Goal: Task Accomplishment & Management: Complete application form

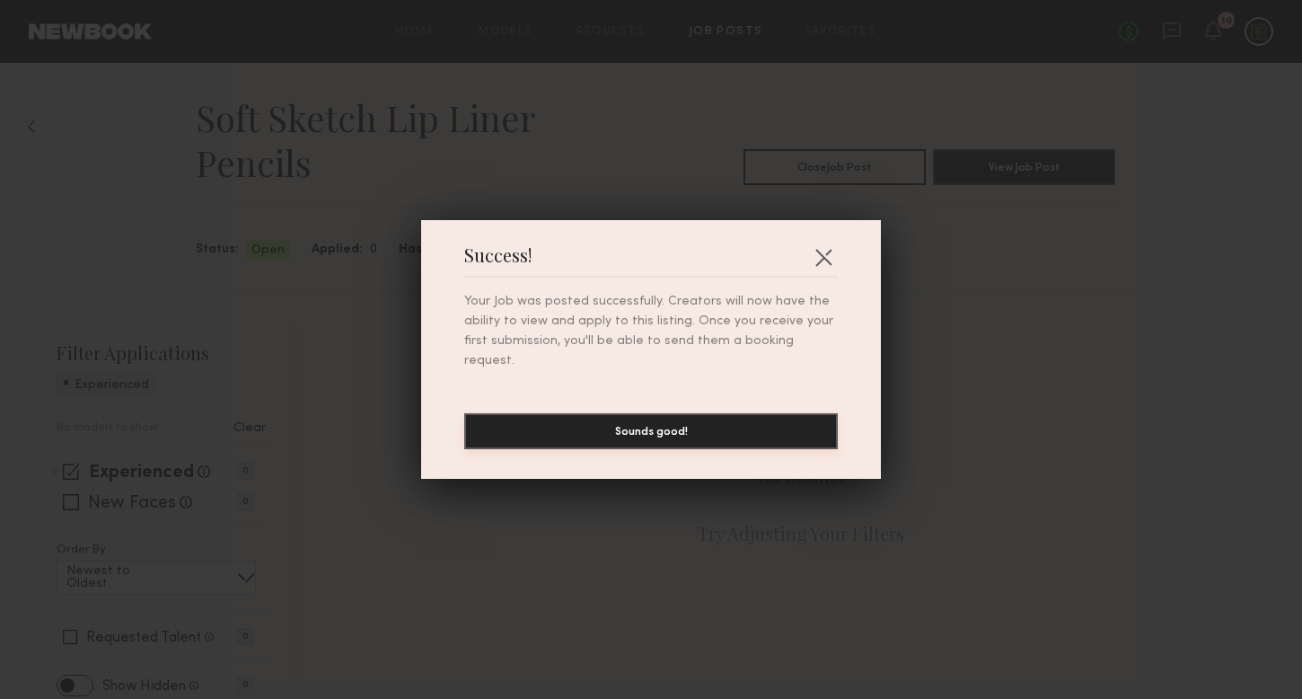
click at [815, 418] on button "Sounds good!" at bounding box center [651, 431] width 374 height 36
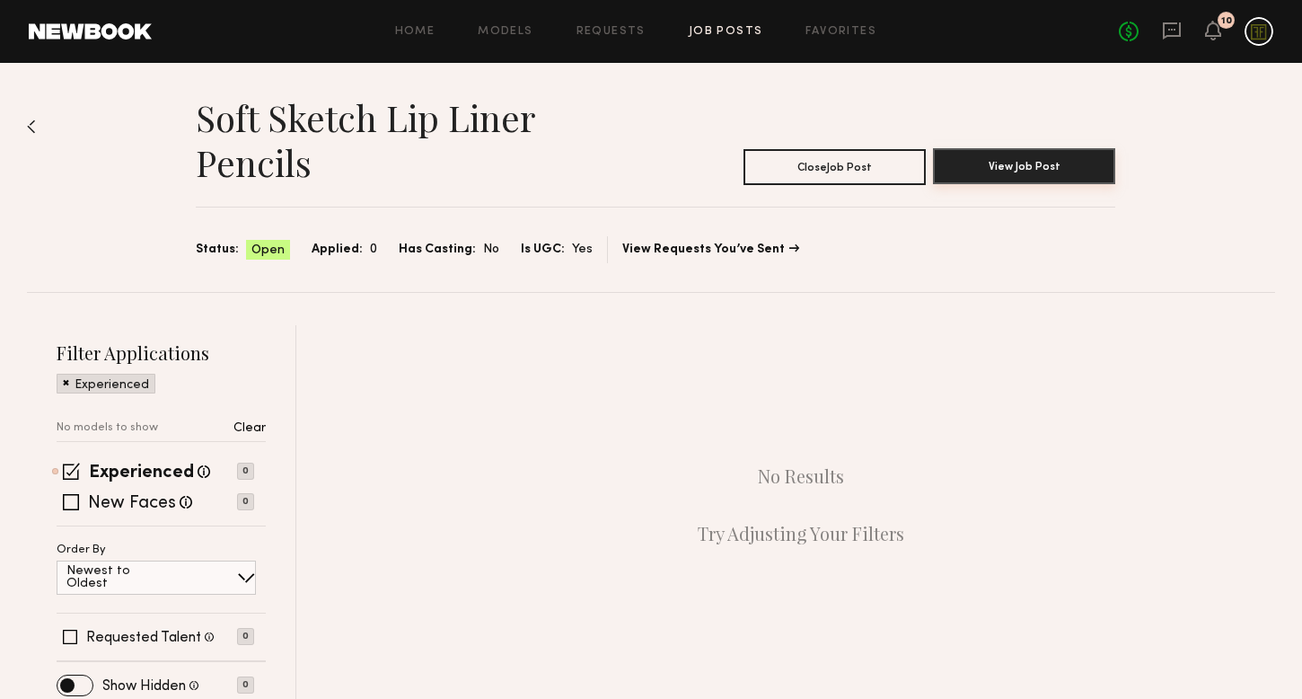
click at [973, 174] on button "View Job Post" at bounding box center [1024, 166] width 182 height 36
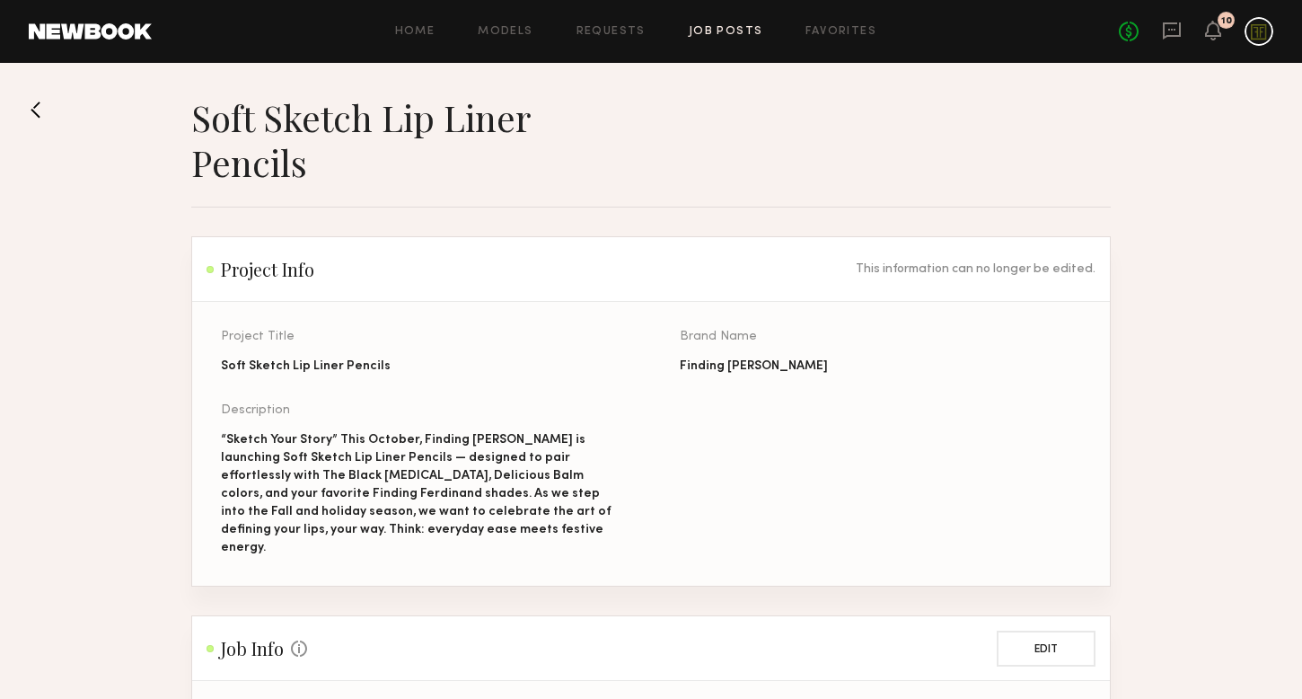
click at [40, 105] on button at bounding box center [43, 109] width 29 height 29
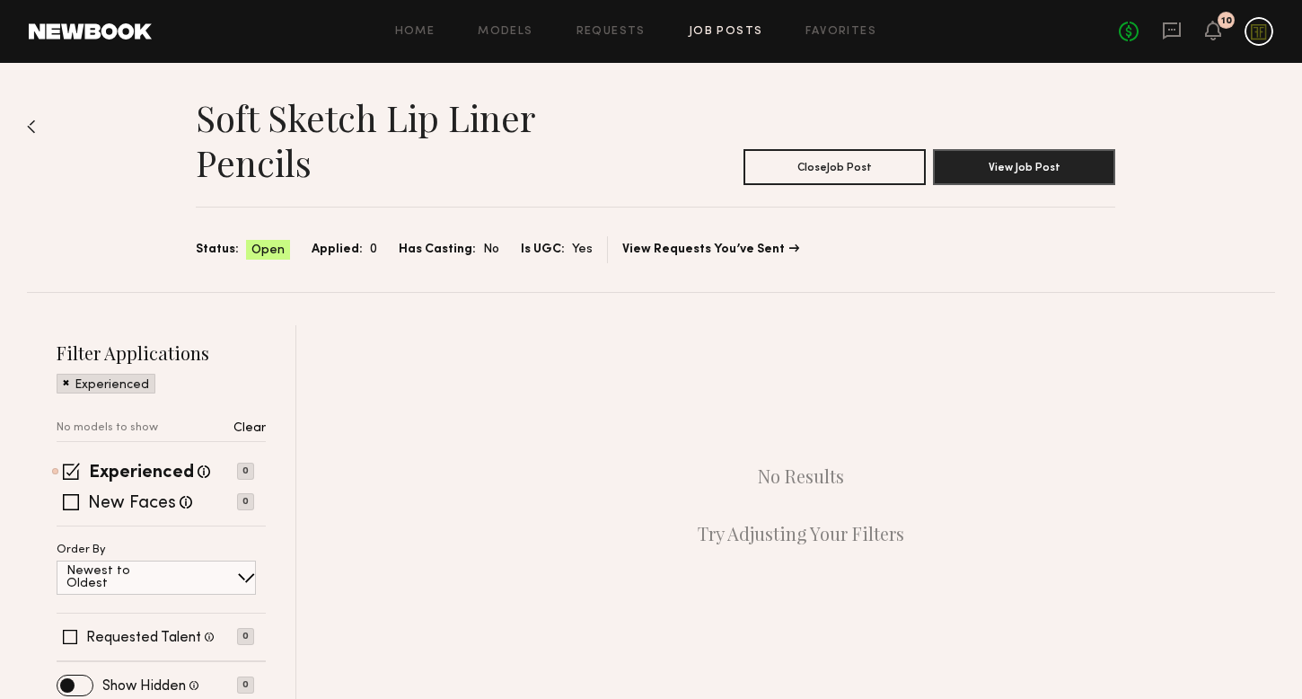
click at [33, 130] on img at bounding box center [31, 126] width 9 height 14
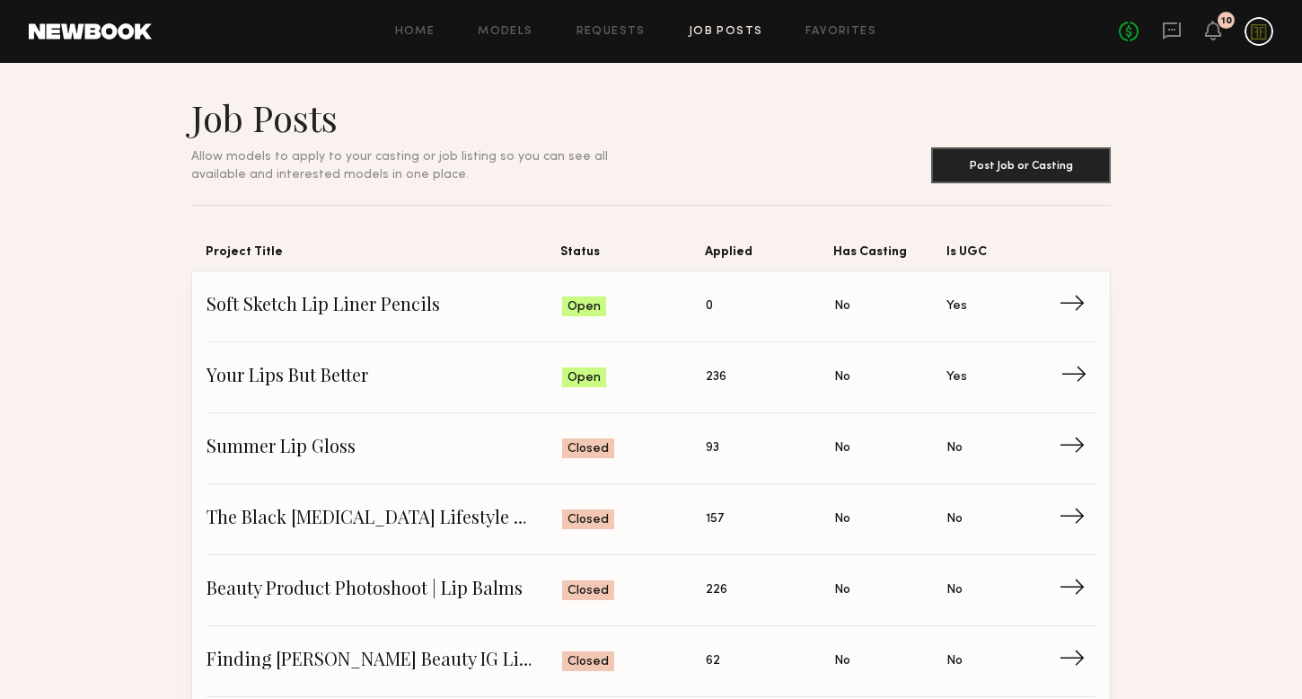
click at [335, 376] on span "Your Lips But Better" at bounding box center [385, 377] width 356 height 27
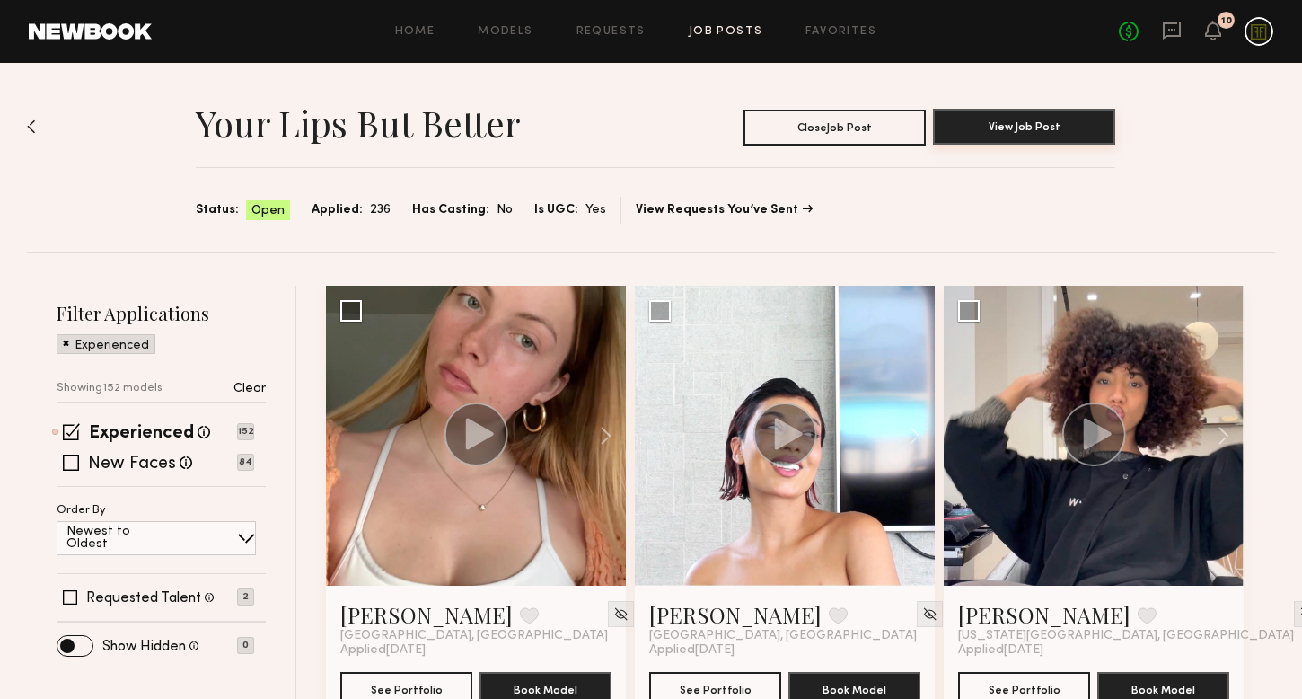
click at [982, 136] on button "View Job Post" at bounding box center [1024, 127] width 182 height 36
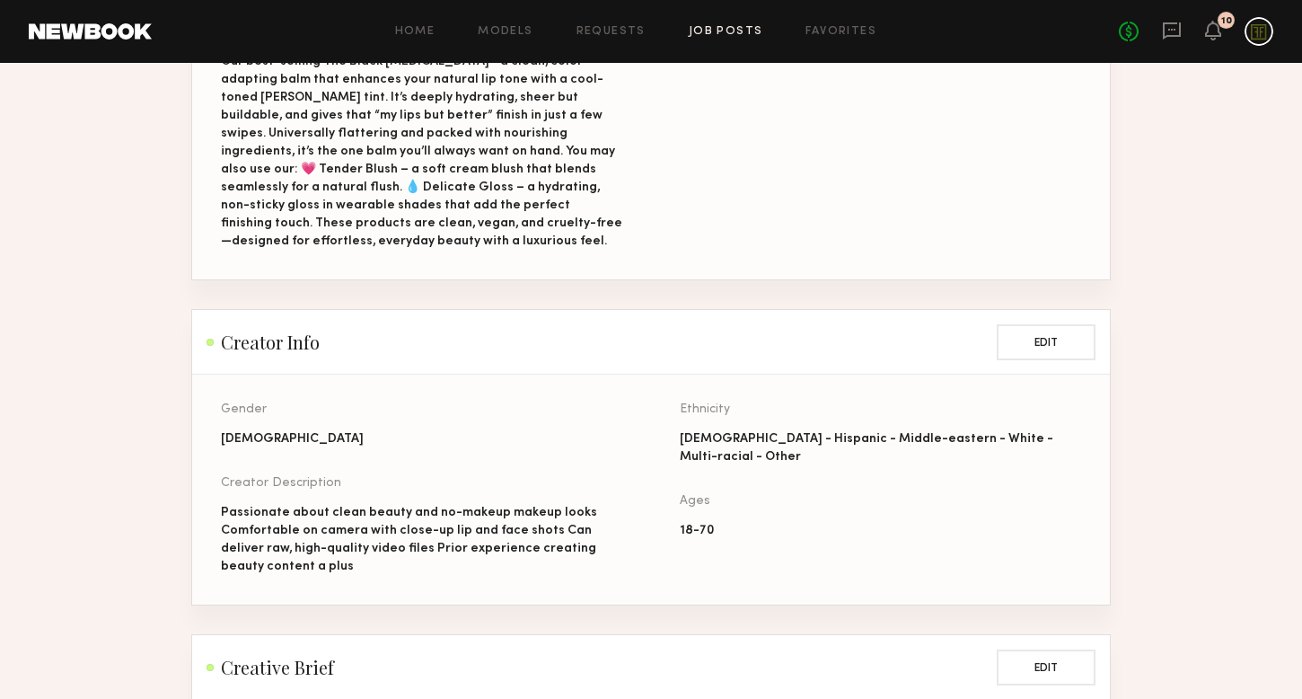
scroll to position [1156, 0]
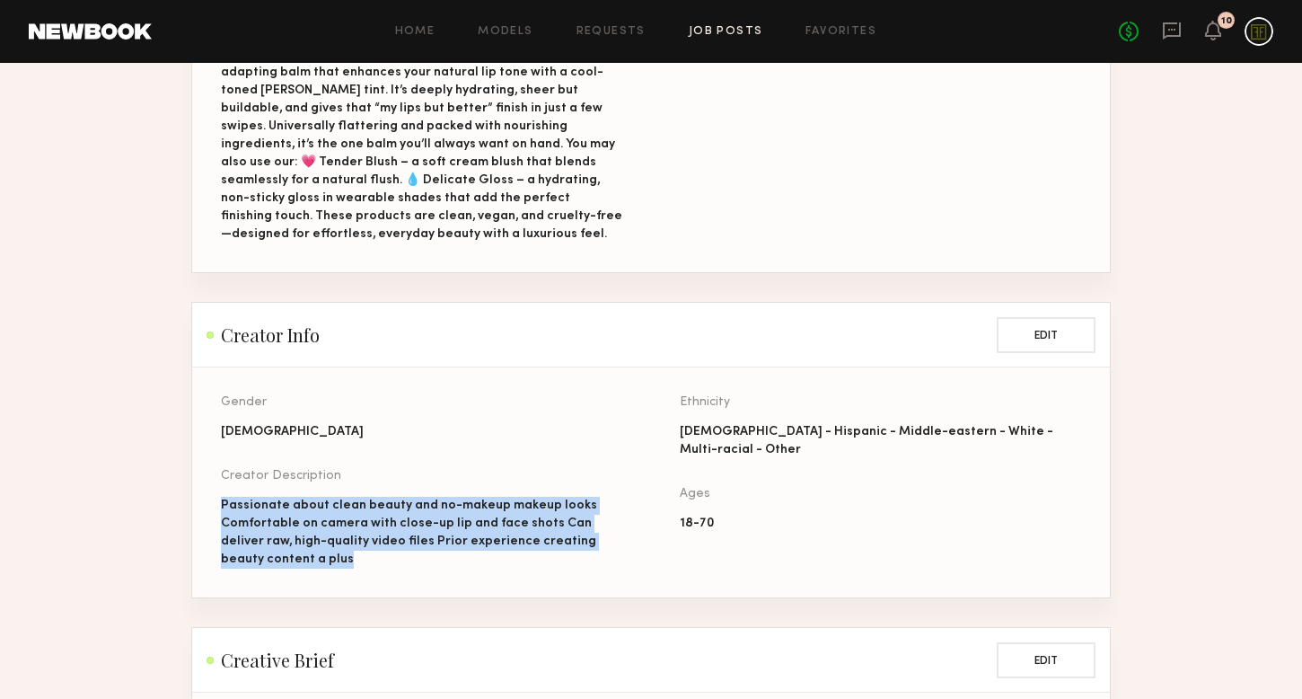
drag, startPoint x: 284, startPoint y: 542, endPoint x: 217, endPoint y: 484, distance: 87.9
click at [216, 484] on section "Gender Female Creator Description Passionate about clean beauty and no-makeup m…" at bounding box center [651, 482] width 918 height 230
copy div "Passionate about clean beauty and no-makeup makeup looks Comfortable on camera …"
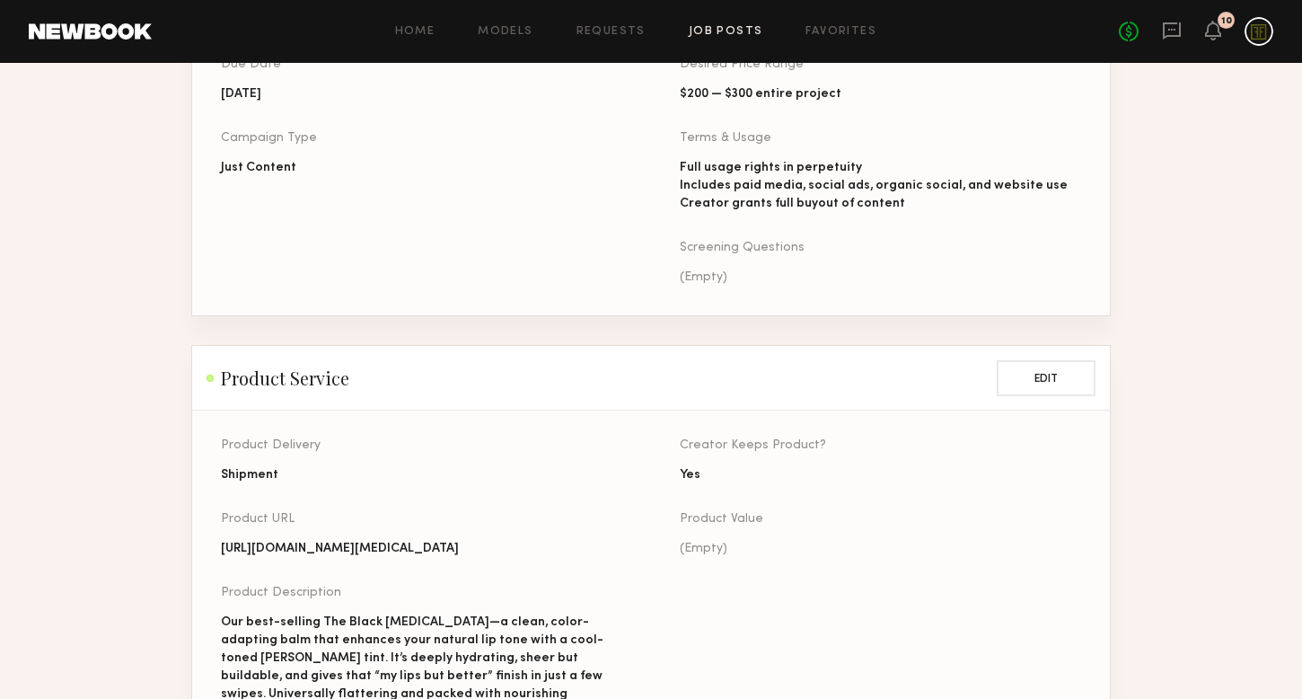
scroll to position [0, 0]
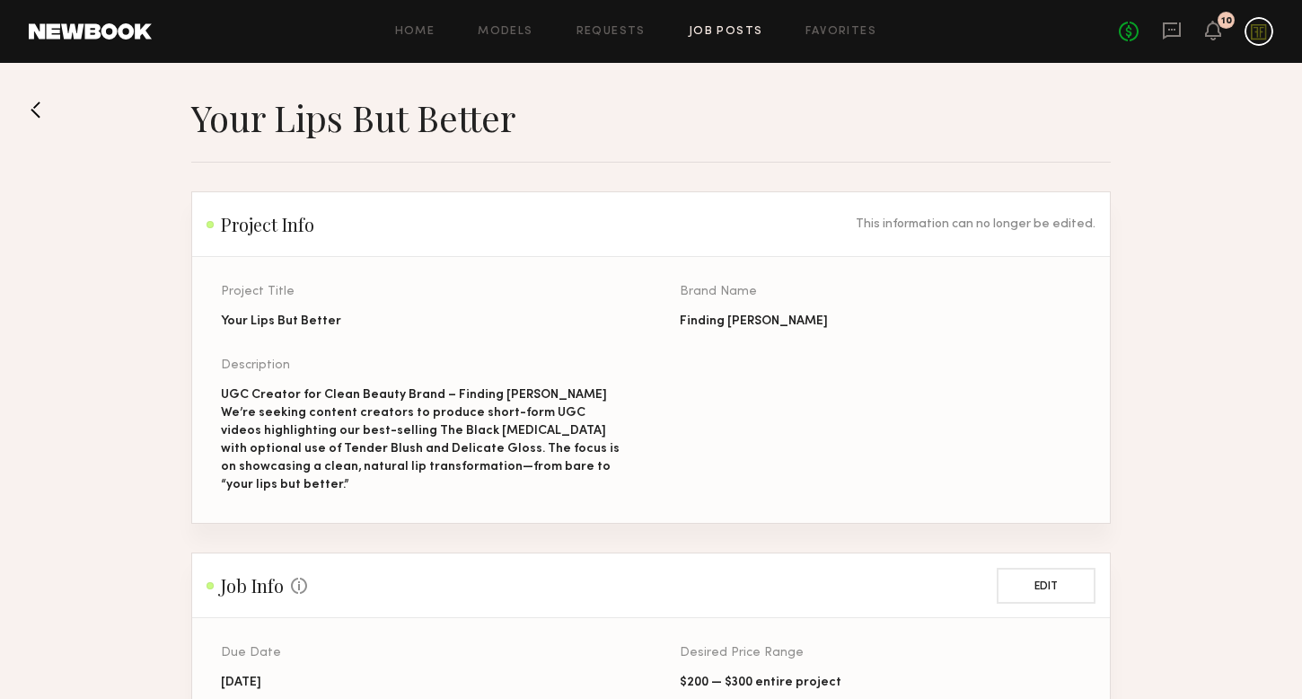
click at [37, 102] on button at bounding box center [43, 109] width 29 height 29
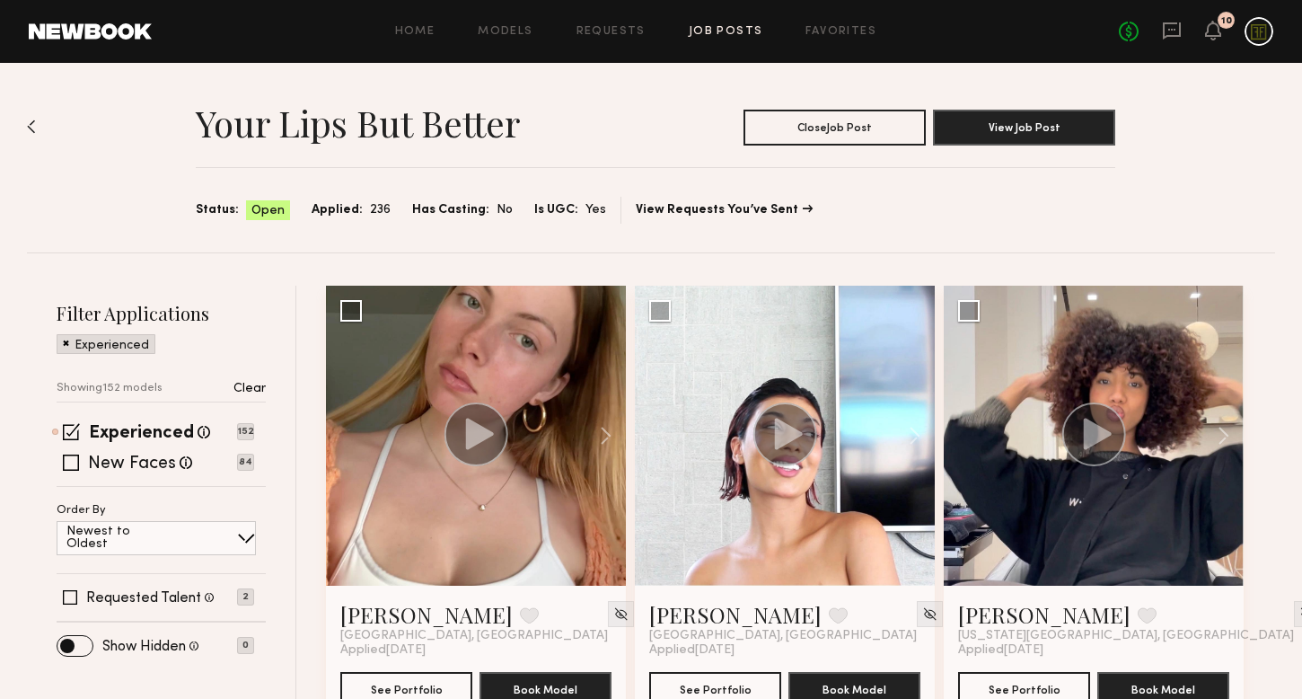
click at [36, 121] on div "Your Lips But Better Close Job Post View Job Post Status: Open Applied: 236 Has…" at bounding box center [651, 157] width 1248 height 189
click at [33, 126] on img at bounding box center [31, 126] width 9 height 14
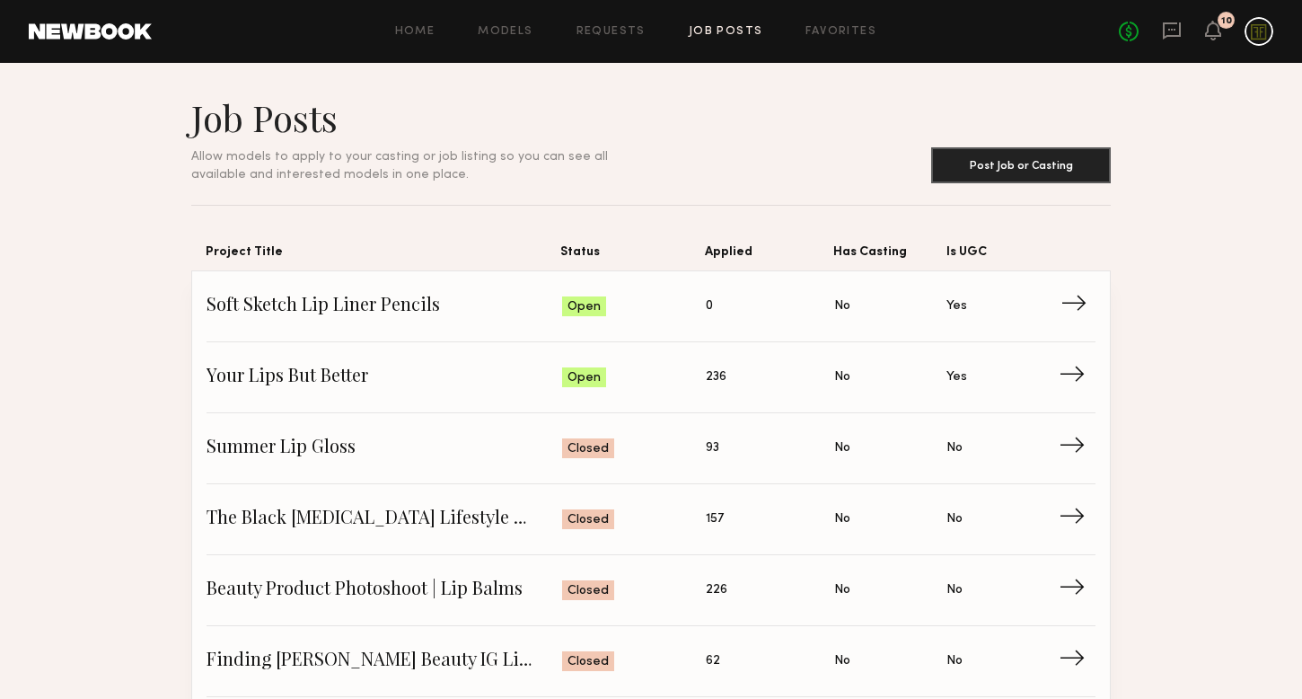
click at [378, 314] on span "Soft Sketch Lip Liner Pencils" at bounding box center [385, 306] width 356 height 27
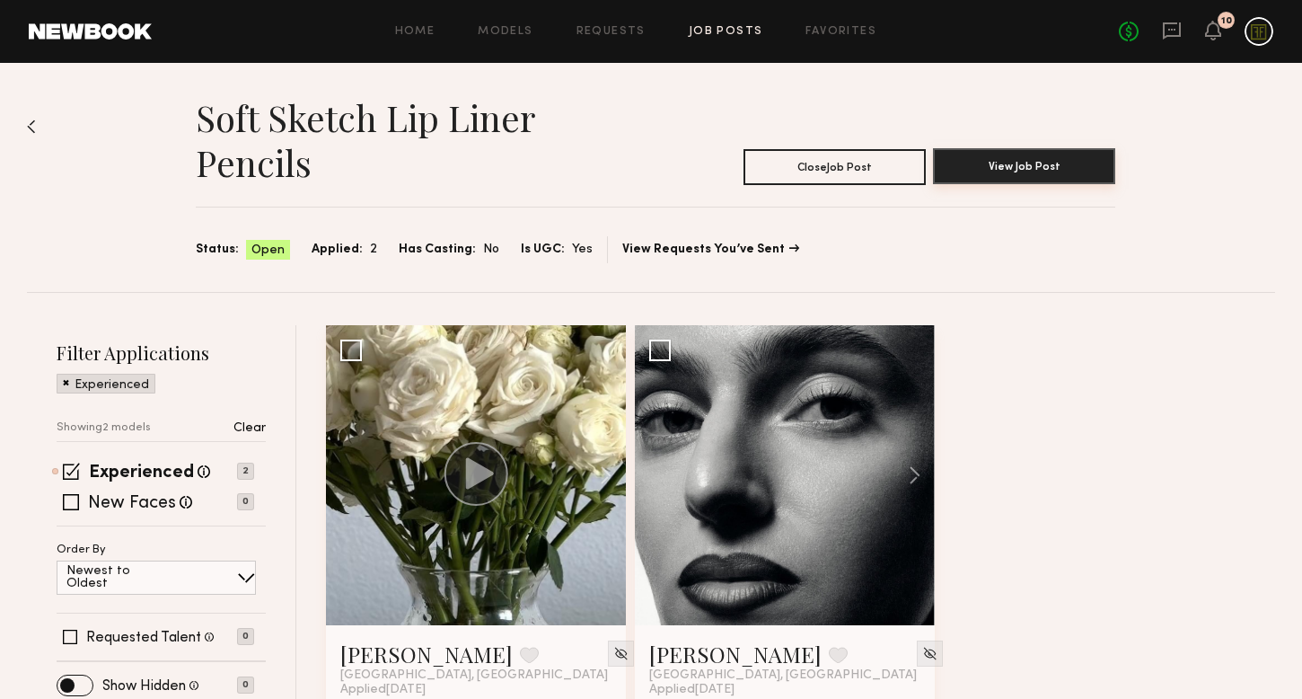
click at [1018, 173] on button "View Job Post" at bounding box center [1024, 166] width 182 height 36
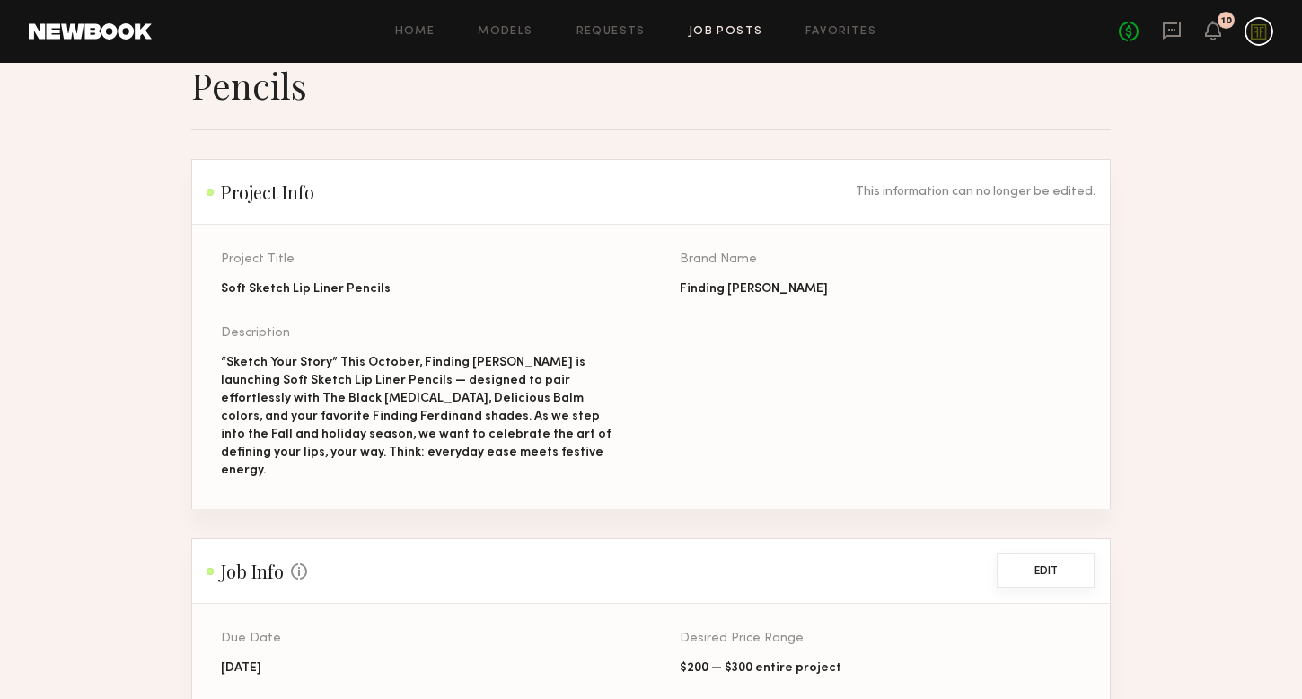
click at [1062, 556] on button "Edit" at bounding box center [1046, 570] width 99 height 36
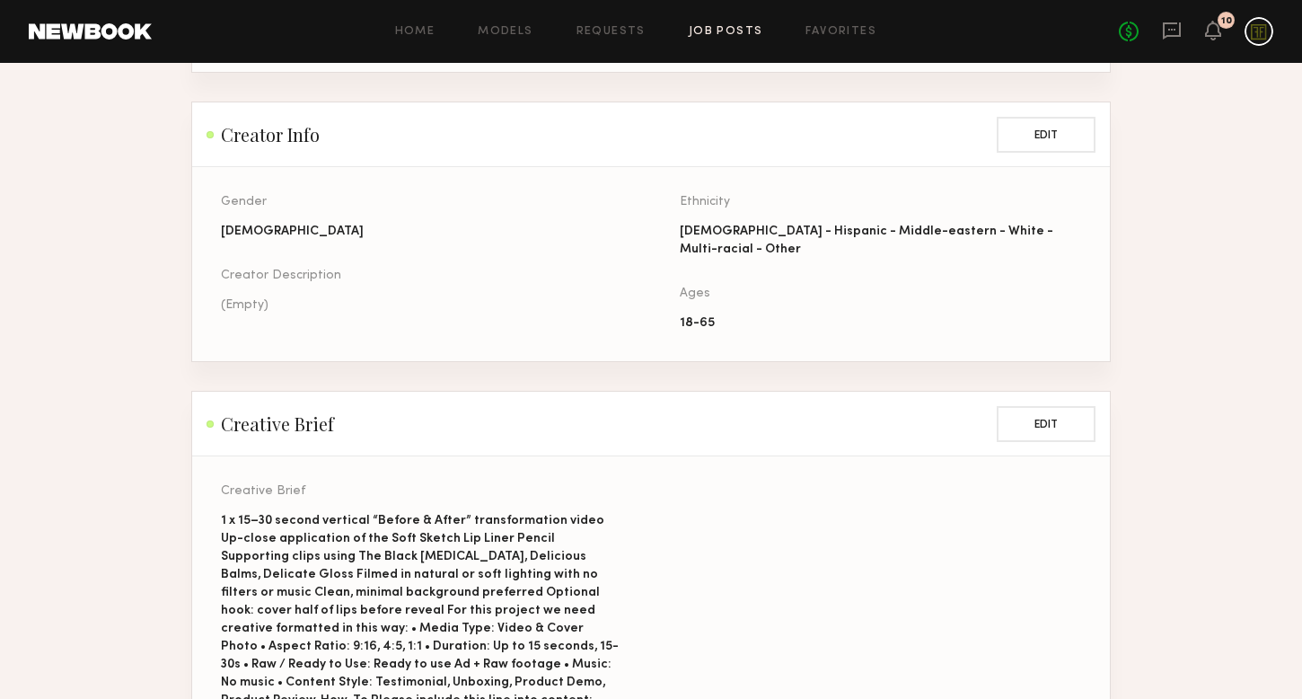
scroll to position [1524, 0]
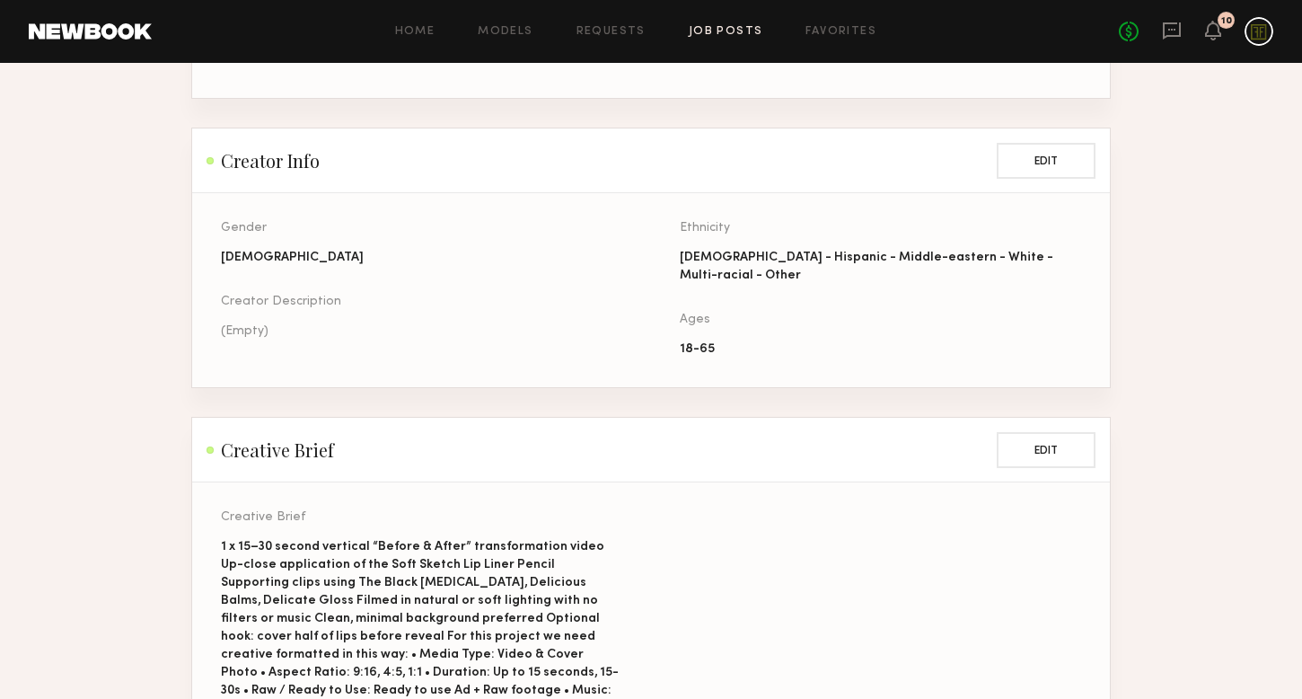
click at [507, 295] on div "Creator Description (Empty)" at bounding box center [421, 317] width 401 height 45
click at [285, 295] on div "Creator Description (Empty)" at bounding box center [421, 317] width 401 height 45
click at [253, 322] on div "(Empty)" at bounding box center [421, 331] width 401 height 18
click at [1028, 142] on button "Edit" at bounding box center [1046, 160] width 99 height 36
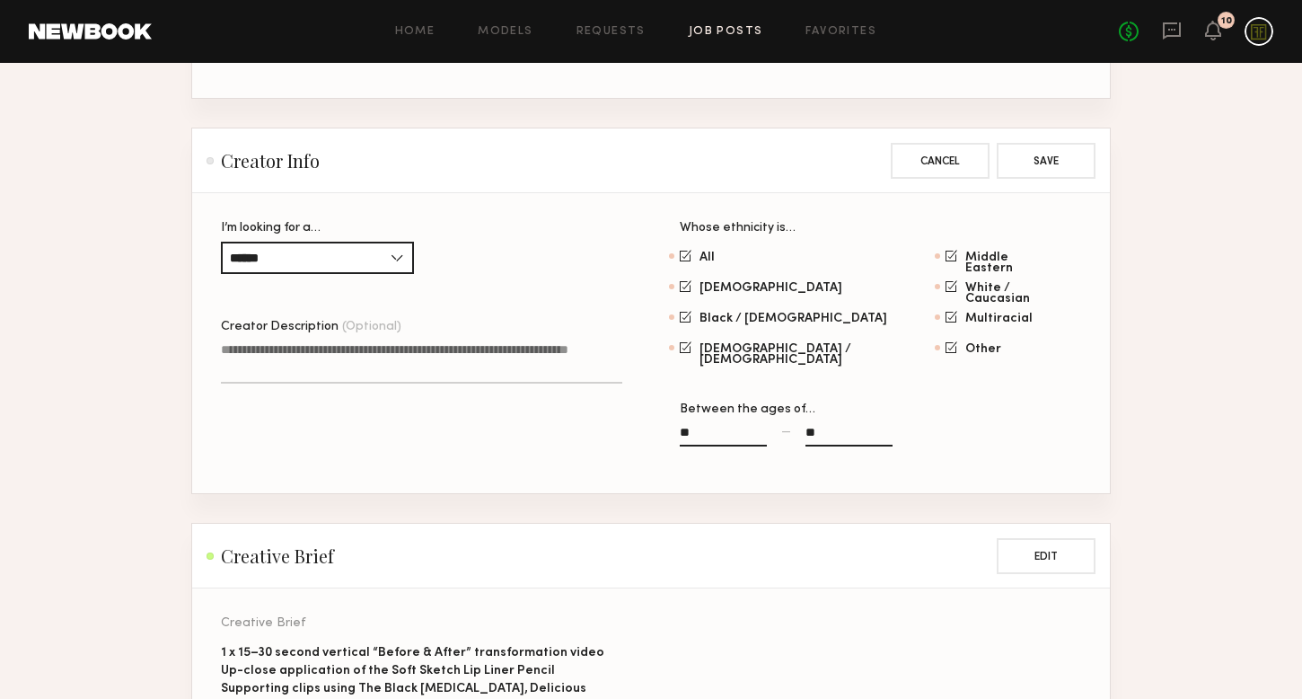
click at [339, 340] on textarea "Creator Description (Optional)" at bounding box center [421, 361] width 401 height 43
paste textarea "**********"
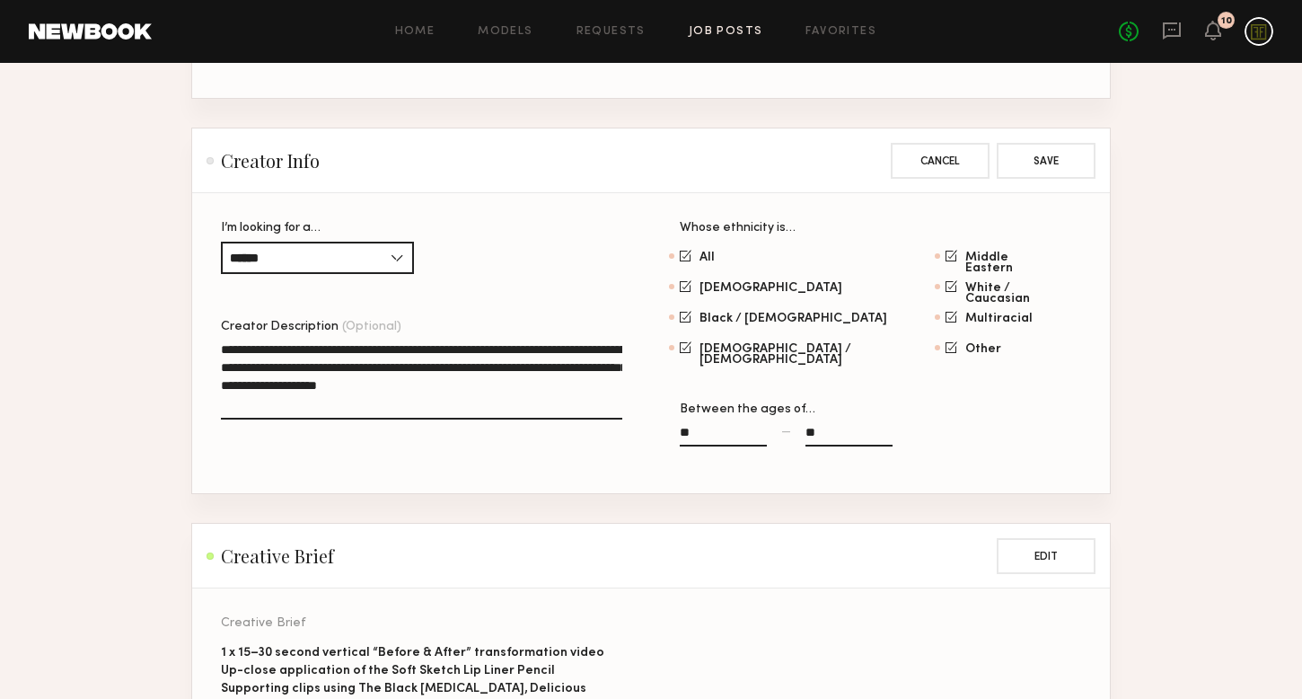
type textarea "**********"
click at [865, 426] on input "**" at bounding box center [849, 436] width 87 height 21
type input "**"
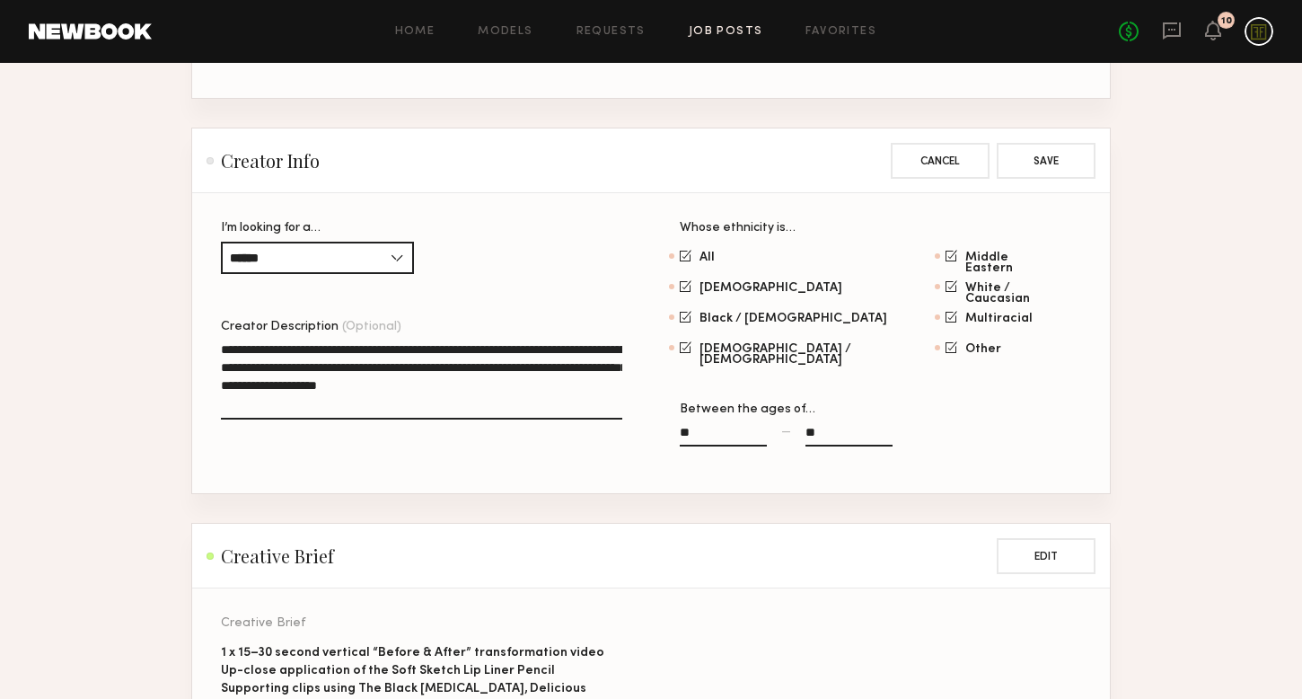
click at [1066, 142] on button "Save" at bounding box center [1046, 160] width 99 height 36
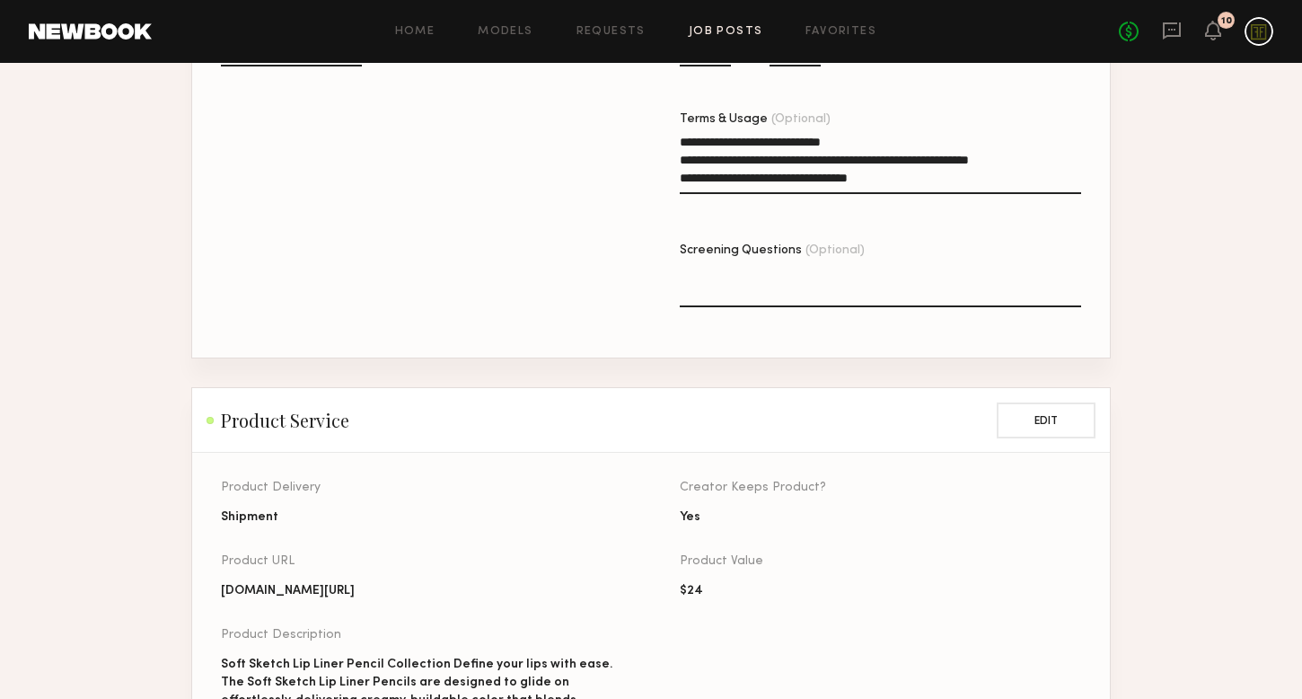
scroll to position [0, 0]
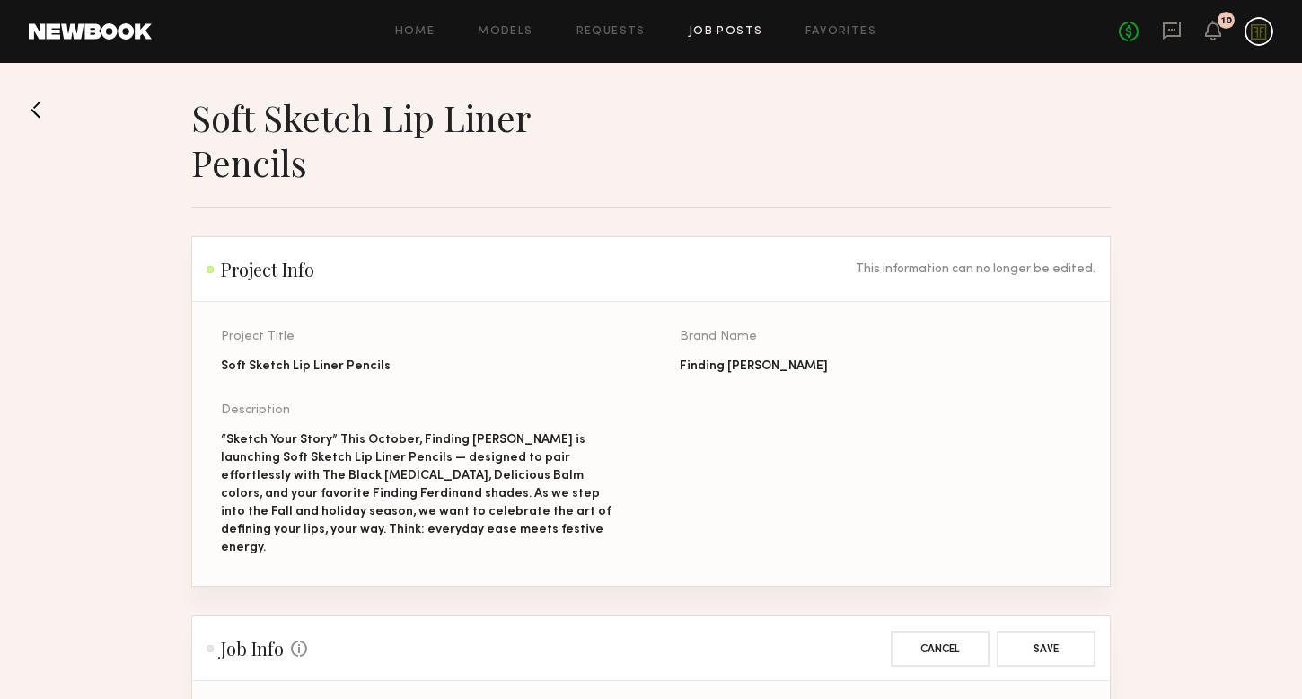
click at [39, 114] on button at bounding box center [43, 109] width 29 height 29
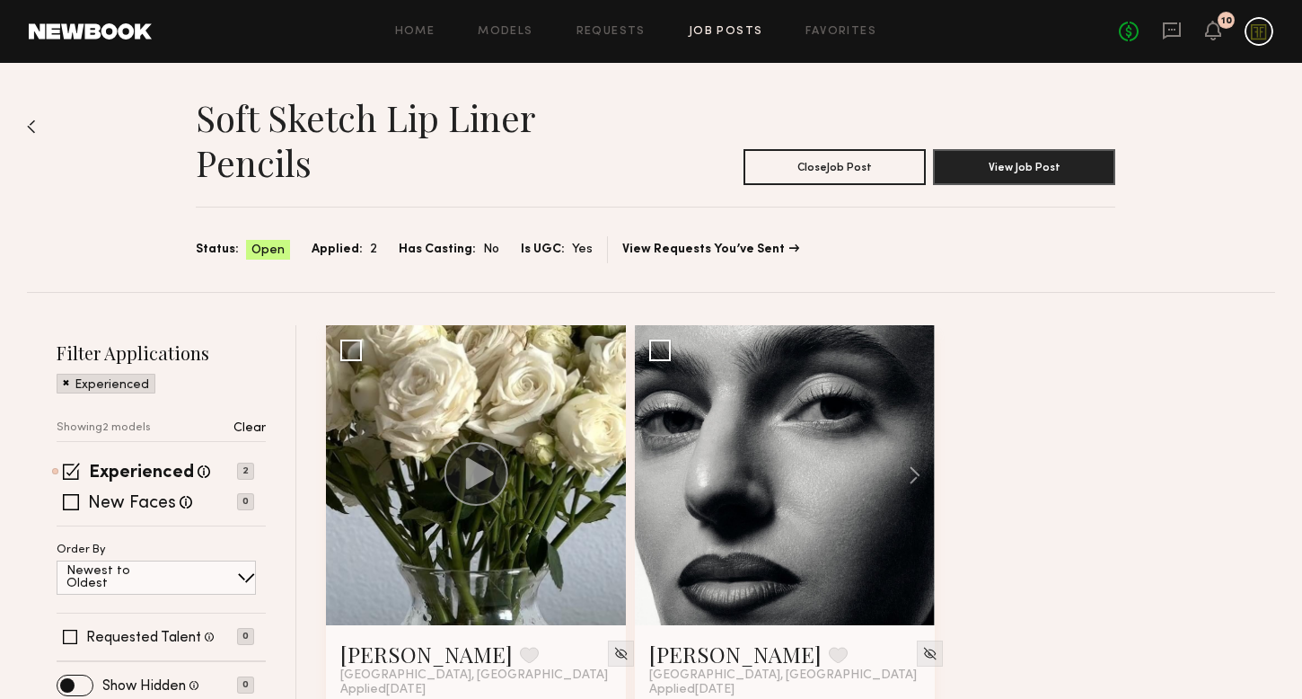
click at [31, 125] on img at bounding box center [31, 126] width 9 height 14
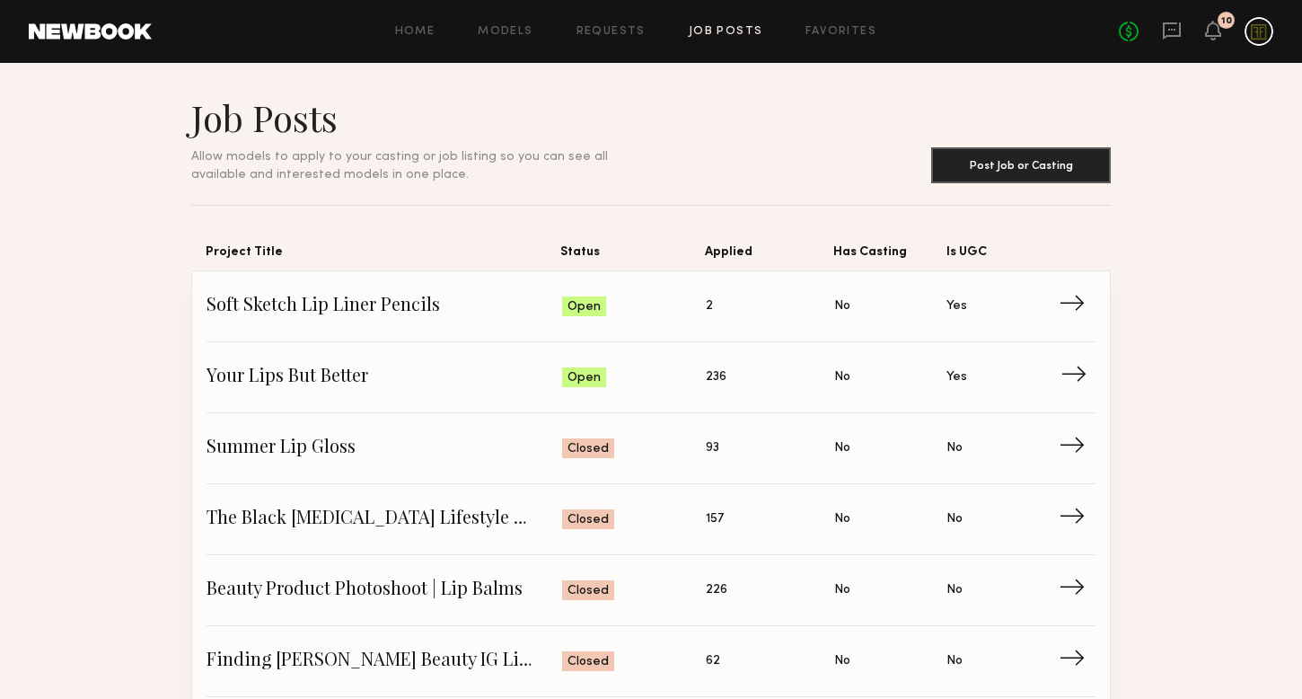
click at [1073, 379] on span "→" at bounding box center [1079, 377] width 37 height 27
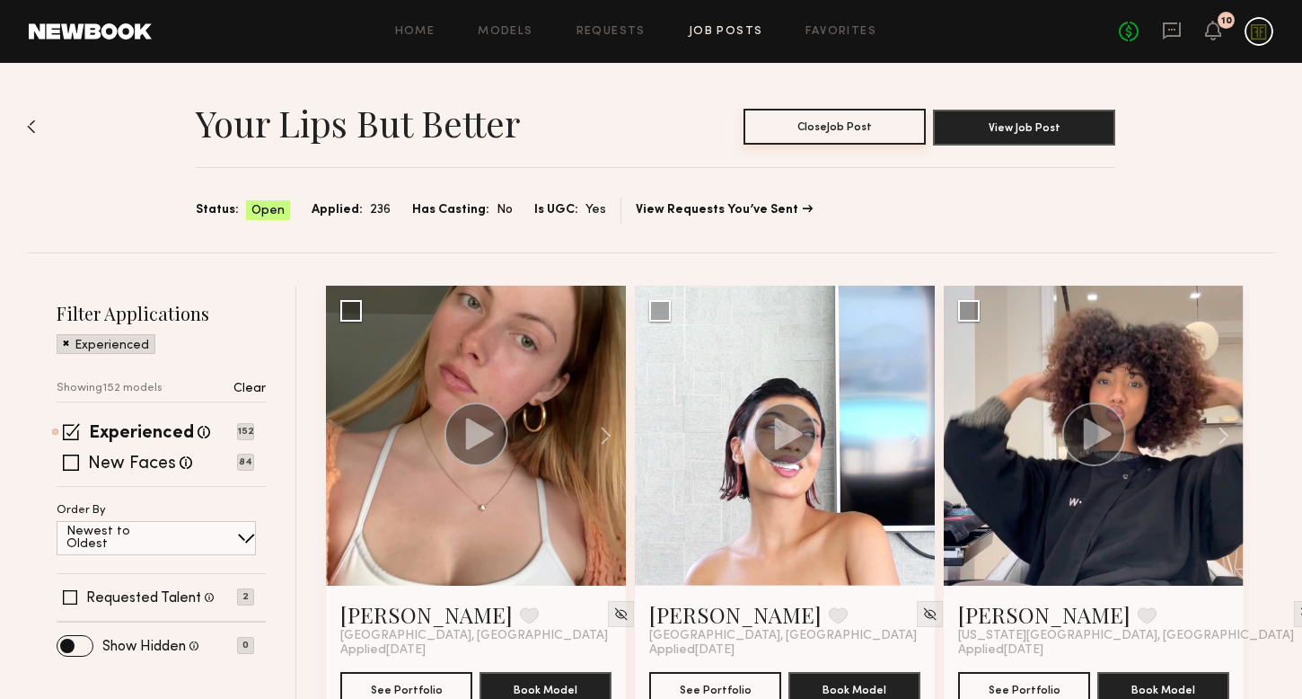
click at [881, 128] on button "Close Job Post" at bounding box center [835, 127] width 182 height 36
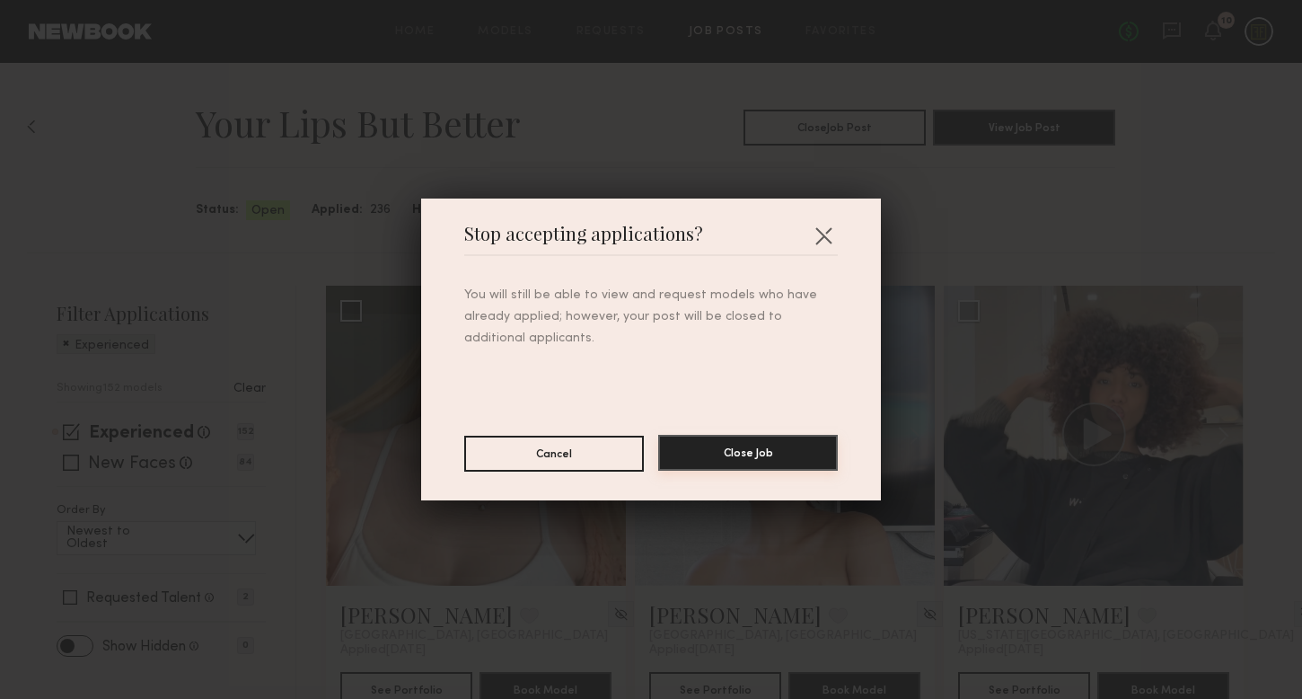
click at [759, 457] on button "Close Job" at bounding box center [748, 453] width 180 height 36
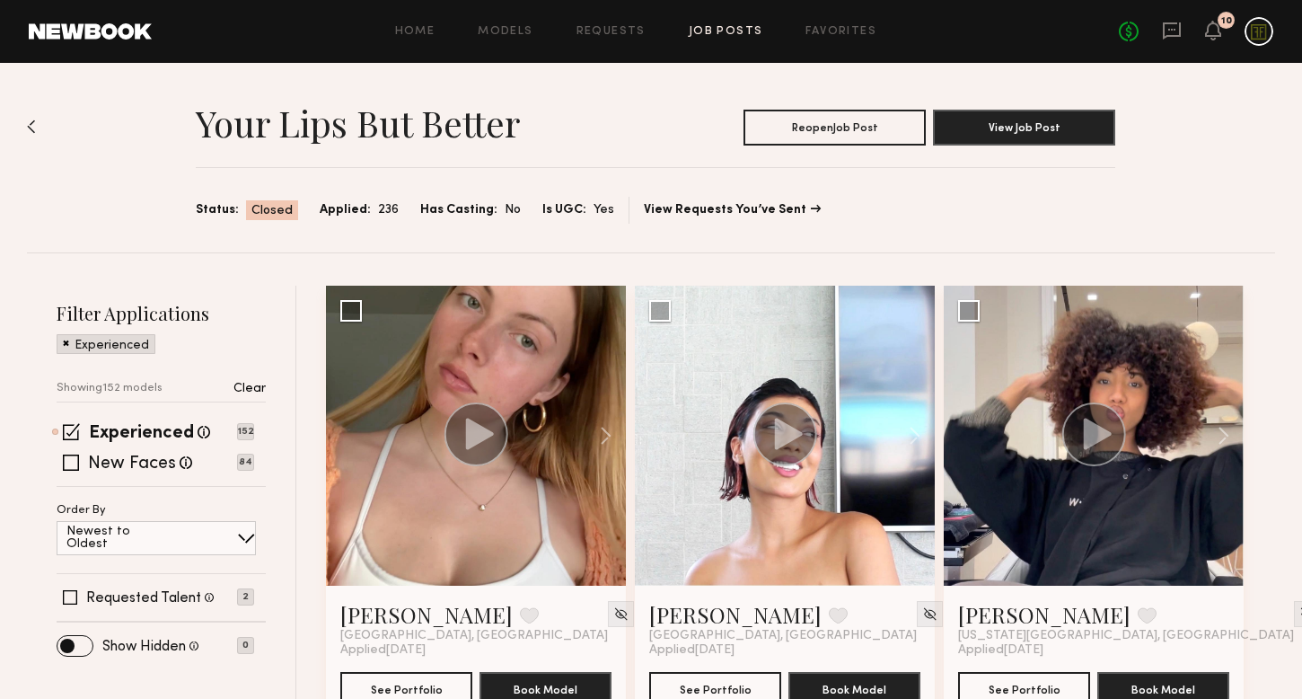
click at [32, 125] on img at bounding box center [31, 126] width 9 height 14
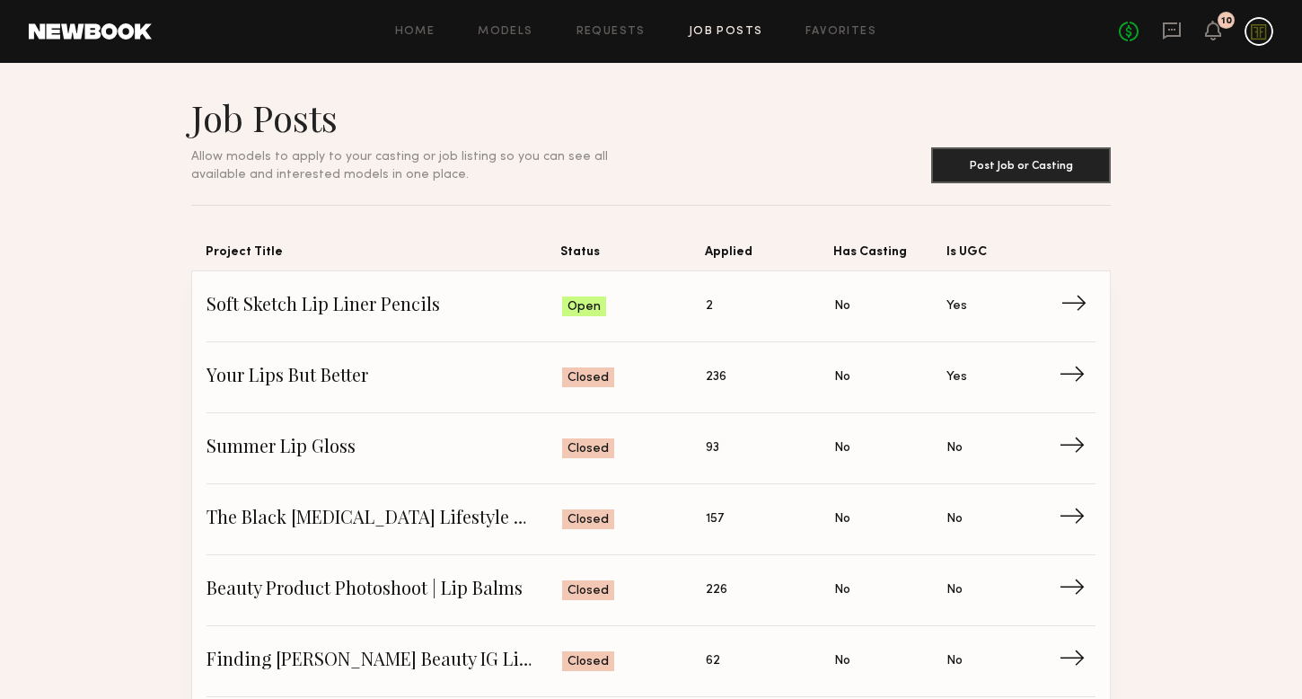
click at [459, 320] on span "Soft Sketch Lip Liner Pencils" at bounding box center [385, 306] width 356 height 27
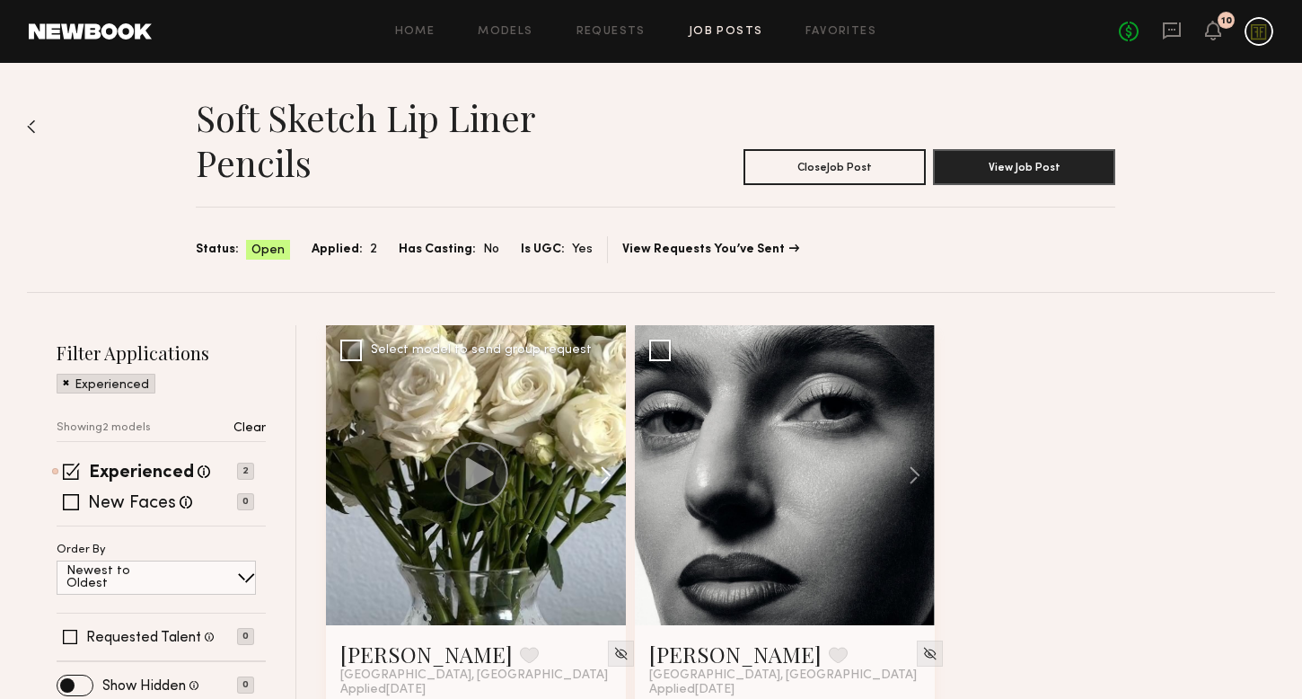
scroll to position [92, 0]
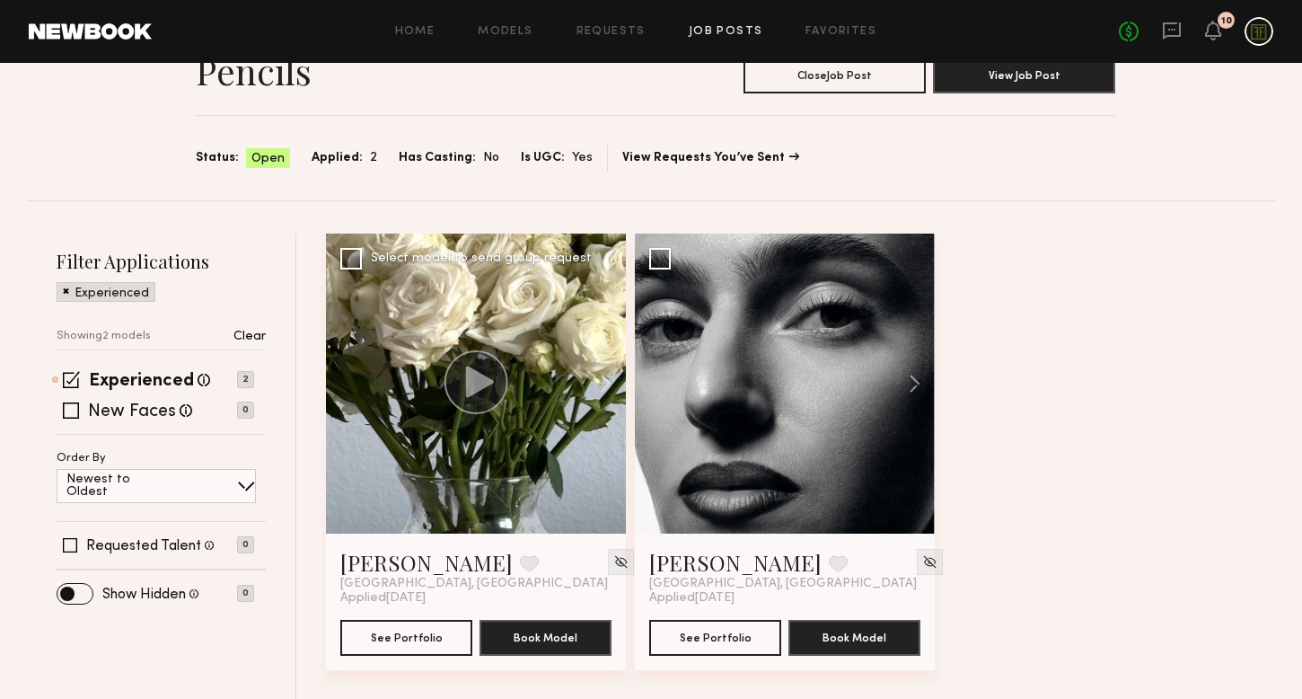
click at [516, 387] on div at bounding box center [476, 384] width 300 height 300
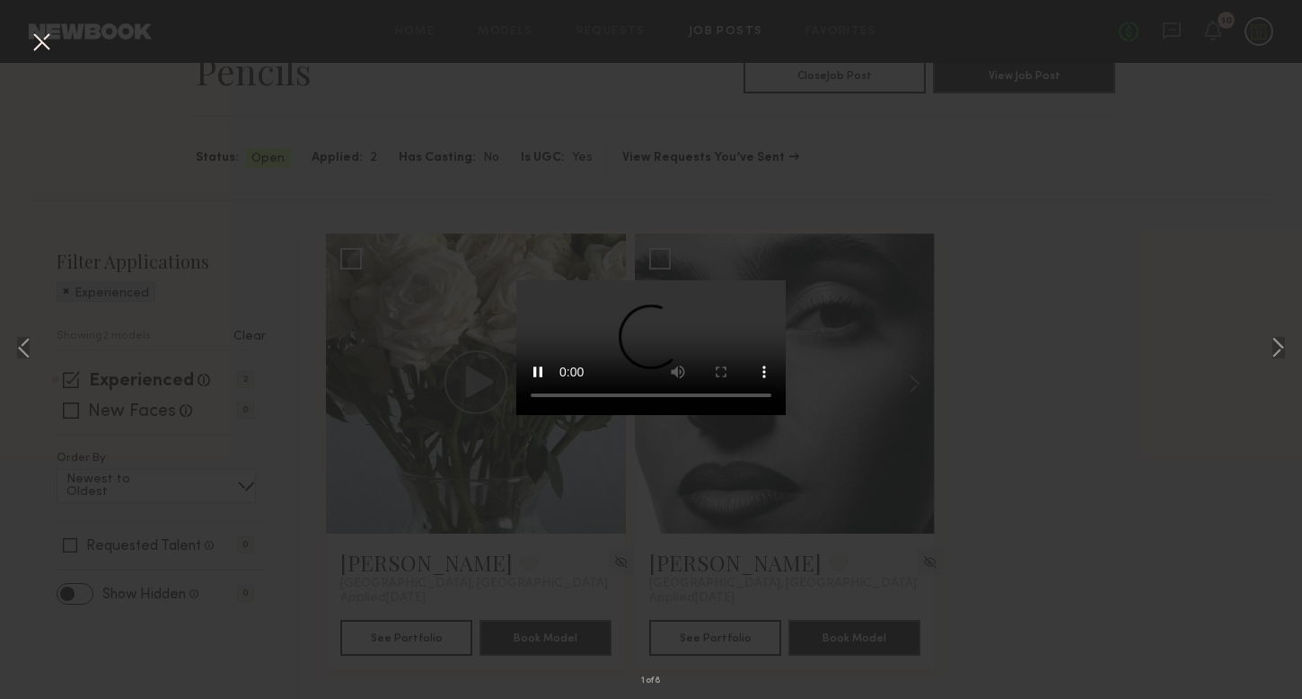
click at [954, 473] on div "1 of 8" at bounding box center [651, 349] width 1302 height 699
click at [906, 419] on div "1 of 8" at bounding box center [651, 349] width 1302 height 699
click at [1268, 349] on button at bounding box center [1278, 349] width 22 height 559
click at [1144, 392] on div "3 of 8" at bounding box center [651, 349] width 1302 height 699
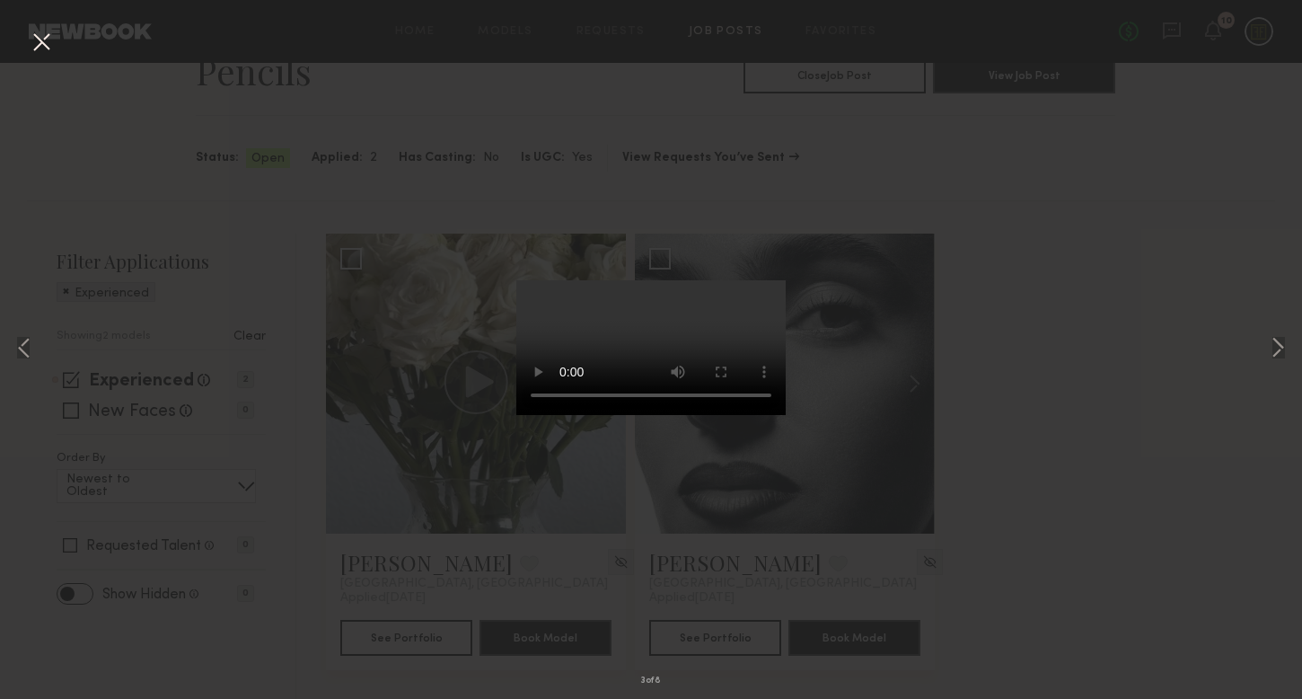
click at [1036, 393] on div "3 of 8" at bounding box center [651, 349] width 1302 height 699
click at [40, 34] on button at bounding box center [41, 43] width 29 height 32
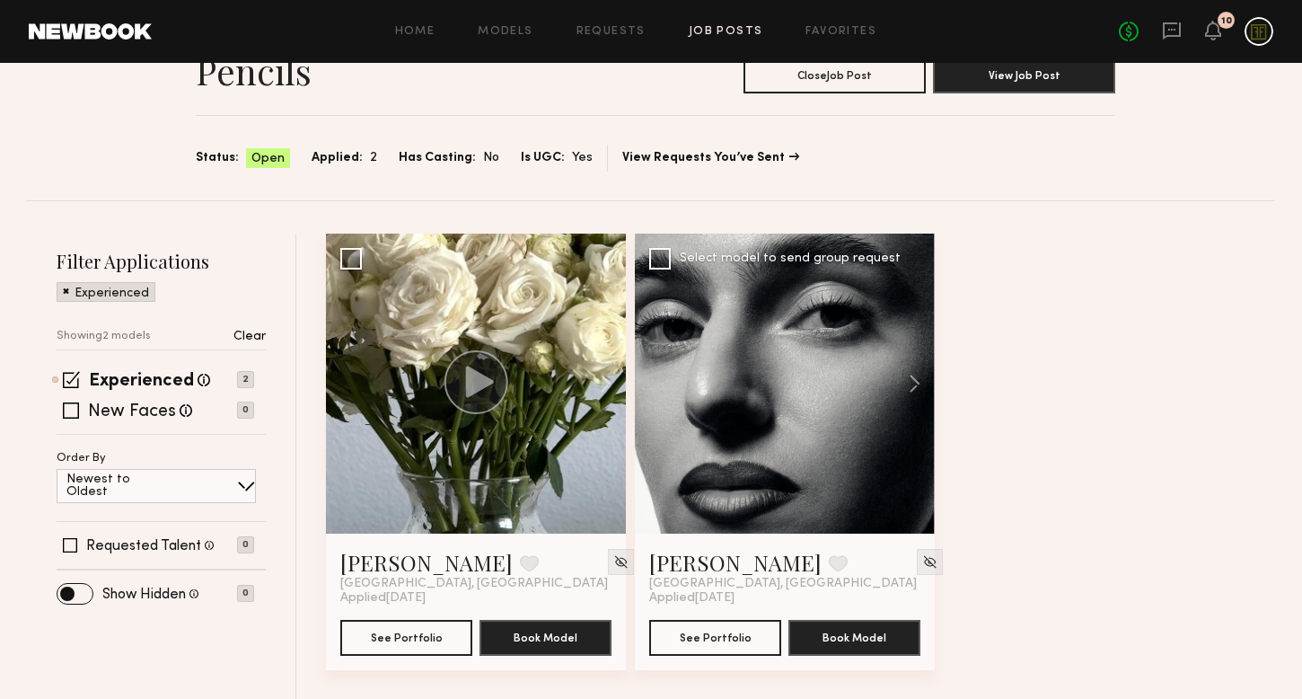
click at [833, 343] on div at bounding box center [785, 384] width 300 height 300
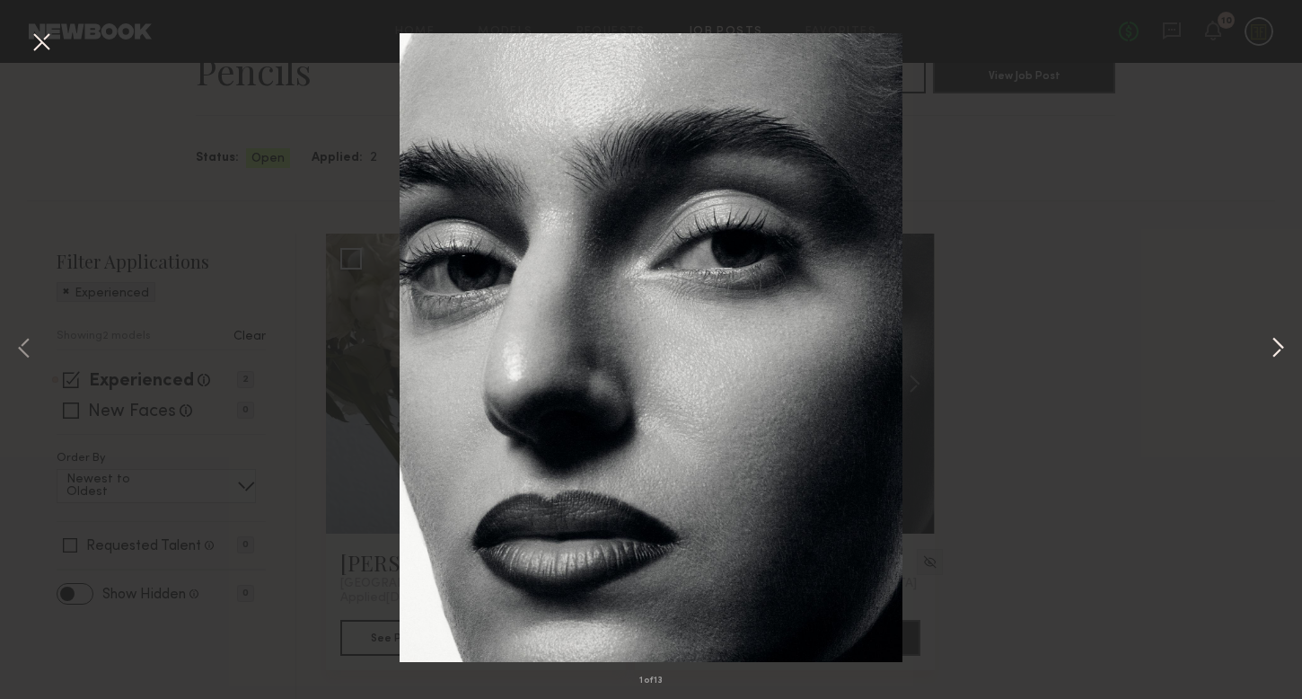
click at [1282, 346] on button at bounding box center [1278, 349] width 22 height 559
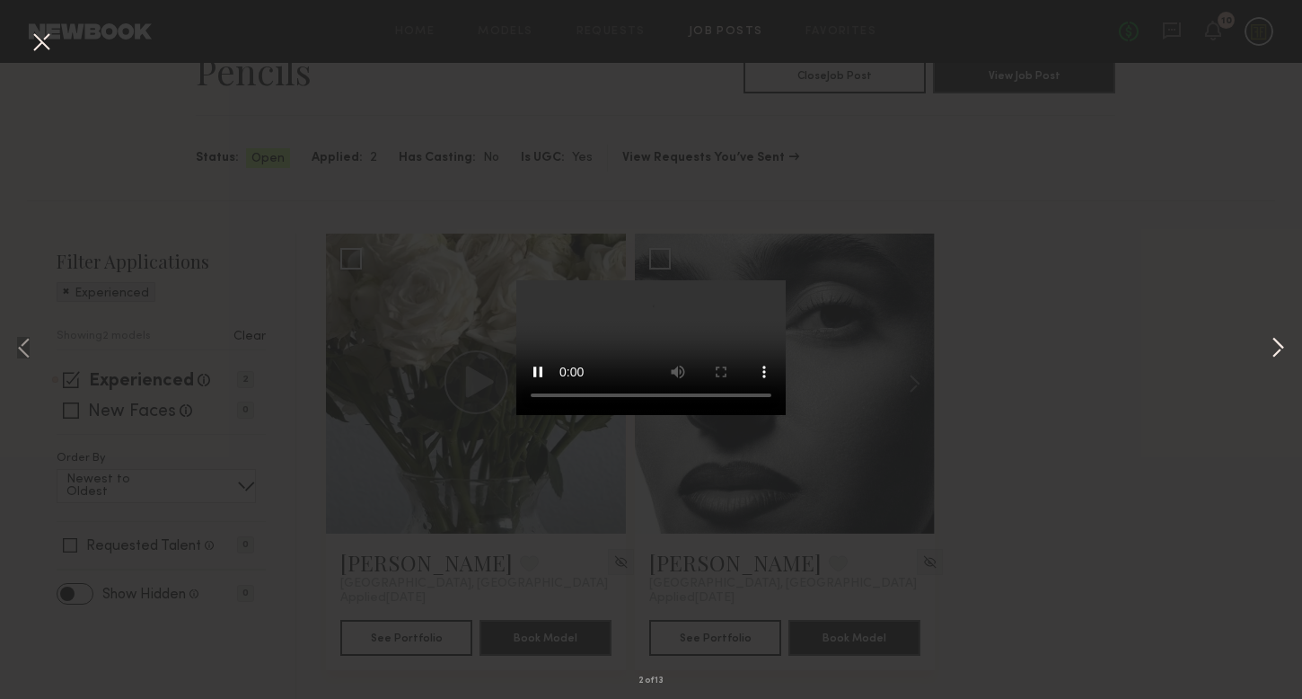
click at [1273, 348] on button at bounding box center [1278, 349] width 22 height 559
click at [1165, 455] on div "3 of 13" at bounding box center [651, 349] width 1302 height 699
click at [234, 185] on div "3 of 13" at bounding box center [651, 349] width 1302 height 699
click at [38, 43] on button at bounding box center [41, 43] width 29 height 32
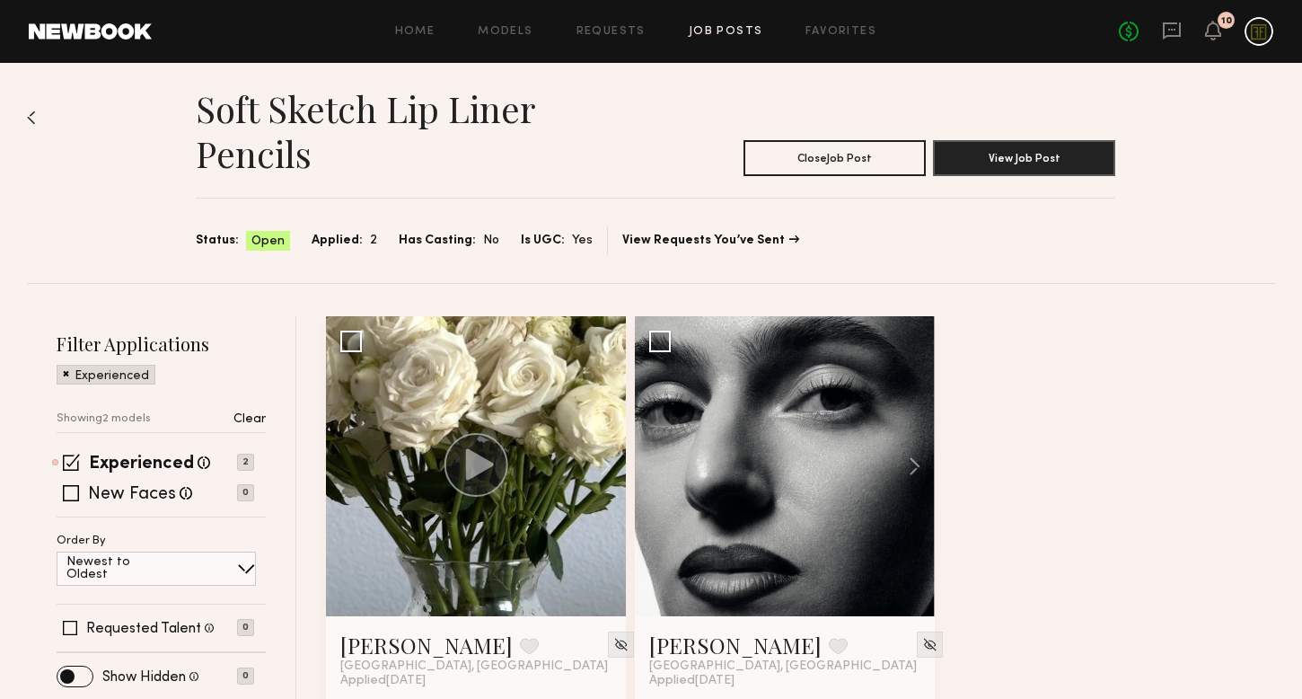
scroll to position [11, 0]
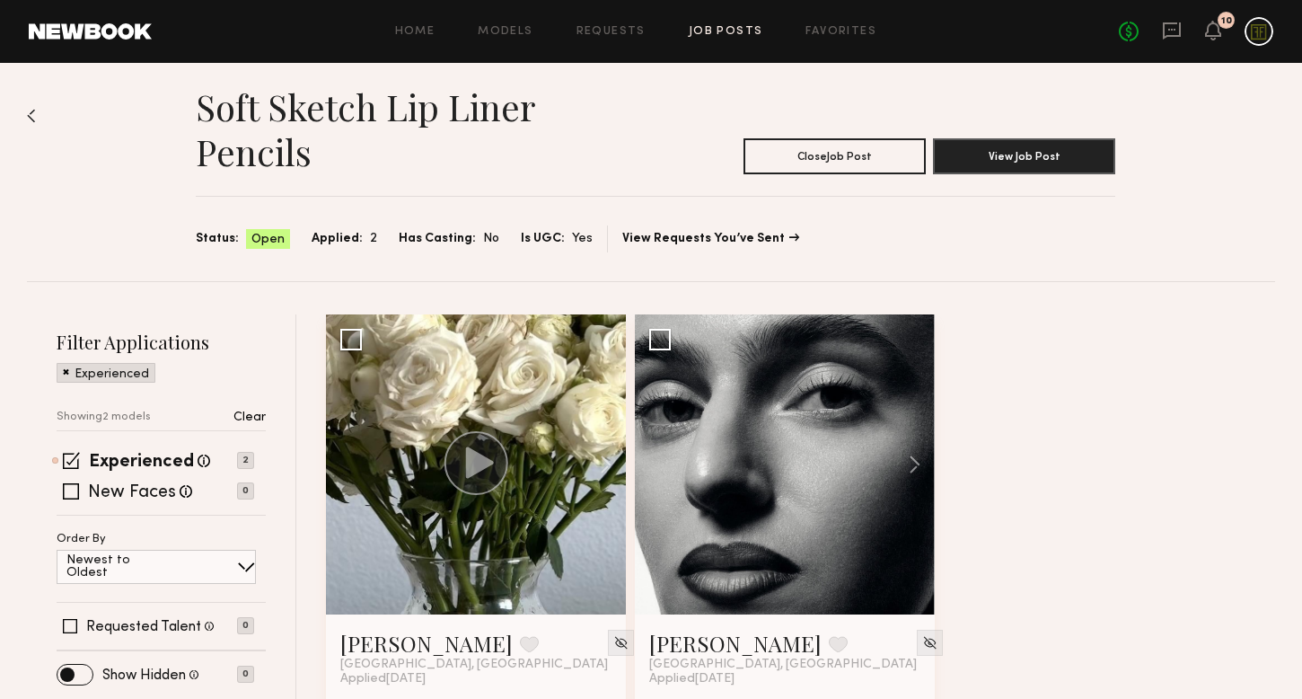
click at [36, 114] on div "Soft Sketch Lip Liner Pencils Close Job Post View Job Post Status: Open Applied…" at bounding box center [651, 166] width 1248 height 229
click at [32, 114] on img at bounding box center [31, 116] width 9 height 14
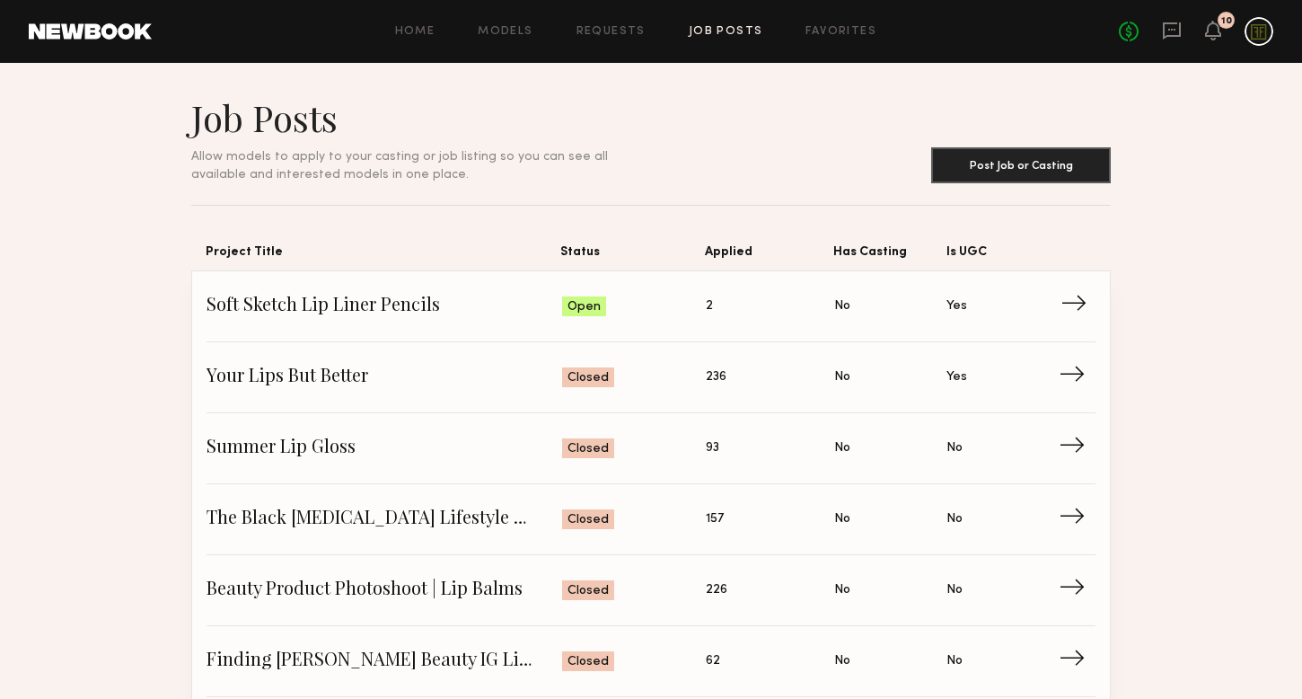
click at [273, 305] on span "Soft Sketch Lip Liner Pencils" at bounding box center [385, 306] width 356 height 27
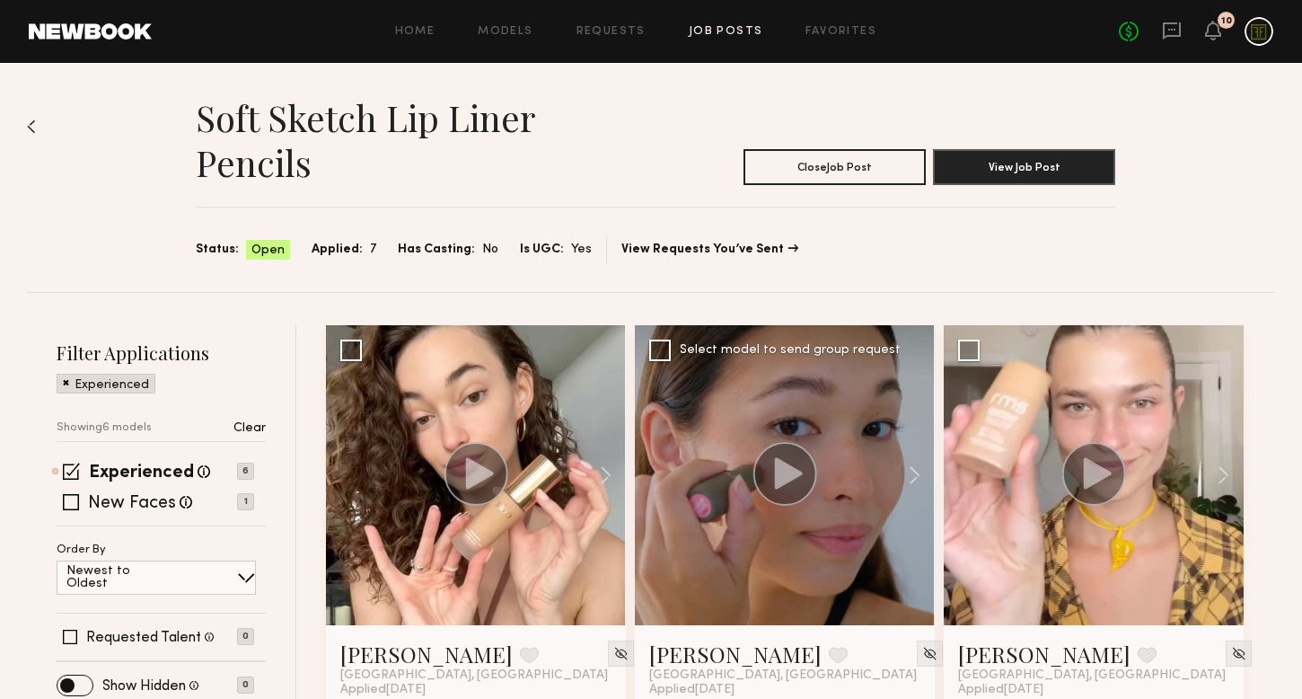
click at [685, 557] on div at bounding box center [785, 475] width 300 height 300
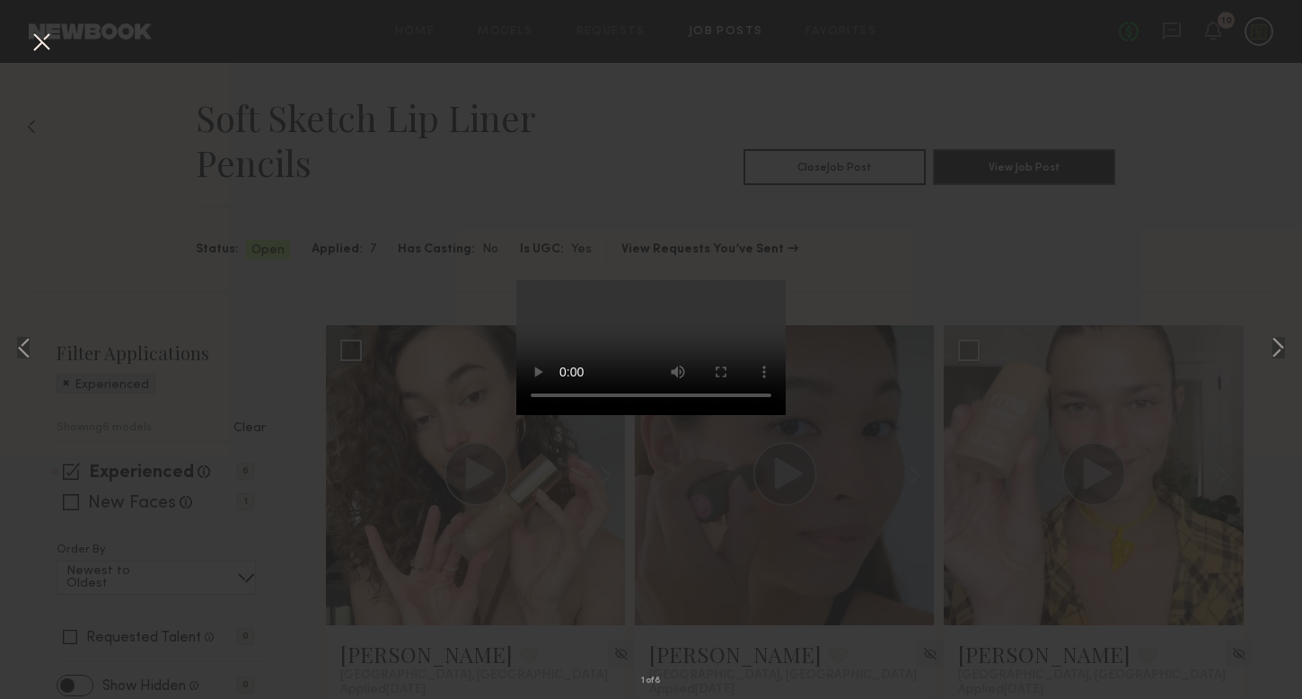
click at [963, 519] on div "1 of 8" at bounding box center [651, 349] width 1302 height 699
click at [870, 207] on div "1 of 8" at bounding box center [651, 349] width 1302 height 699
click at [327, 153] on div "1 of 8" at bounding box center [651, 349] width 1302 height 699
click at [40, 40] on button at bounding box center [41, 43] width 29 height 32
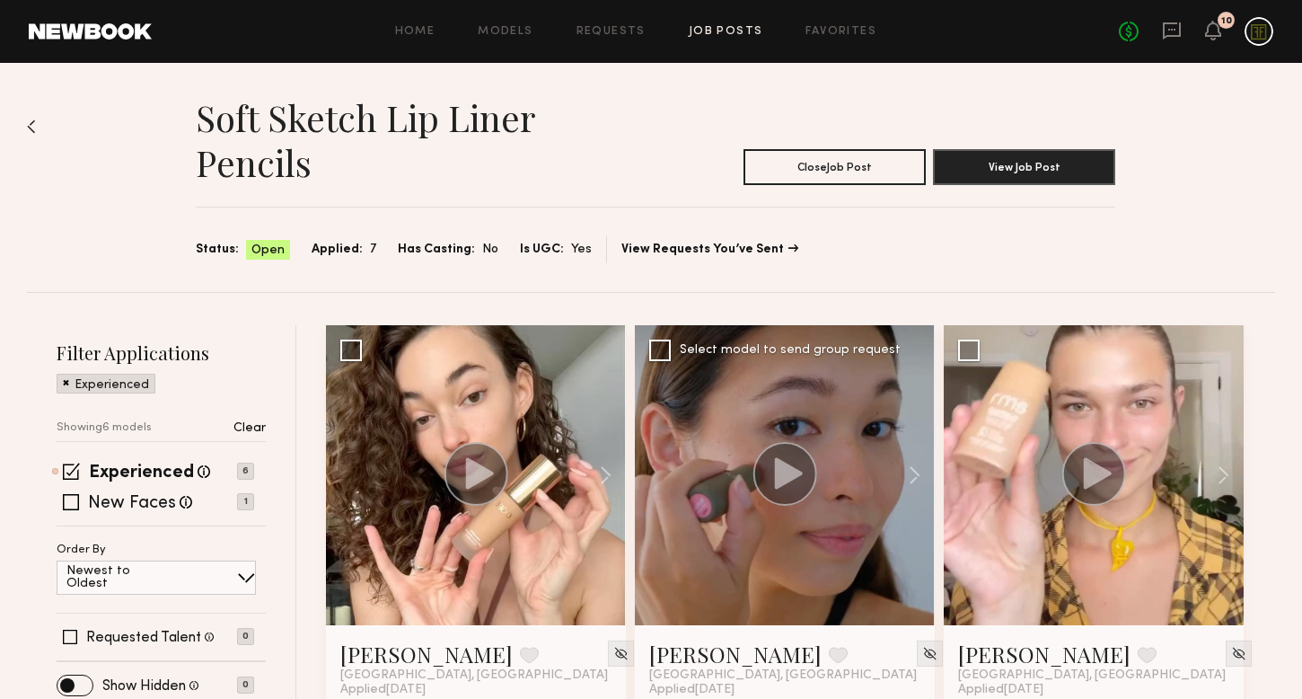
click at [721, 399] on div at bounding box center [785, 475] width 300 height 300
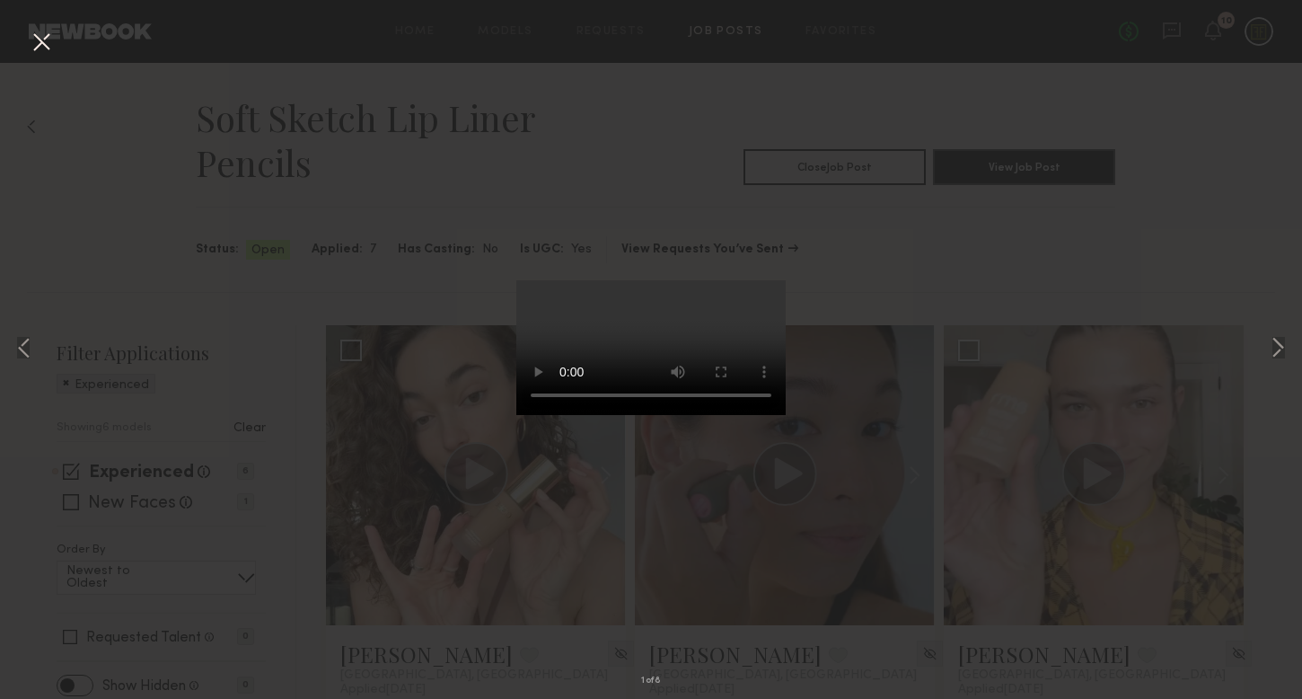
click at [923, 317] on div "1 of 8" at bounding box center [651, 349] width 1302 height 699
click at [923, 269] on div "1 of 8" at bounding box center [651, 349] width 1302 height 699
click at [396, 175] on div "1 of 8" at bounding box center [651, 349] width 1302 height 699
click at [54, 43] on button at bounding box center [41, 43] width 29 height 32
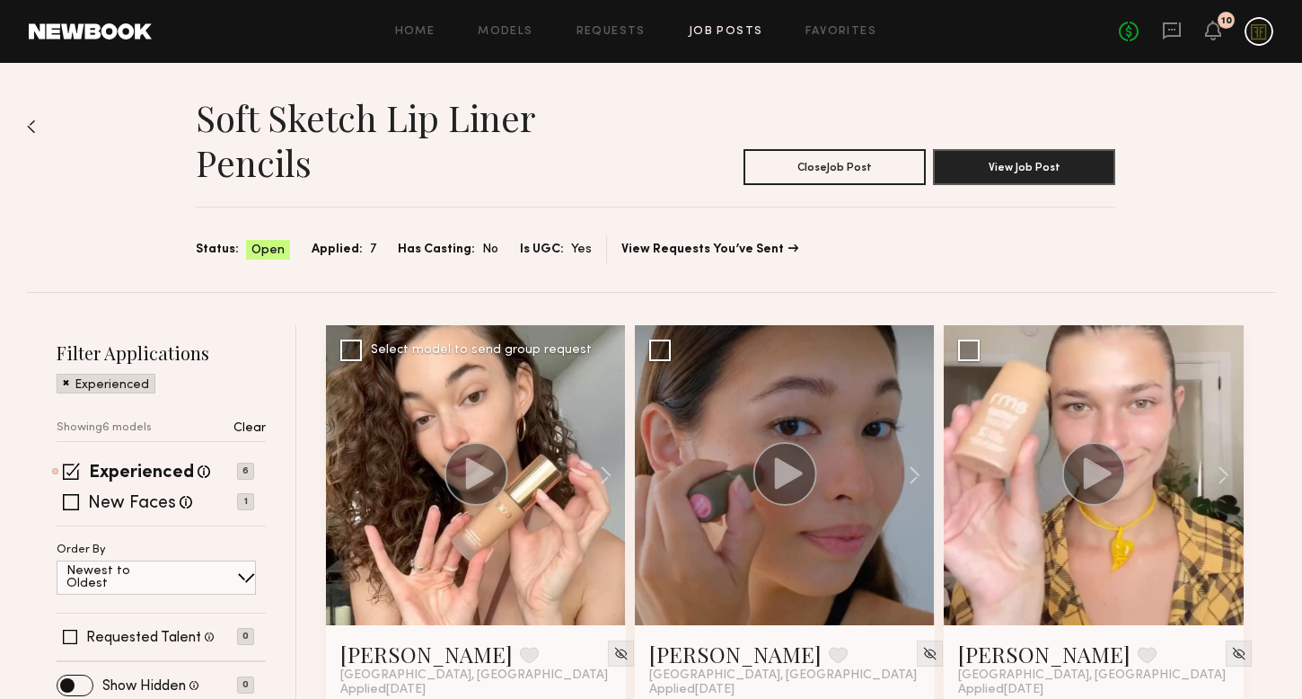
click at [404, 409] on div at bounding box center [476, 475] width 300 height 300
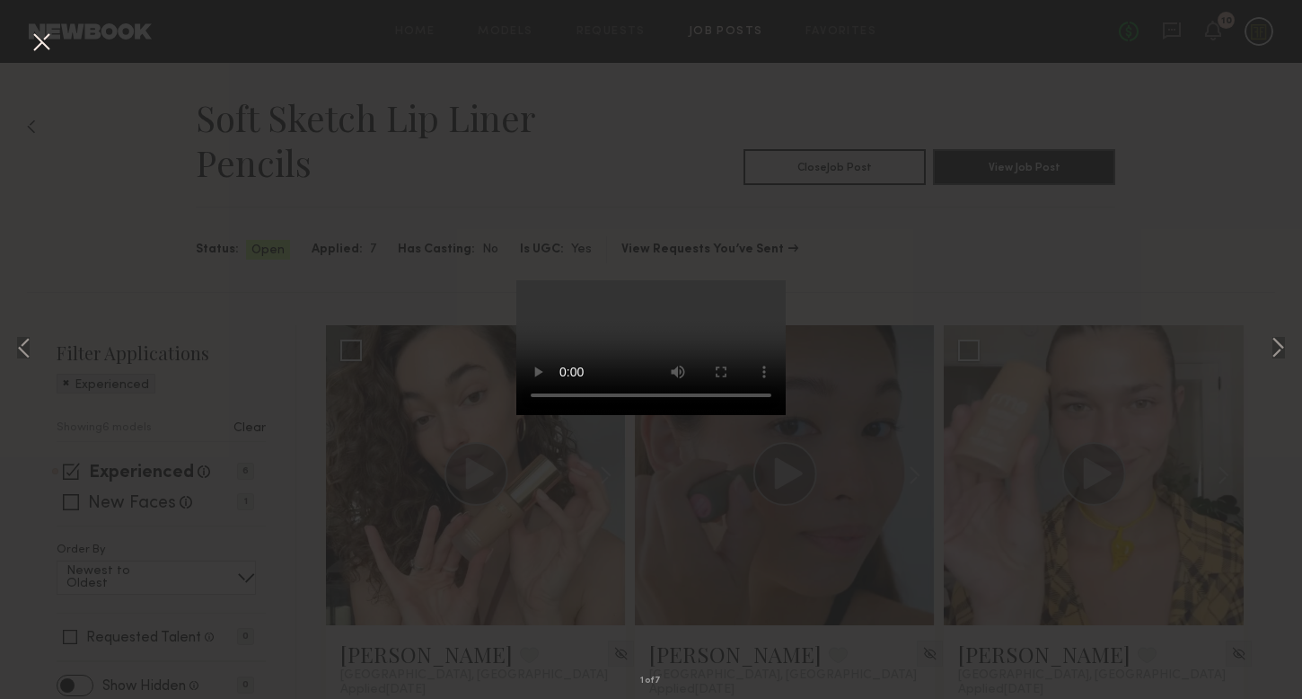
click at [919, 226] on div "1 of 7" at bounding box center [651, 349] width 1302 height 699
click at [48, 40] on button at bounding box center [41, 43] width 29 height 32
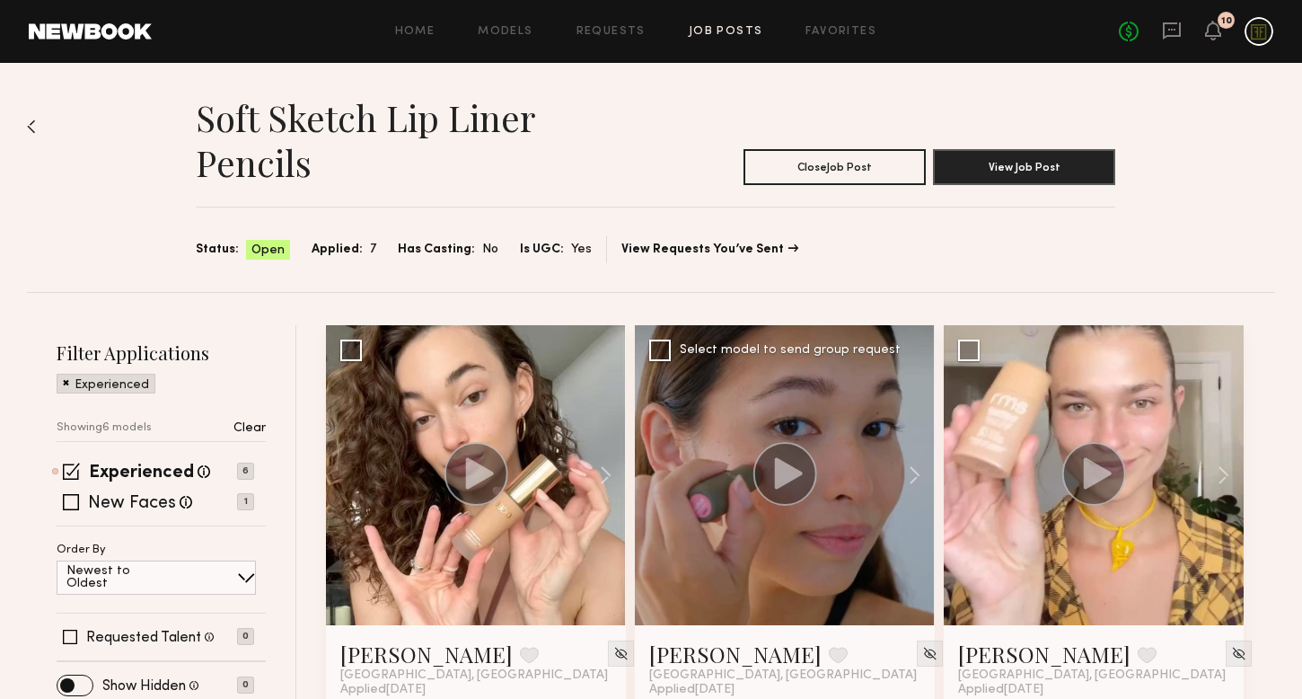
scroll to position [138, 0]
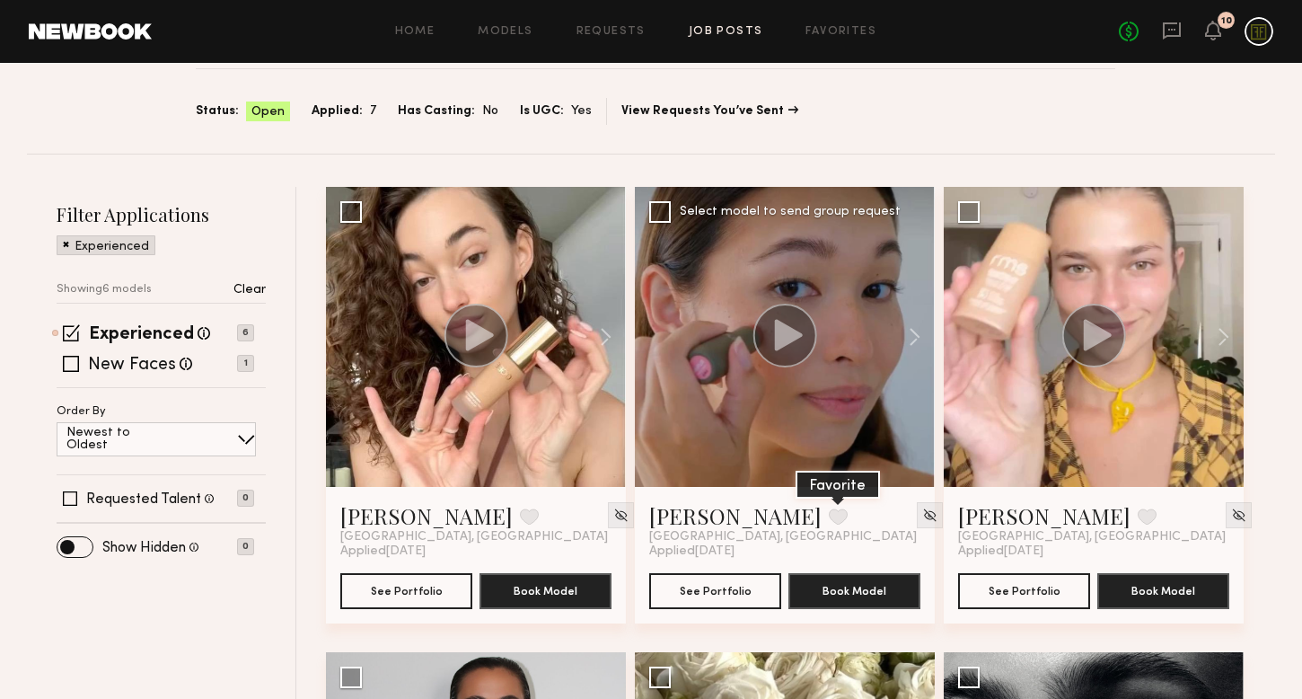
click at [829, 515] on button at bounding box center [838, 516] width 19 height 16
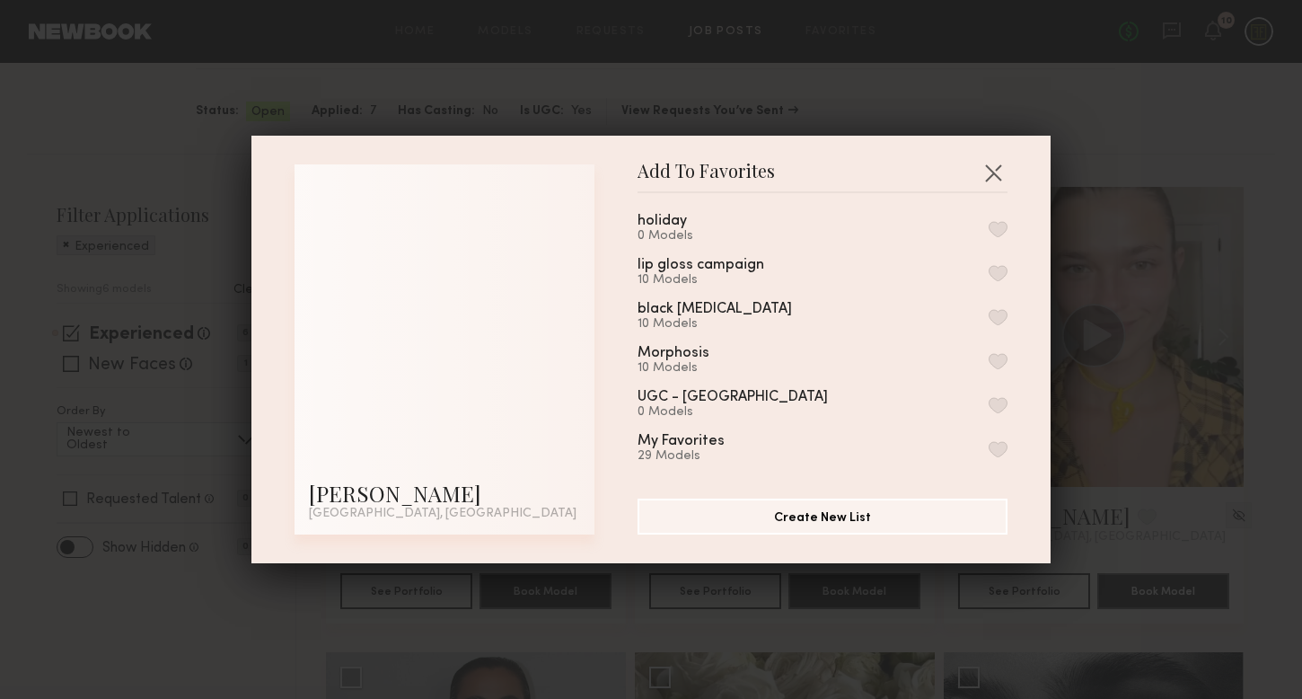
scroll to position [0, 0]
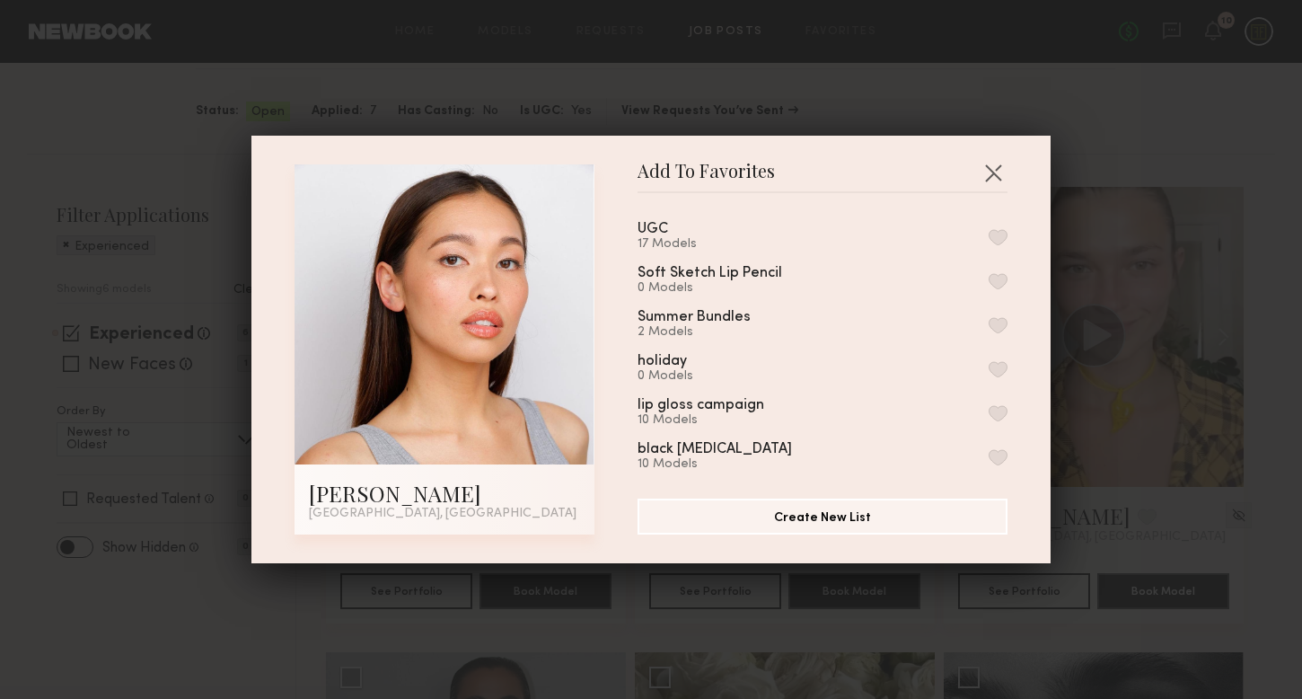
click at [1002, 238] on button "button" at bounding box center [998, 237] width 19 height 16
click at [1001, 283] on button "button" at bounding box center [998, 281] width 19 height 16
click at [996, 172] on button "button" at bounding box center [993, 172] width 29 height 29
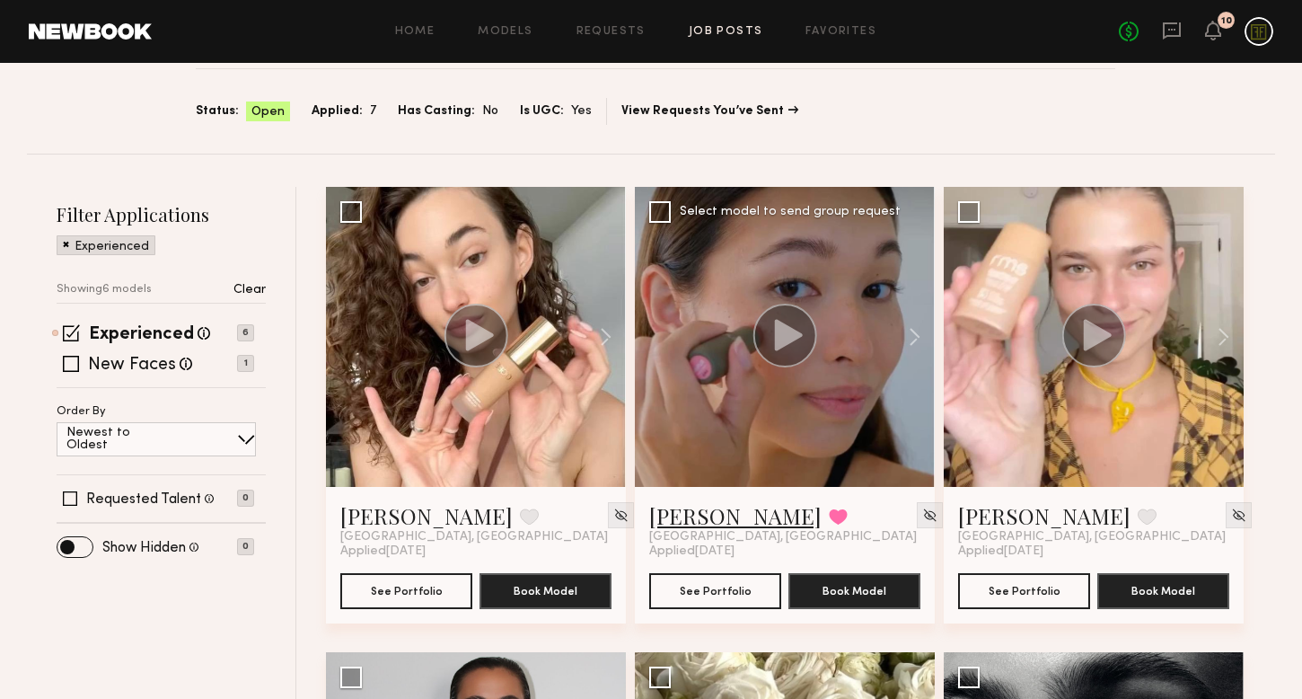
click at [694, 518] on link "[PERSON_NAME]" at bounding box center [735, 515] width 172 height 29
click at [453, 368] on div at bounding box center [476, 337] width 65 height 67
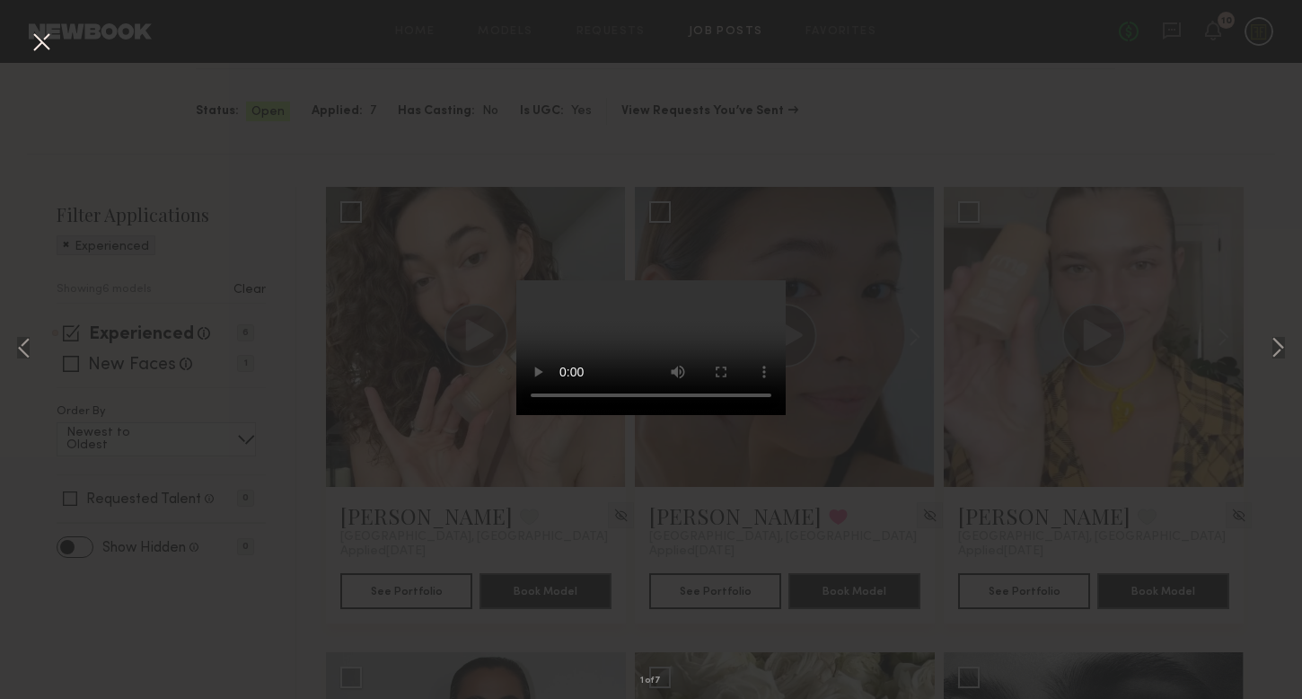
click at [893, 496] on div "1 of 7" at bounding box center [651, 349] width 1302 height 699
click at [714, 415] on video at bounding box center [650, 347] width 269 height 135
click at [943, 93] on div "1 of 7" at bounding box center [651, 349] width 1302 height 699
click at [433, 115] on div "1 of 7" at bounding box center [651, 349] width 1302 height 699
click at [43, 45] on button at bounding box center [41, 43] width 29 height 32
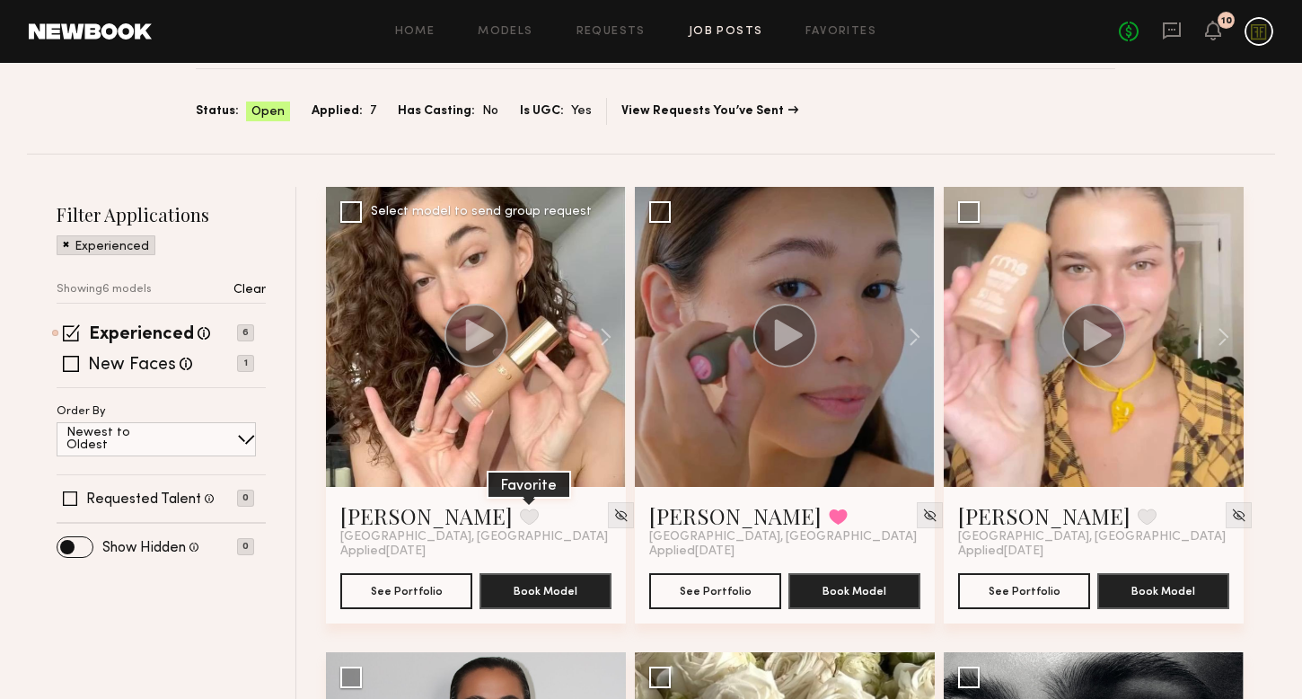
click at [520, 513] on button at bounding box center [529, 516] width 19 height 16
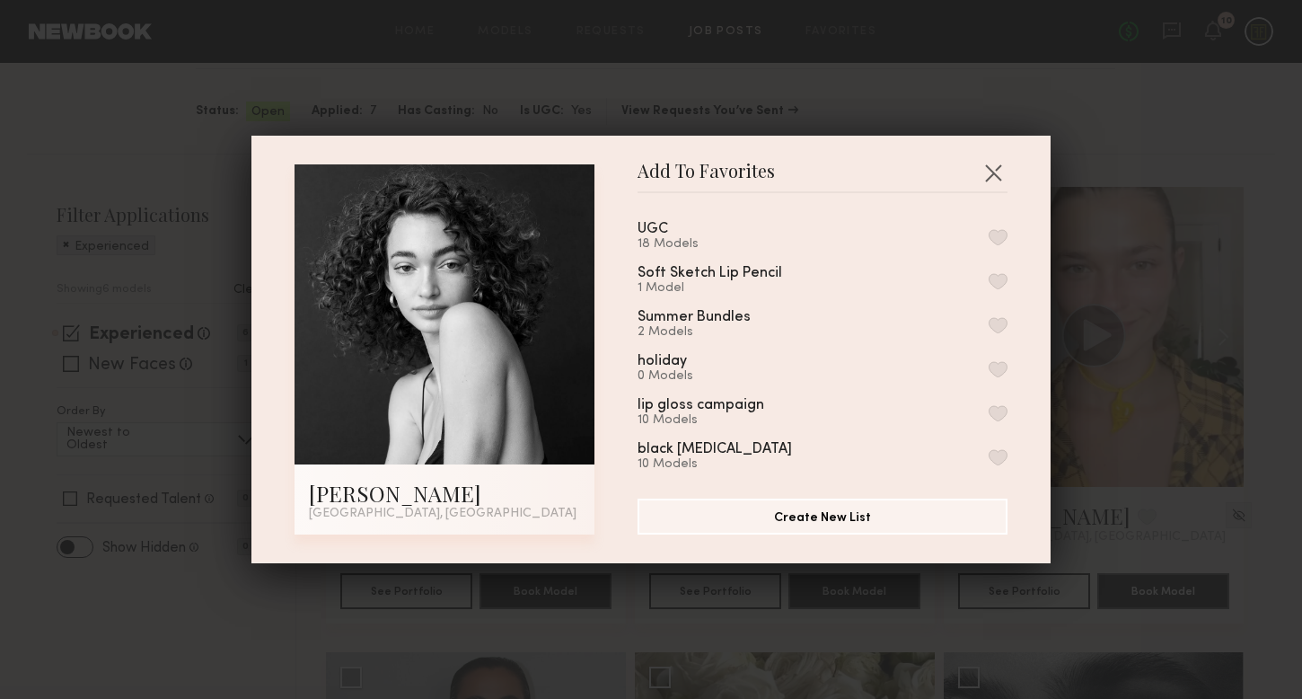
click at [999, 282] on button "button" at bounding box center [998, 281] width 19 height 16
click at [991, 167] on button "button" at bounding box center [993, 172] width 29 height 29
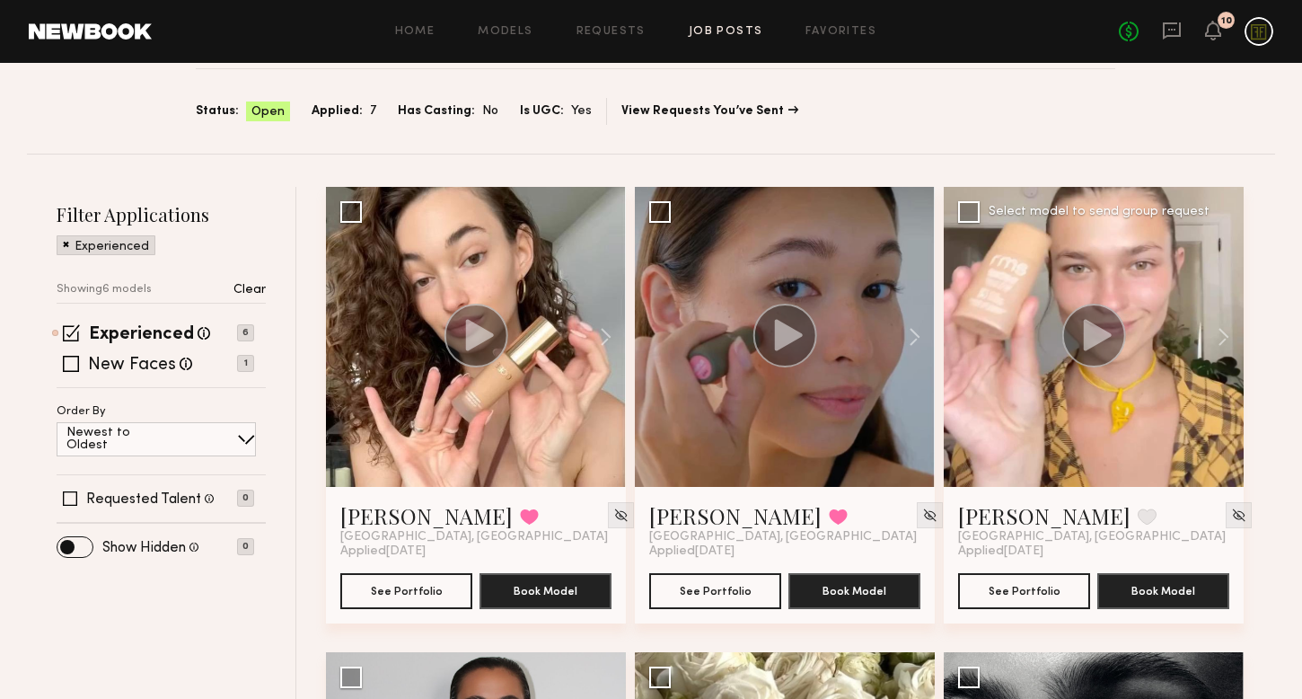
click at [1101, 329] on icon at bounding box center [1098, 334] width 28 height 31
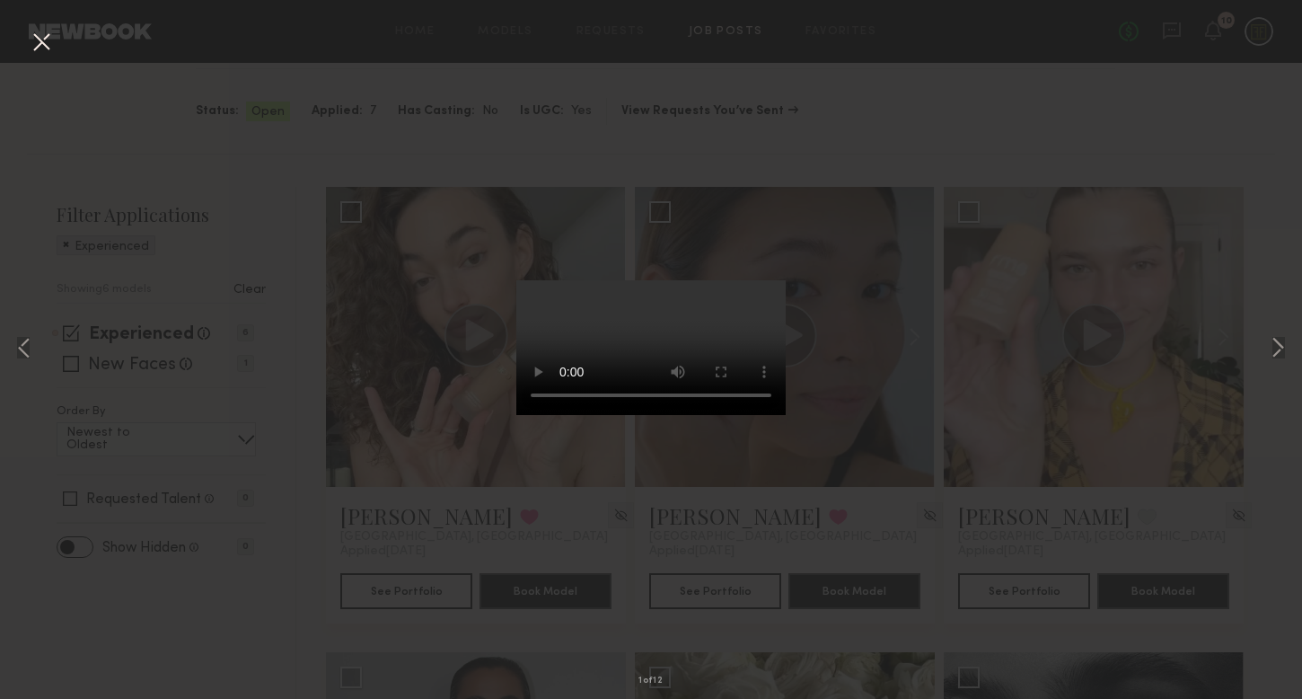
click at [1156, 52] on div "1 of 12" at bounding box center [651, 349] width 1302 height 699
click at [31, 31] on button at bounding box center [41, 43] width 29 height 32
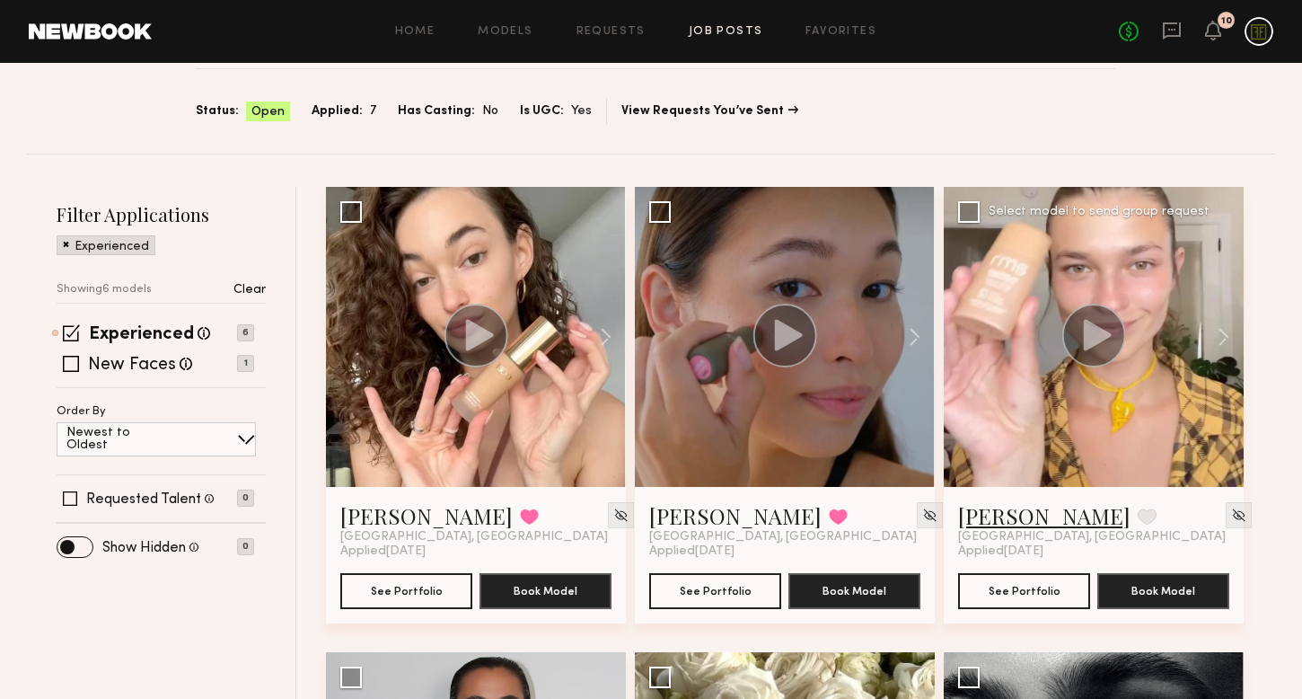
click at [979, 520] on link "Helena L." at bounding box center [1044, 515] width 172 height 29
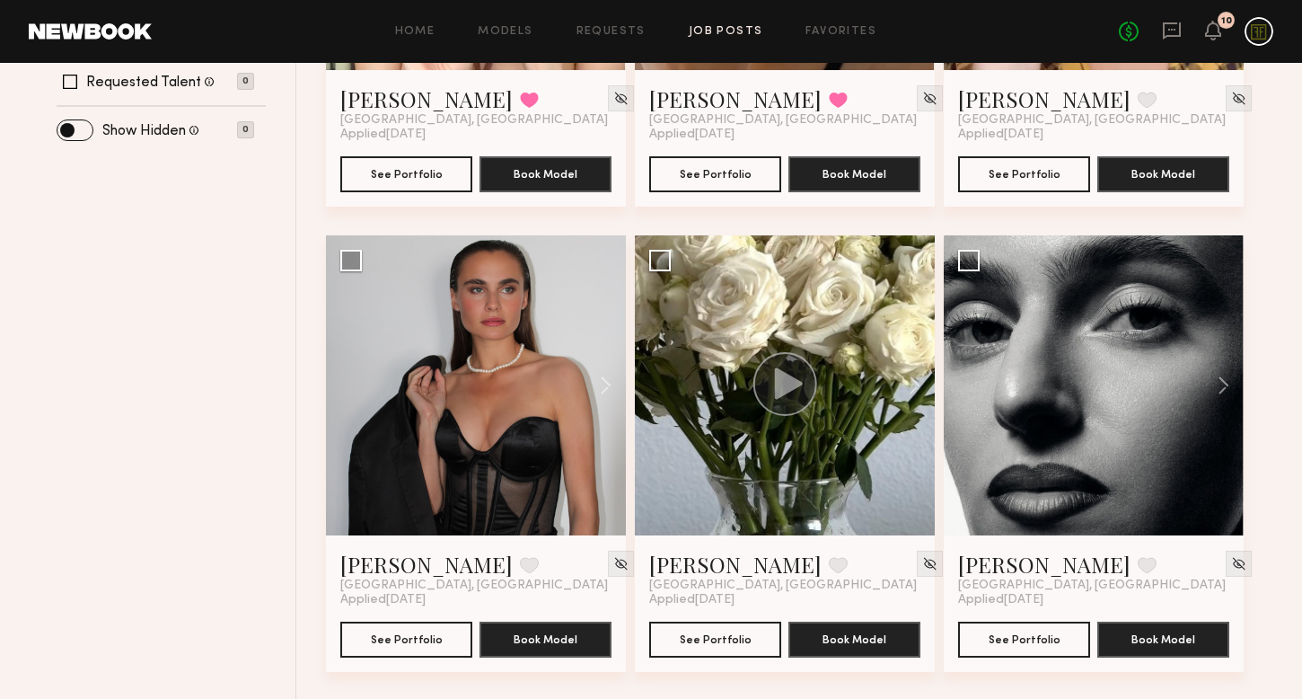
scroll to position [557, 0]
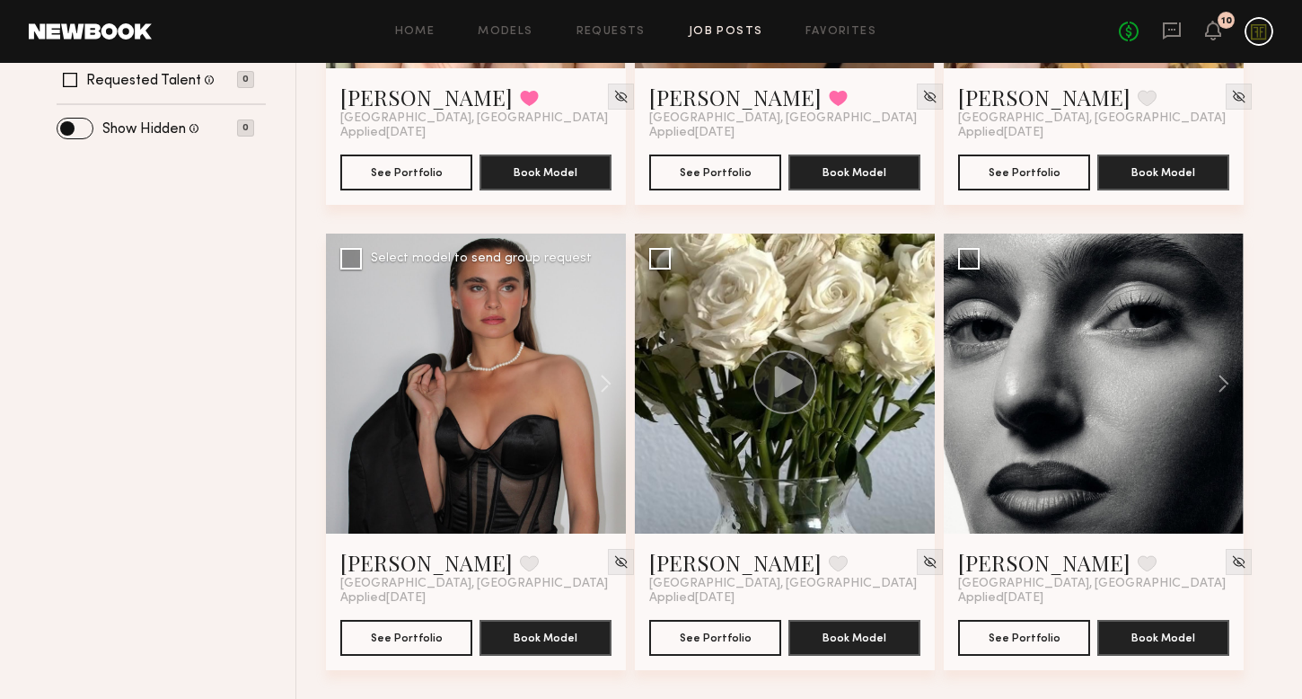
click at [524, 391] on div at bounding box center [476, 384] width 300 height 300
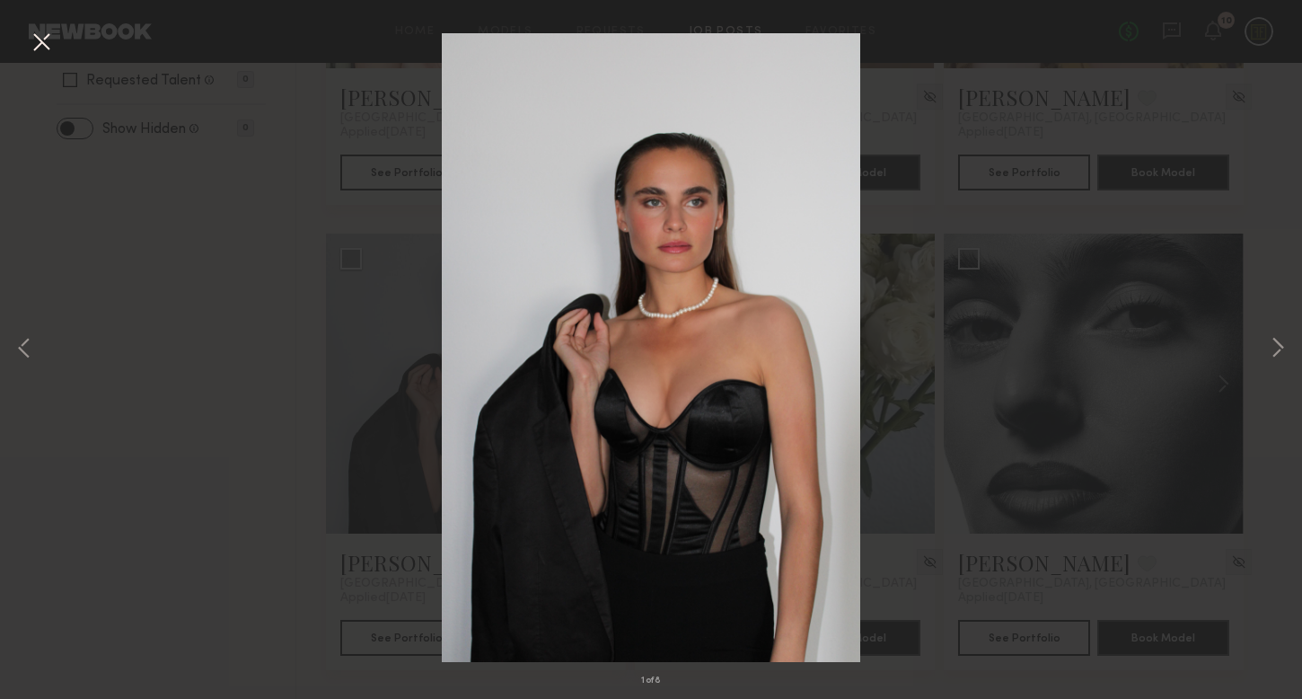
click at [1009, 462] on div "1 of 8" at bounding box center [651, 349] width 1302 height 699
click at [1276, 344] on button at bounding box center [1278, 349] width 22 height 559
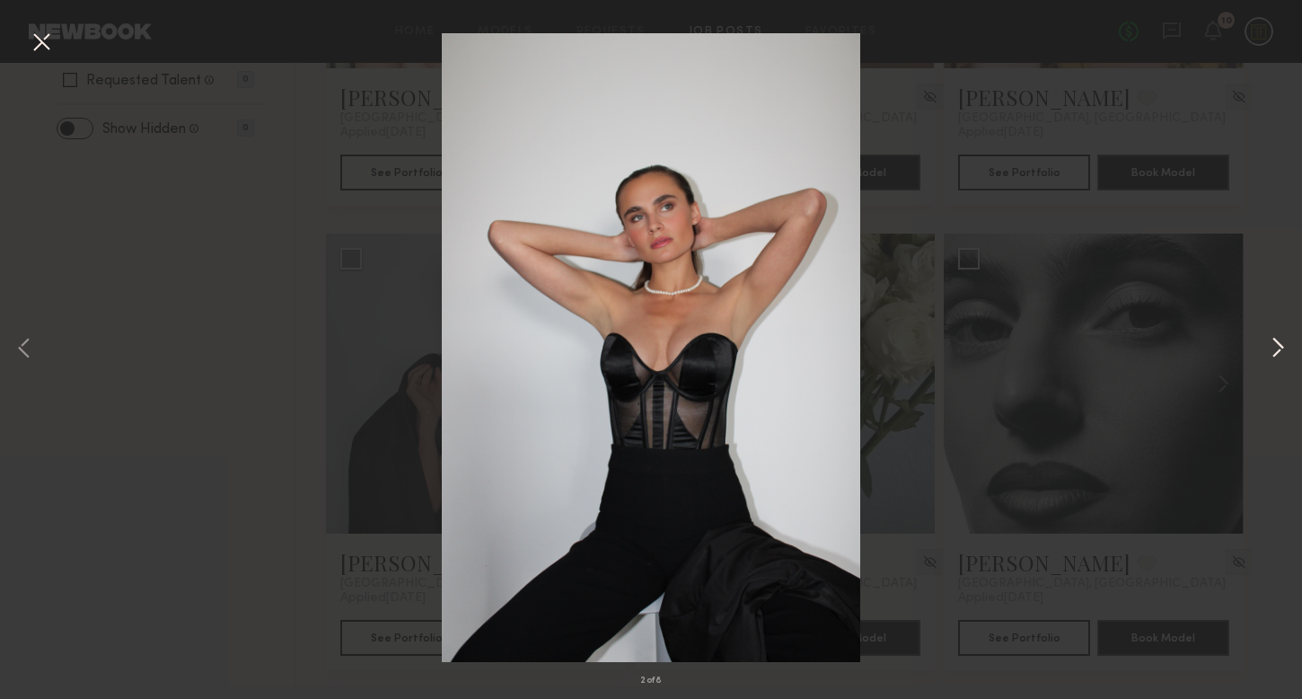
click at [1276, 344] on button at bounding box center [1278, 349] width 22 height 559
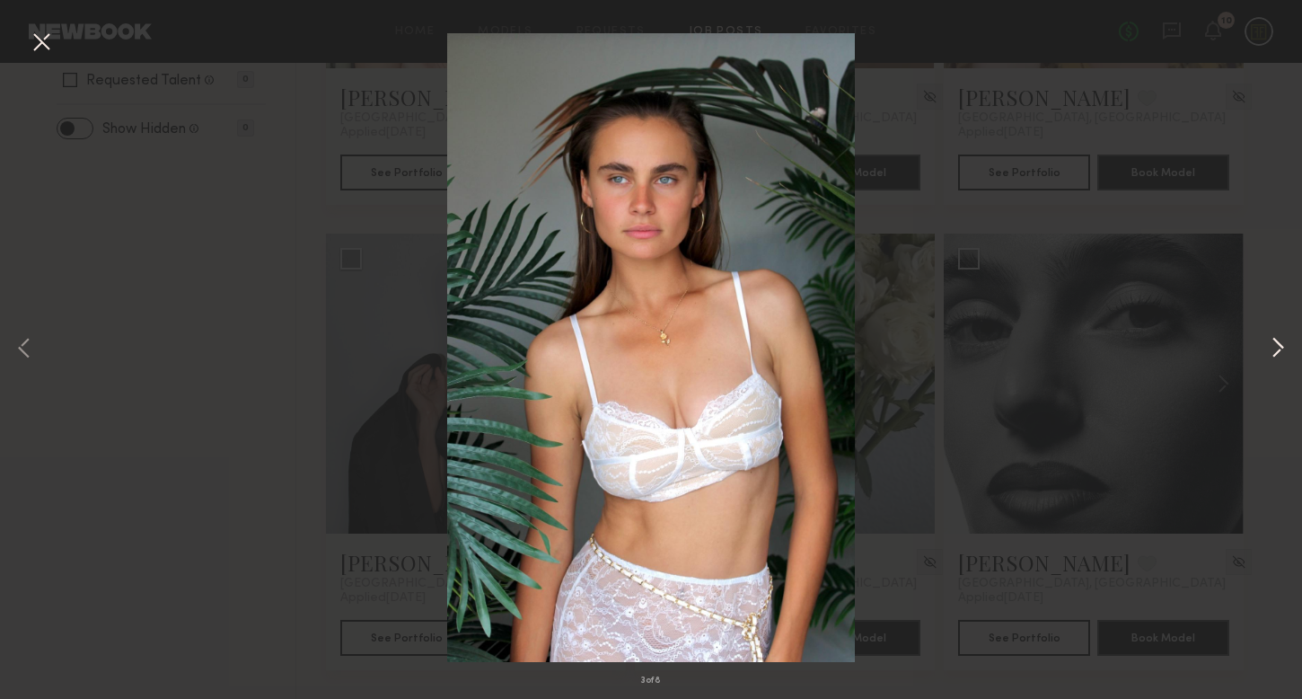
click at [1276, 344] on button at bounding box center [1278, 349] width 22 height 559
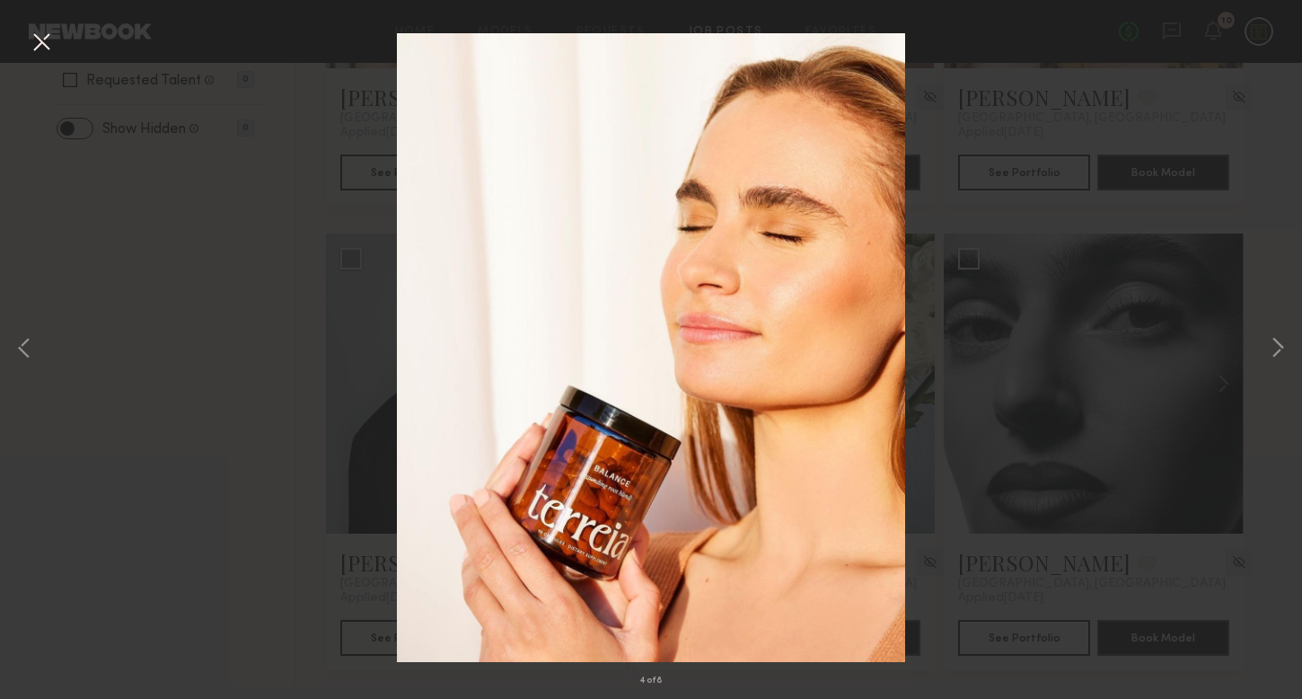
click at [1078, 344] on div "4 of 8" at bounding box center [651, 349] width 1302 height 699
click at [41, 48] on button at bounding box center [41, 43] width 29 height 32
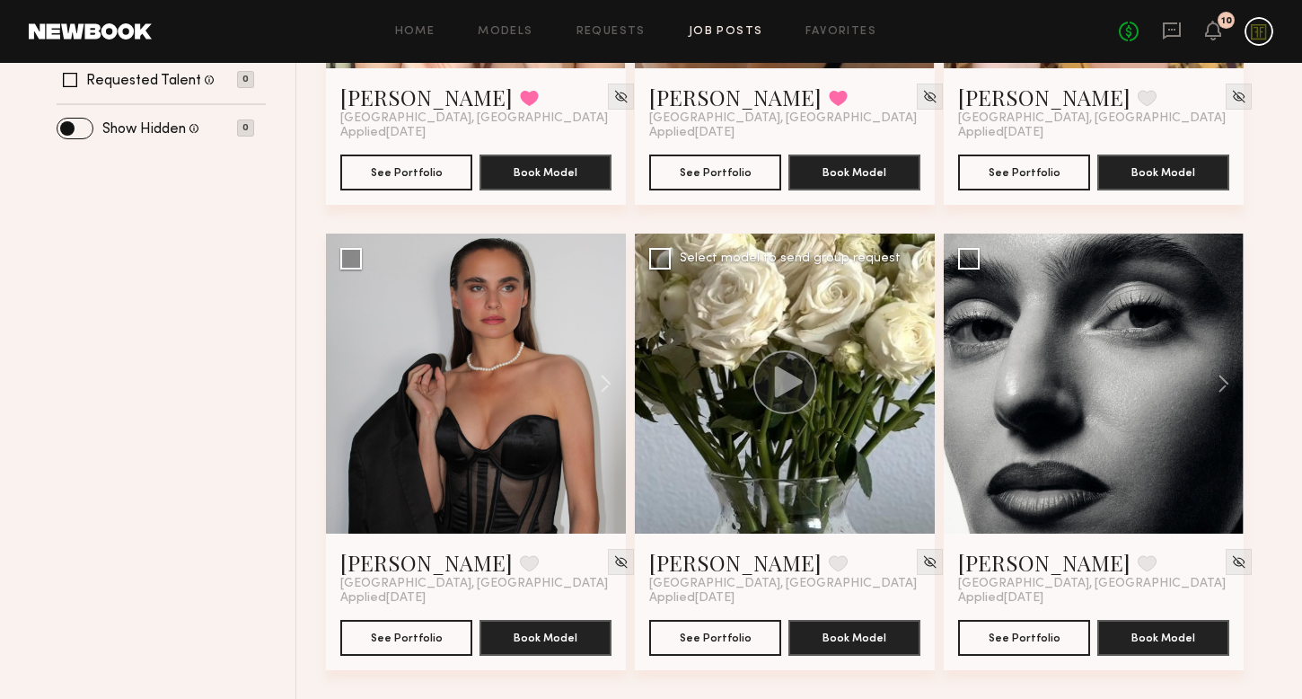
click at [790, 375] on icon at bounding box center [789, 381] width 28 height 31
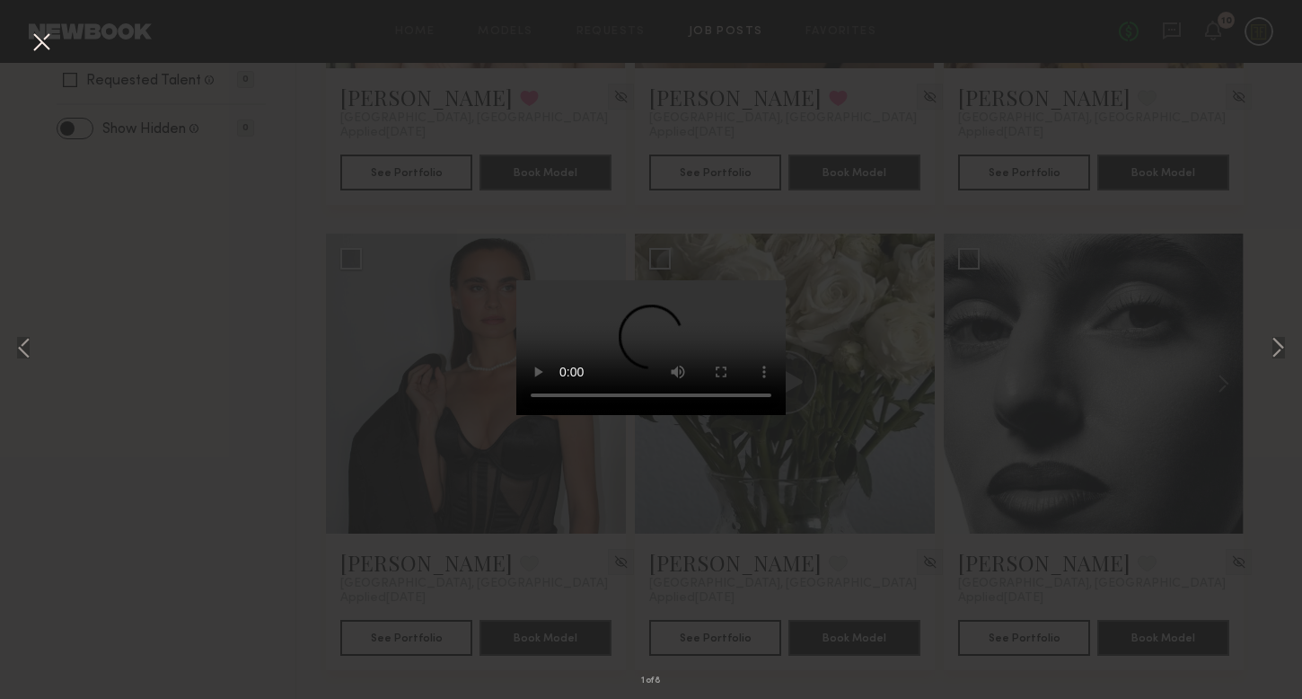
click at [954, 419] on div "1 of 8" at bounding box center [651, 349] width 1302 height 699
click at [46, 50] on button at bounding box center [41, 43] width 29 height 32
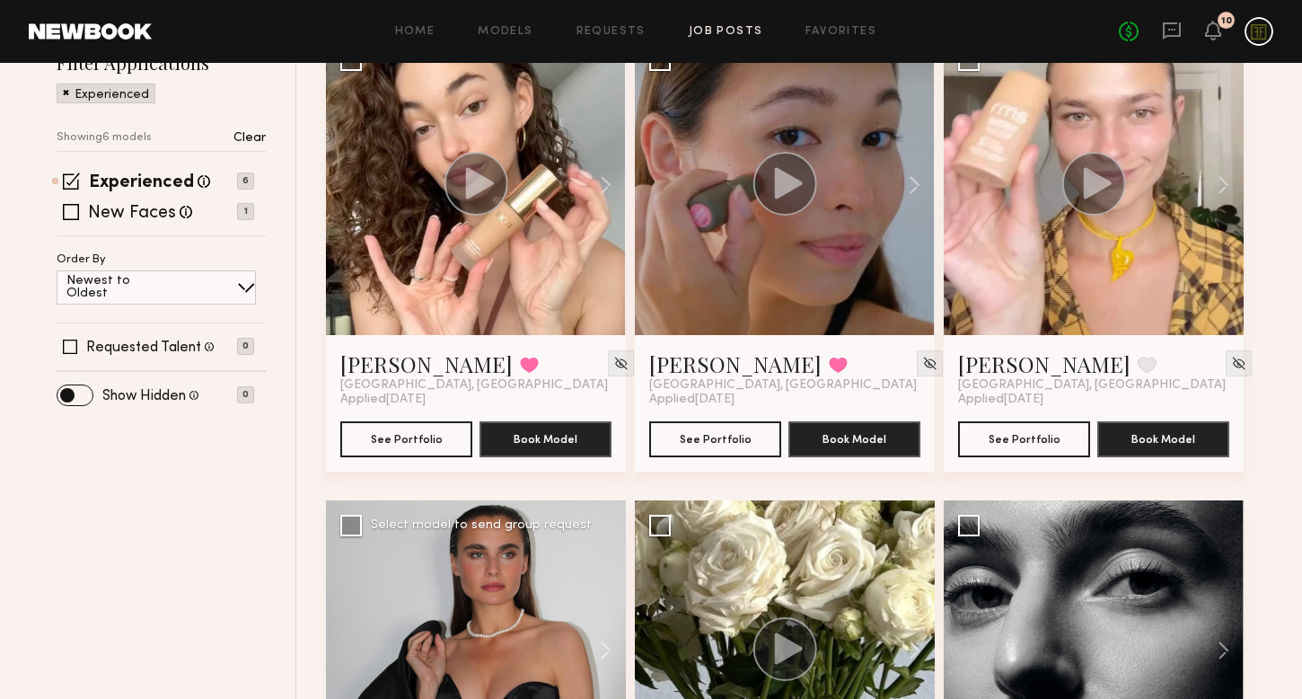
scroll to position [0, 0]
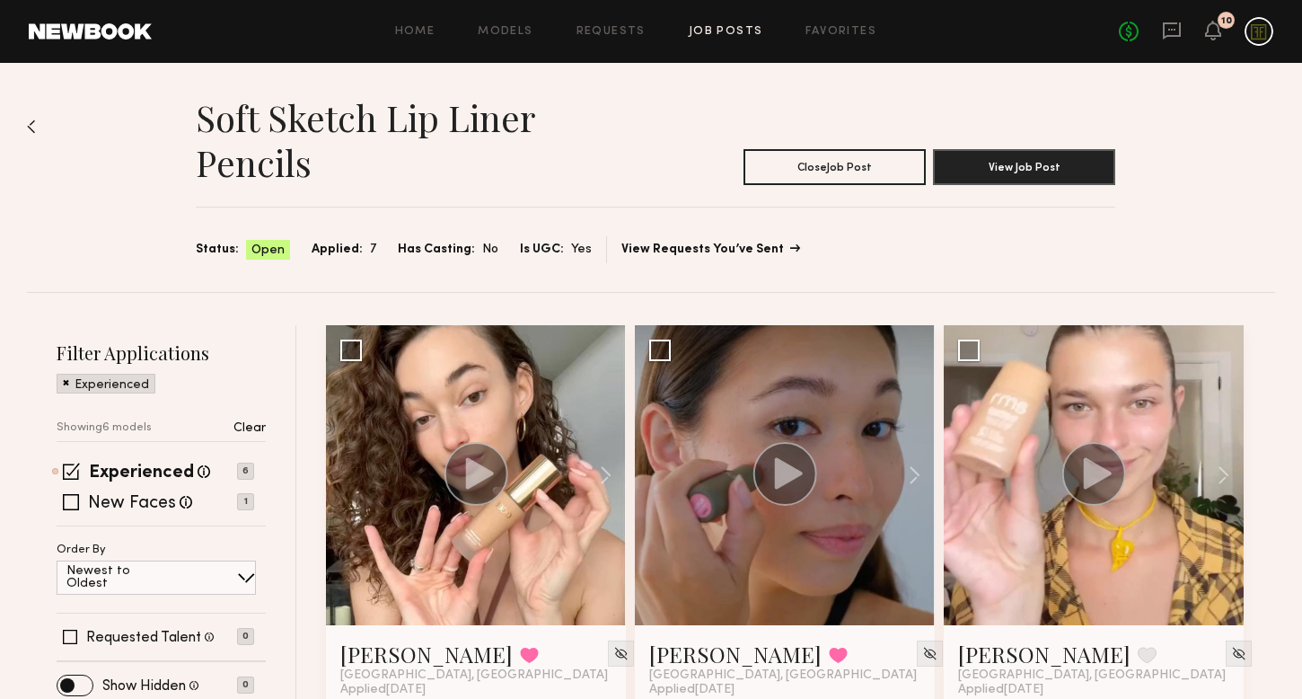
click at [691, 251] on link "View Requests You’ve Sent" at bounding box center [709, 249] width 177 height 13
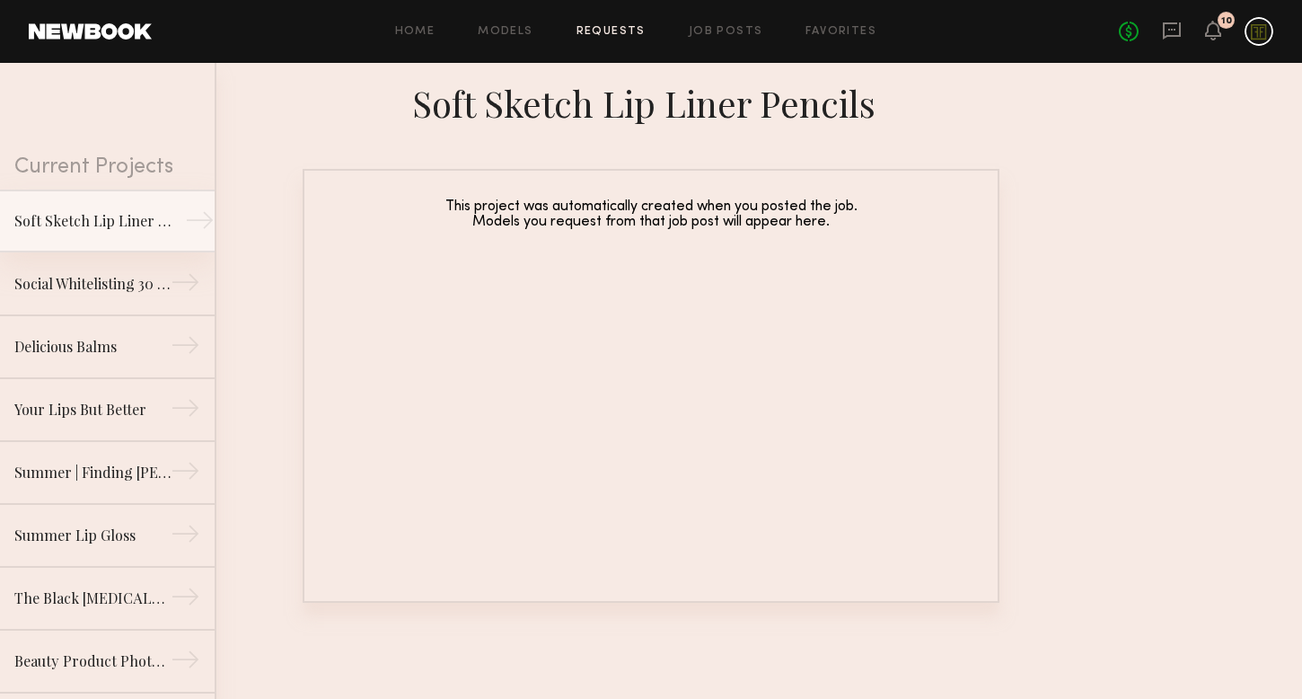
click at [54, 228] on div "Soft Sketch Lip Liner Pencils" at bounding box center [92, 221] width 156 height 22
click at [54, 229] on div "Soft Sketch Lip Liner Pencils" at bounding box center [92, 221] width 156 height 22
click at [57, 278] on div "Social Whitelisting 30 days" at bounding box center [92, 283] width 156 height 22
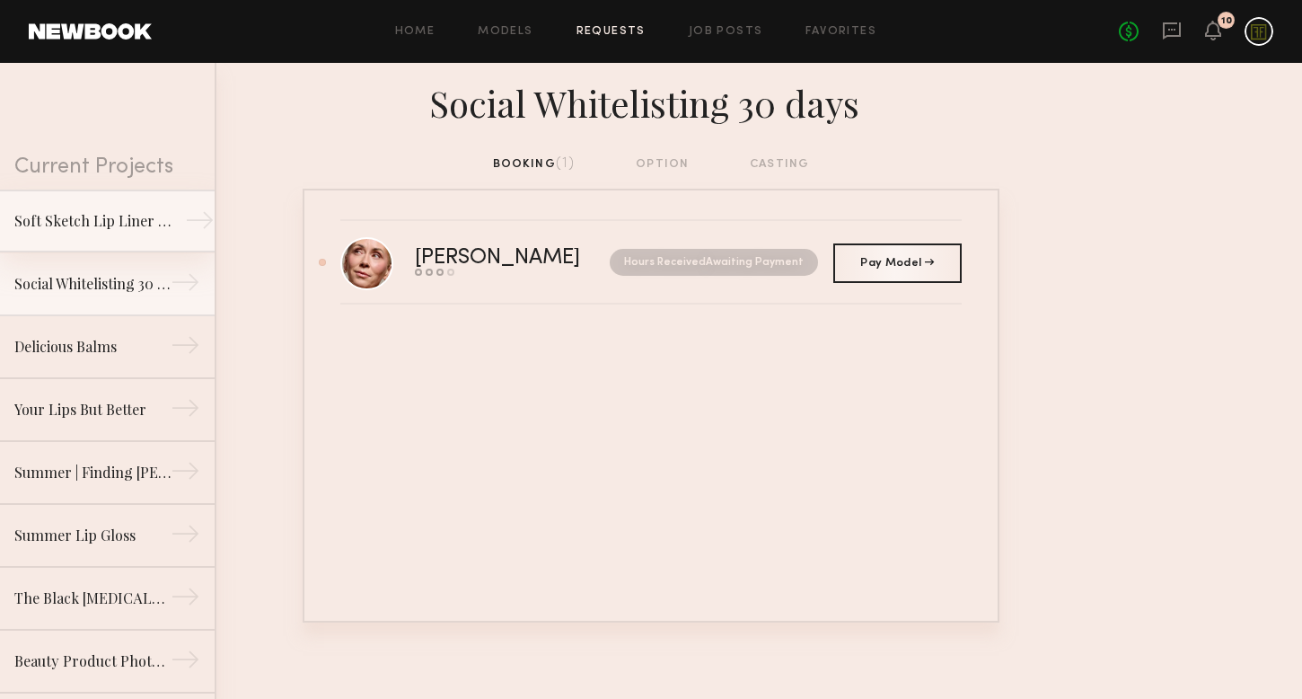
click at [64, 219] on div "Soft Sketch Lip Liner Pencils" at bounding box center [92, 221] width 156 height 22
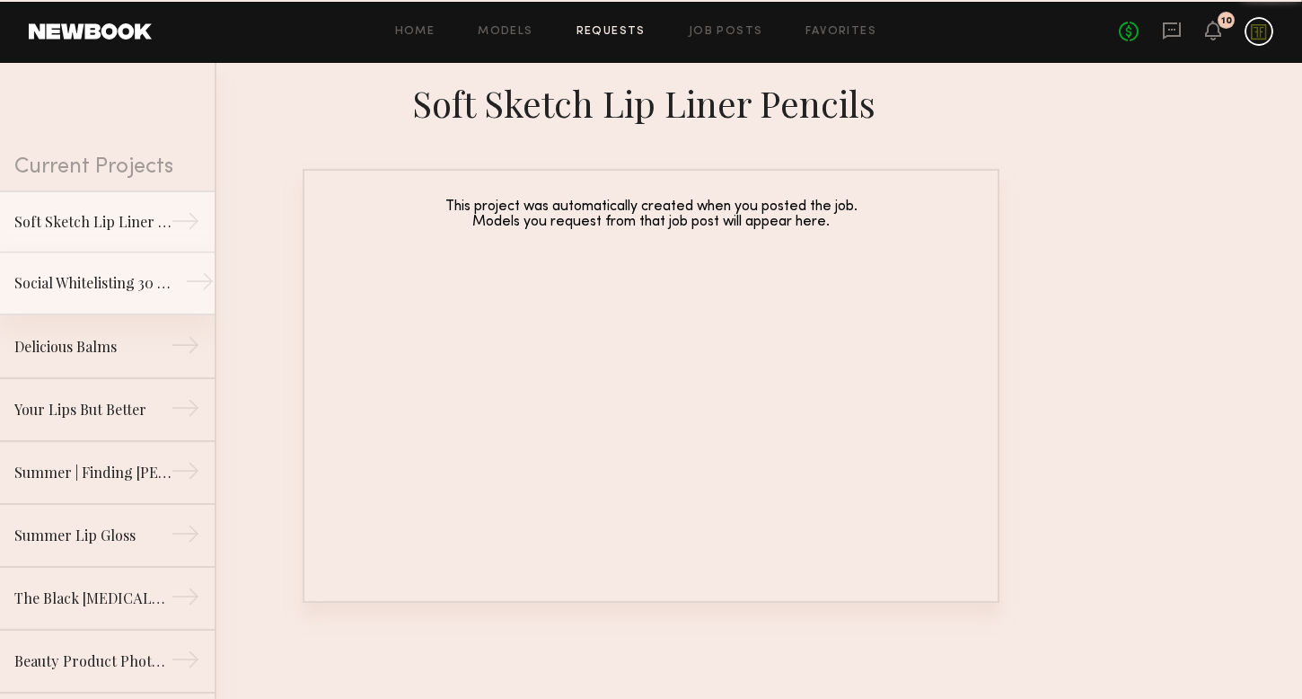
click at [72, 285] on div "Social Whitelisting 30 days" at bounding box center [92, 283] width 156 height 22
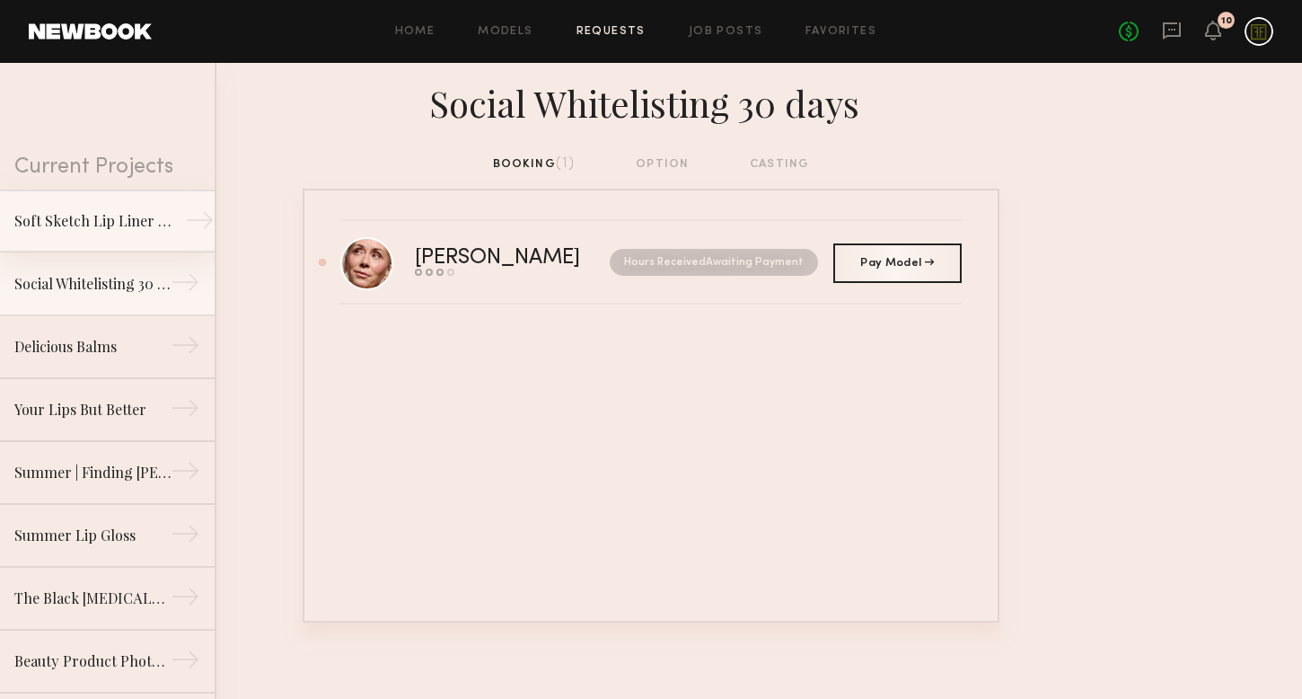
click at [94, 229] on div "Soft Sketch Lip Liner Pencils" at bounding box center [92, 221] width 156 height 22
click at [103, 228] on div "Soft Sketch Lip Liner Pencils" at bounding box center [92, 221] width 156 height 22
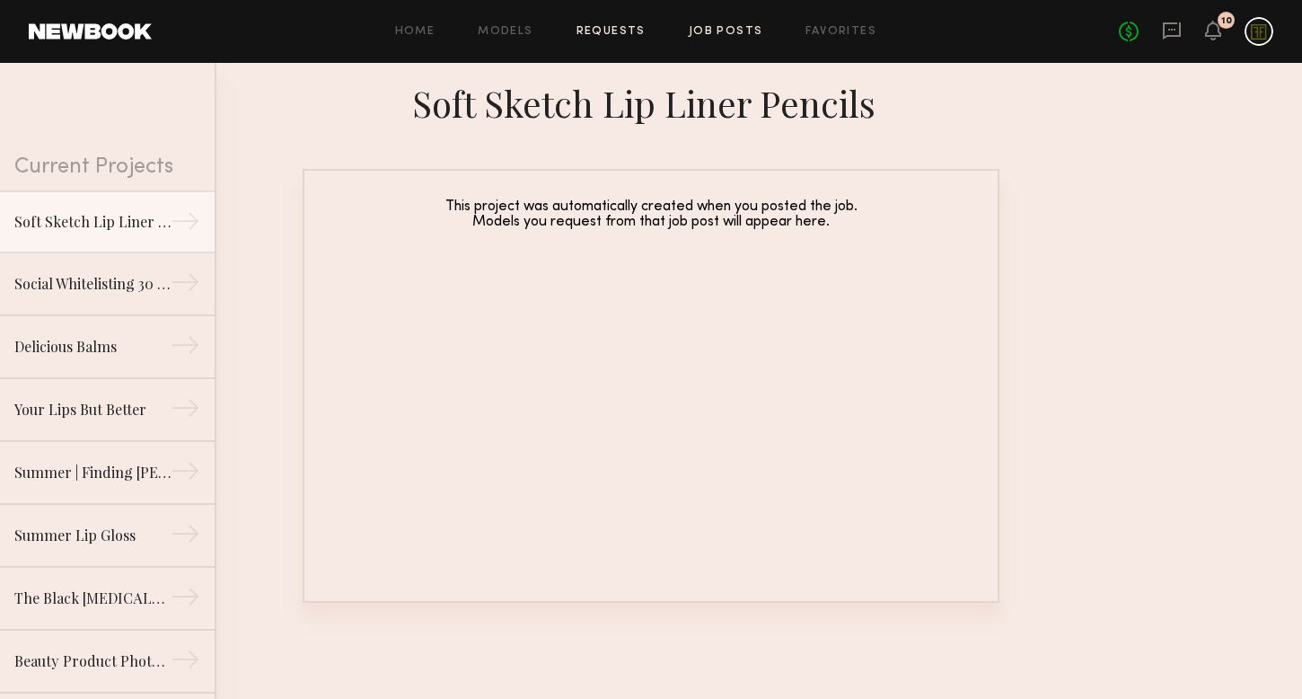
click at [736, 30] on link "Job Posts" at bounding box center [726, 32] width 75 height 12
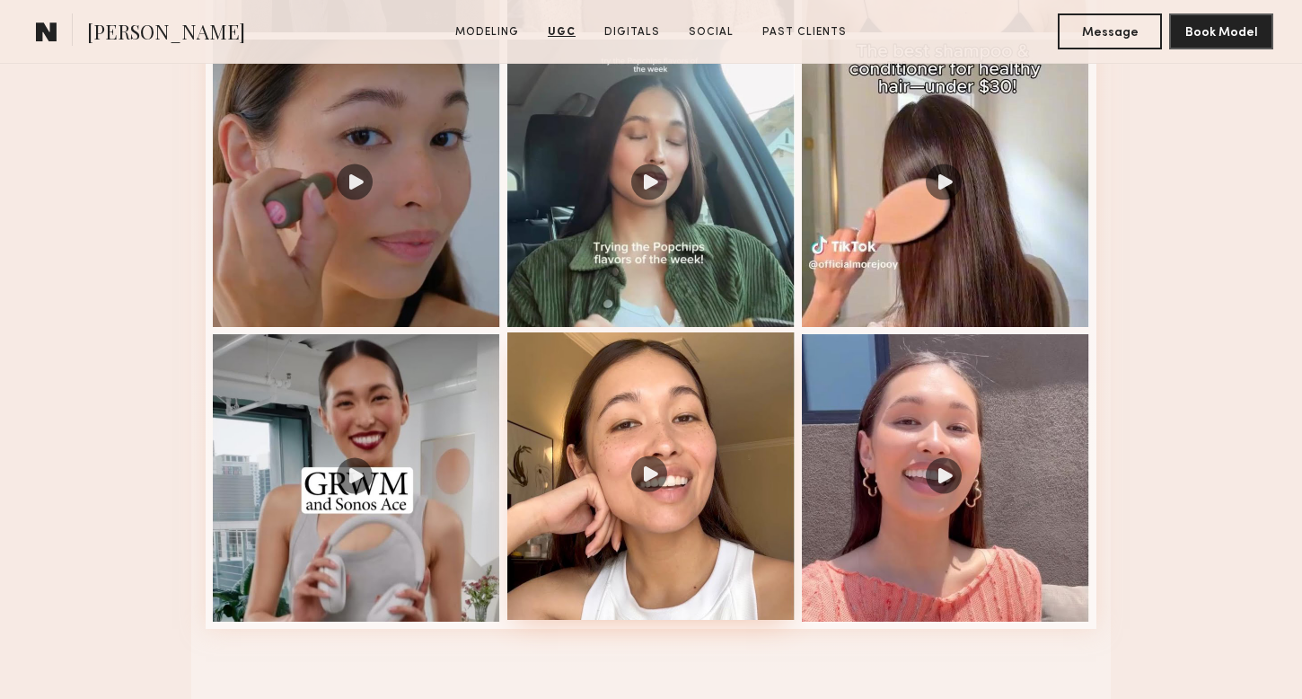
scroll to position [2277, 0]
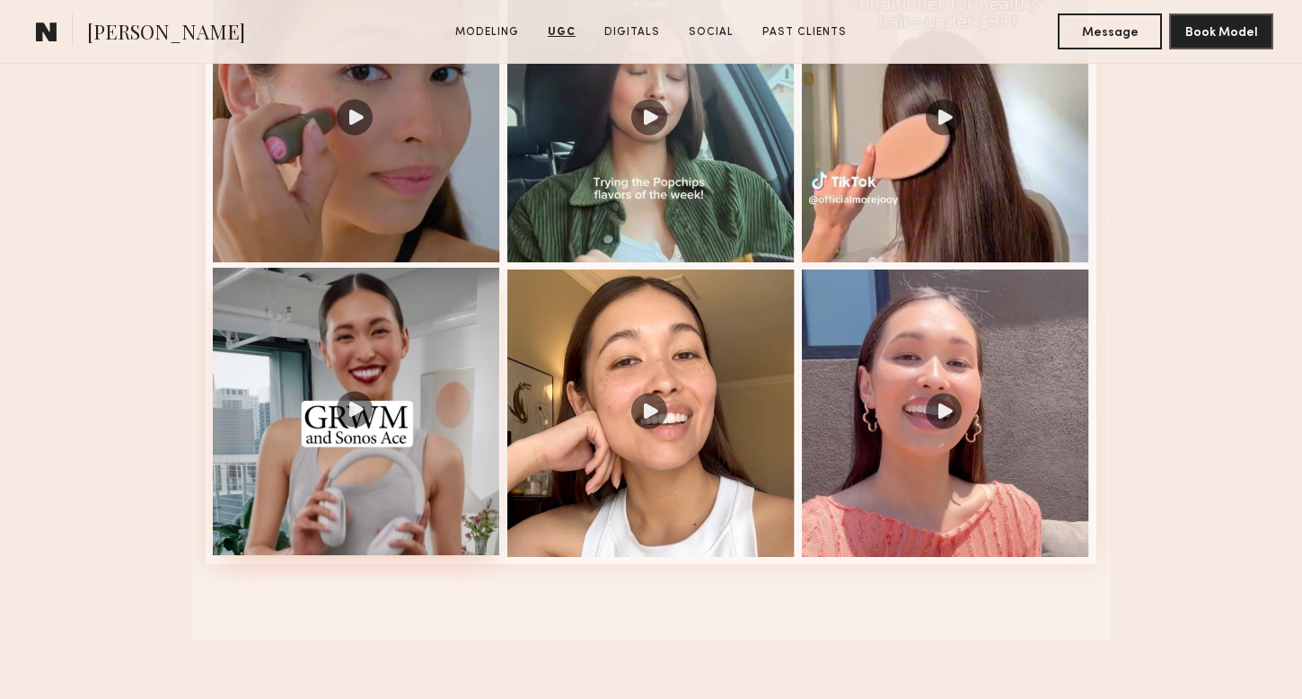
click at [355, 466] on div at bounding box center [356, 411] width 287 height 287
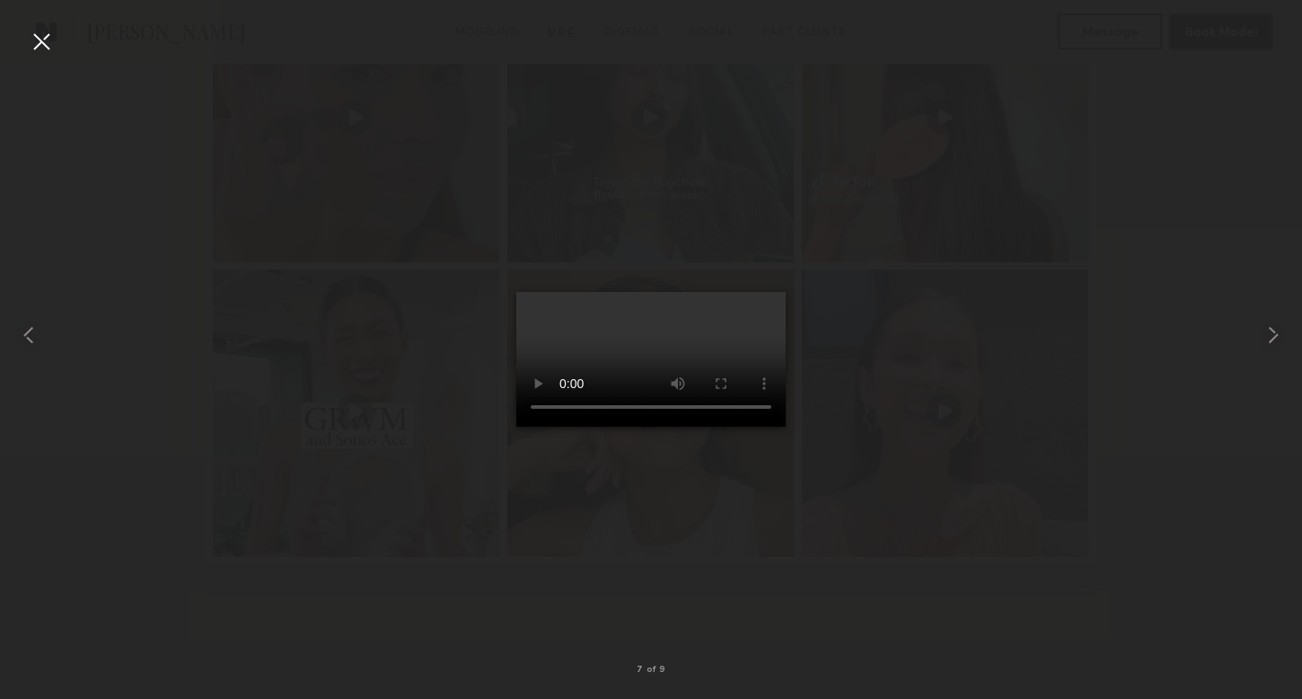
click at [1003, 515] on div at bounding box center [651, 335] width 1302 height 613
click at [1263, 330] on common-icon at bounding box center [1273, 335] width 29 height 29
click at [1193, 401] on div at bounding box center [651, 335] width 1302 height 613
click at [1176, 398] on div at bounding box center [651, 335] width 1302 height 613
click at [1276, 330] on common-icon at bounding box center [1273, 335] width 29 height 29
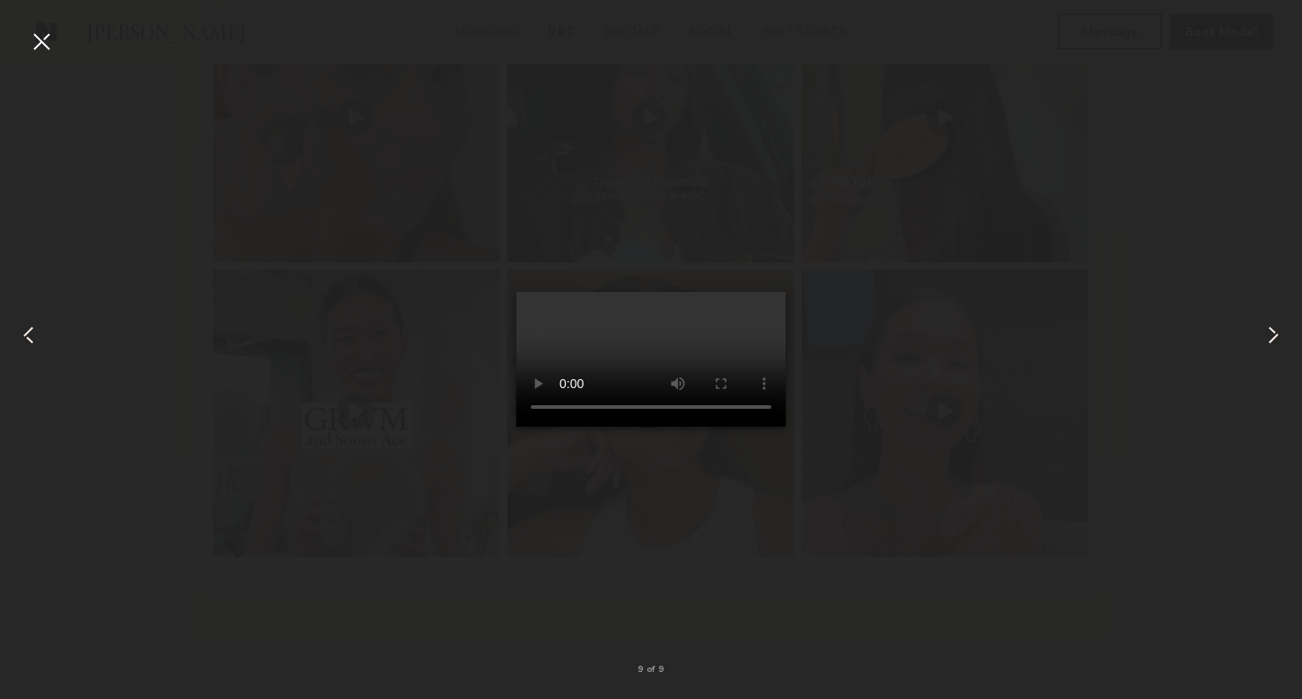
click at [1263, 329] on common-icon at bounding box center [1273, 335] width 29 height 29
click at [40, 46] on div at bounding box center [41, 41] width 29 height 29
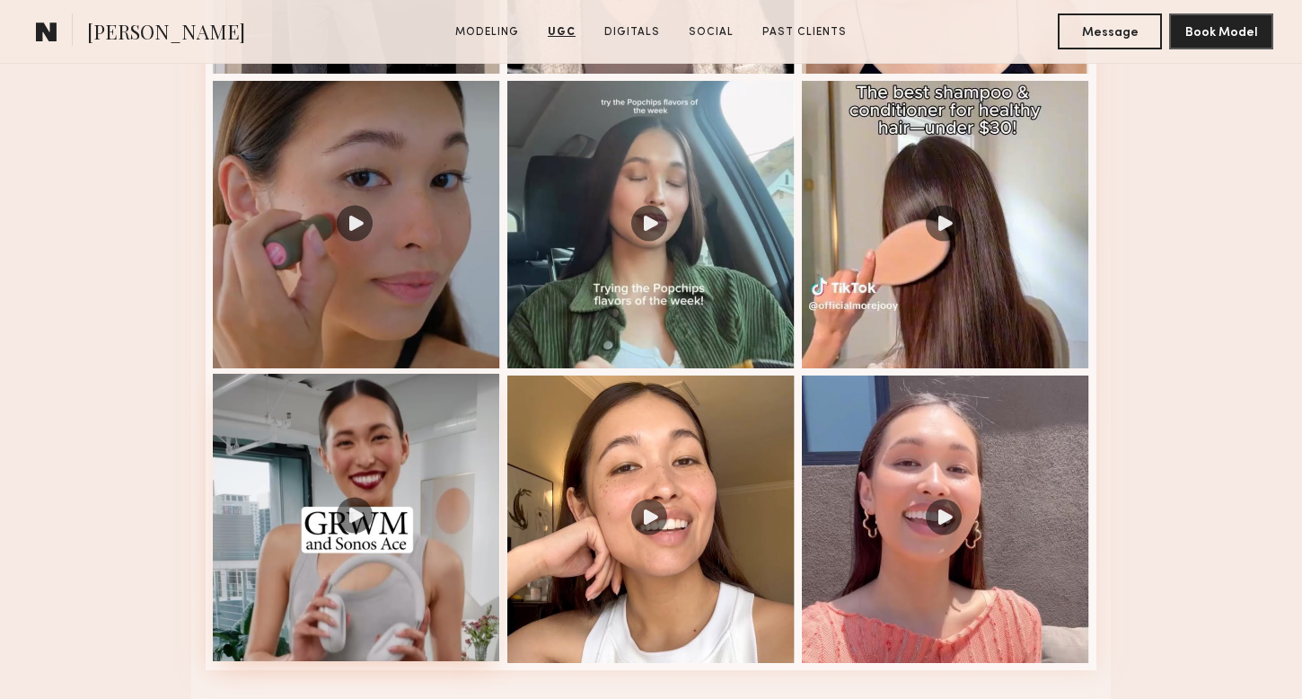
scroll to position [2042, 0]
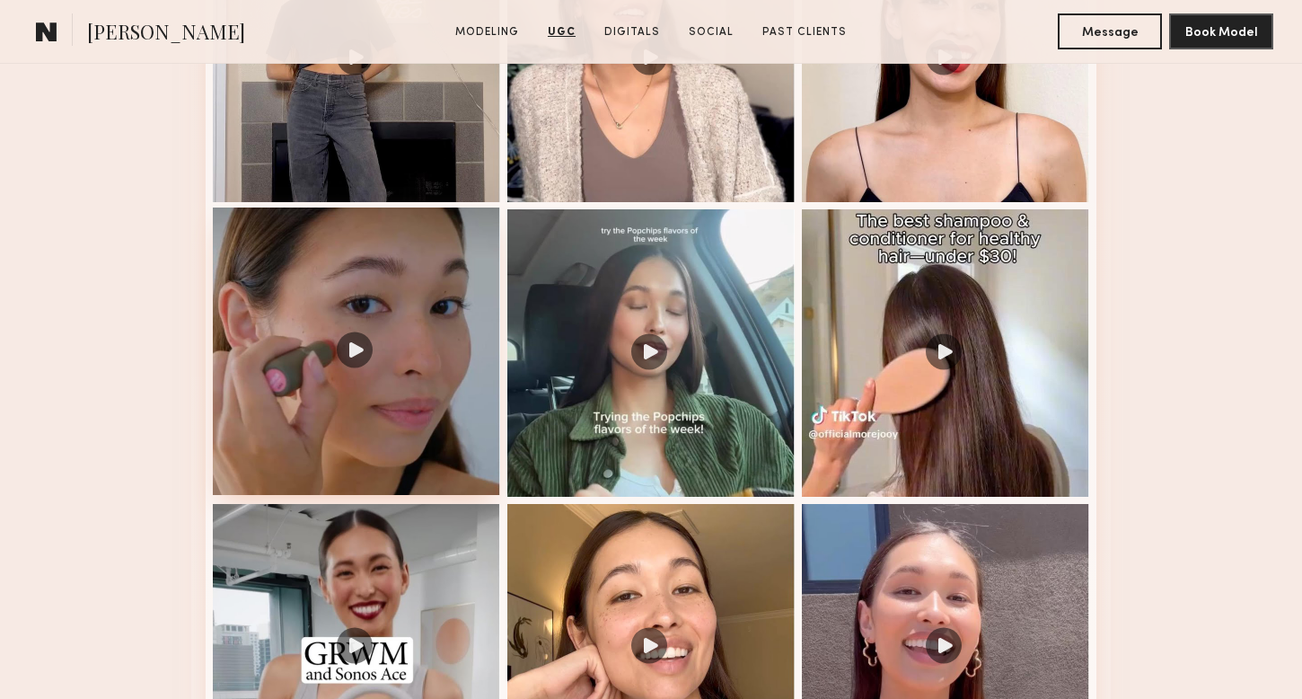
click at [428, 291] on div at bounding box center [356, 350] width 287 height 287
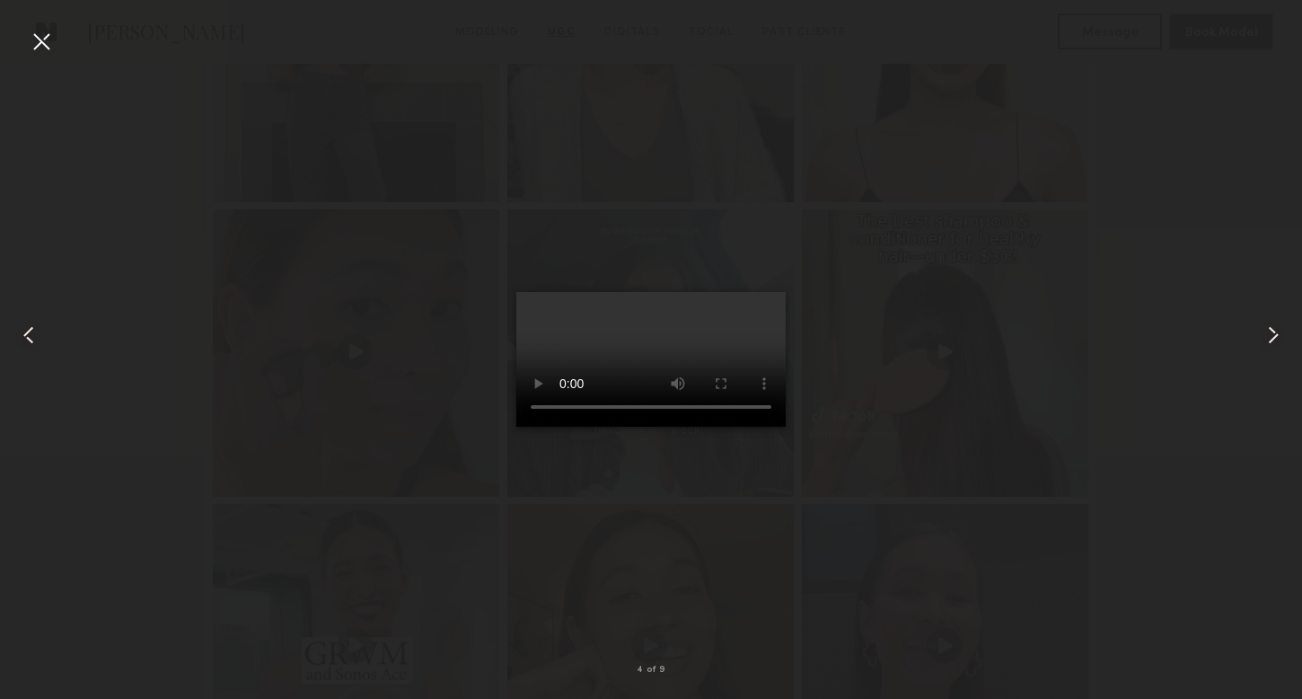
click at [1132, 182] on div at bounding box center [651, 335] width 1302 height 613
click at [1132, 189] on div at bounding box center [651, 335] width 1302 height 613
click at [41, 48] on div at bounding box center [41, 41] width 29 height 29
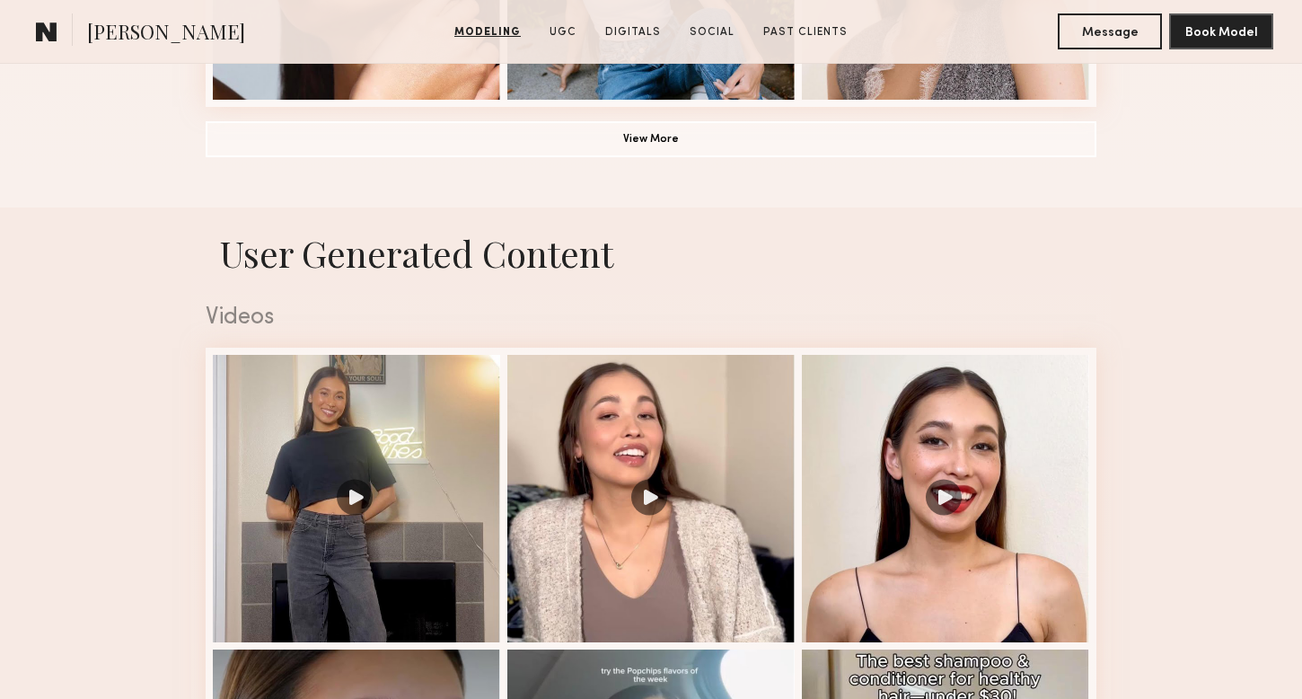
scroll to position [1856, 0]
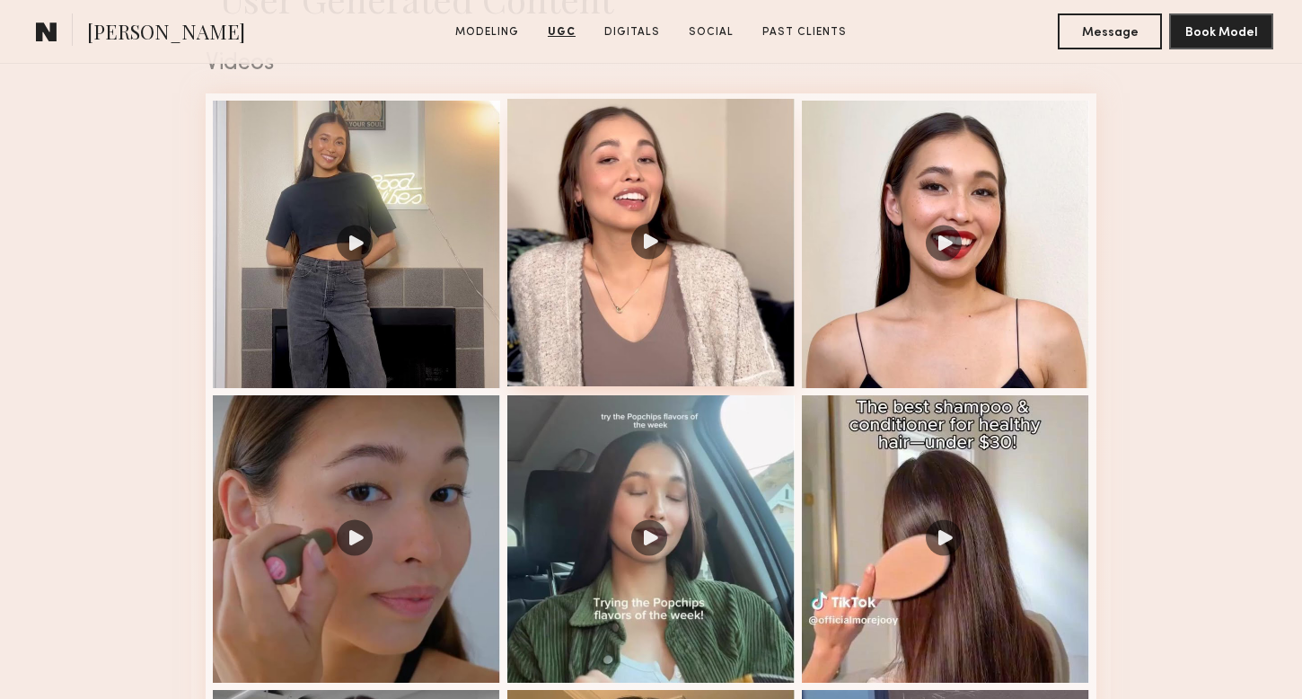
click at [594, 241] on div at bounding box center [650, 242] width 287 height 287
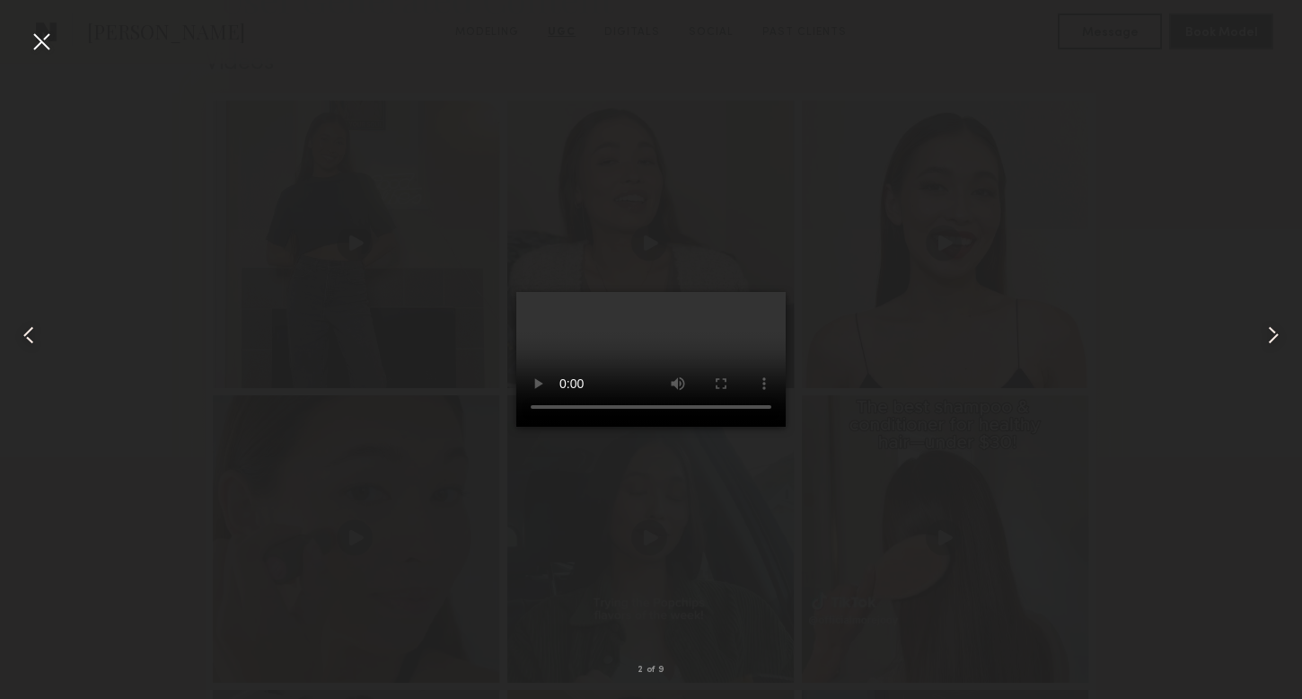
click at [929, 492] on div at bounding box center [651, 335] width 1302 height 613
click at [40, 48] on div at bounding box center [41, 41] width 29 height 29
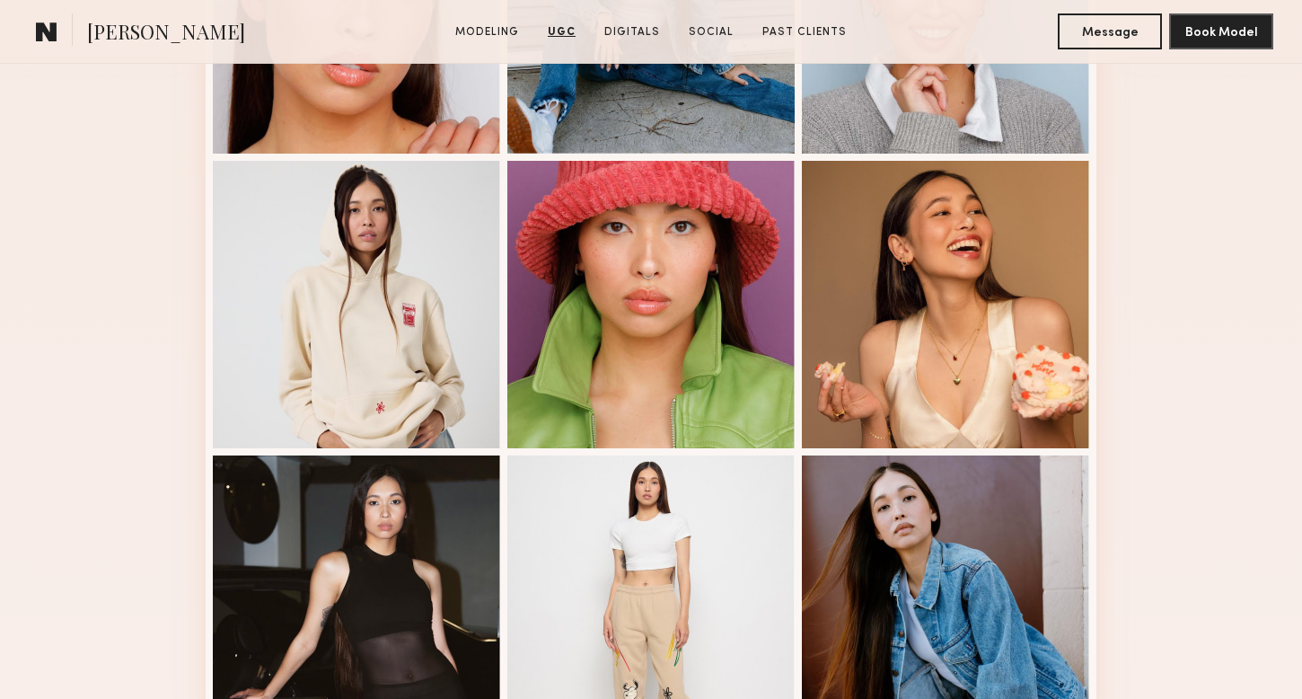
scroll to position [0, 0]
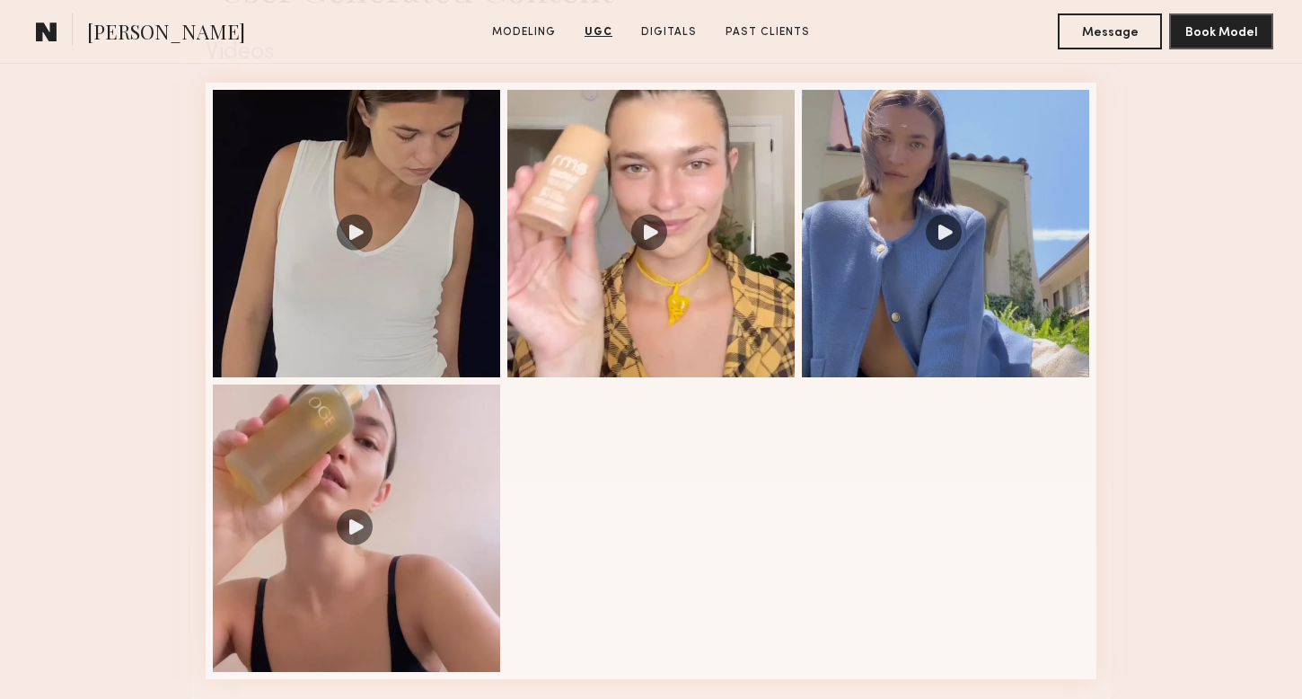
scroll to position [1788, 0]
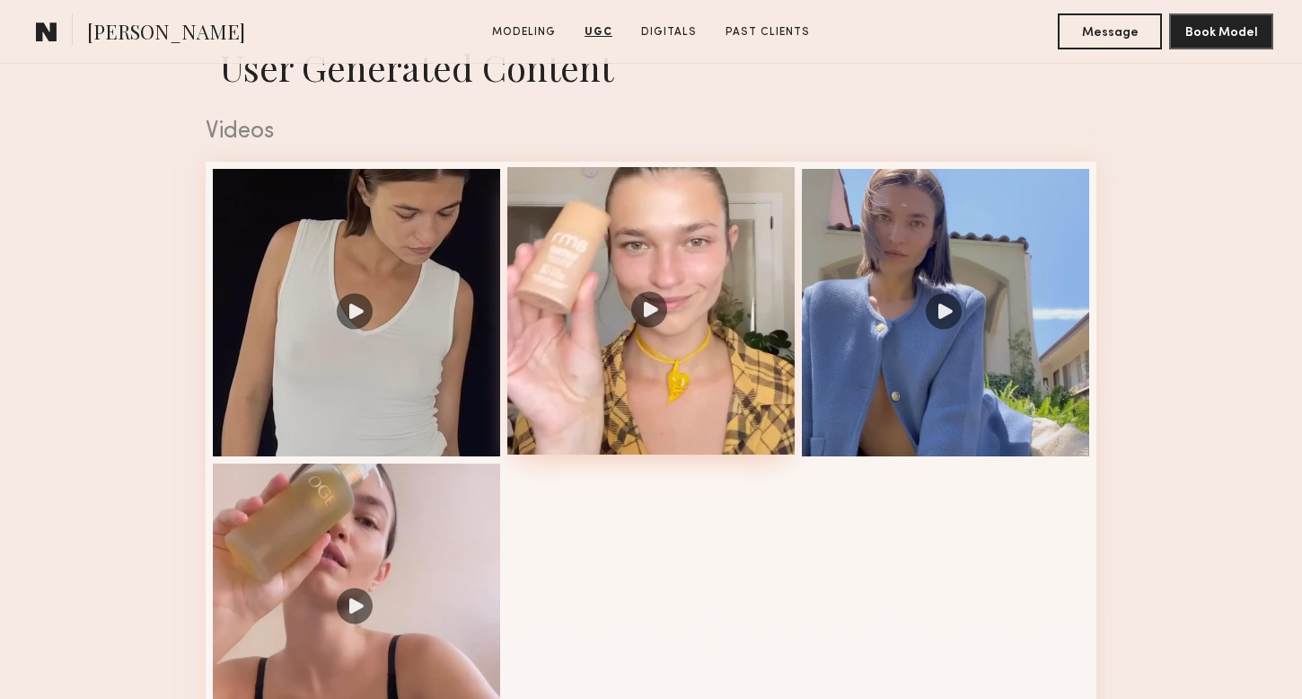
click at [608, 325] on div at bounding box center [650, 310] width 287 height 287
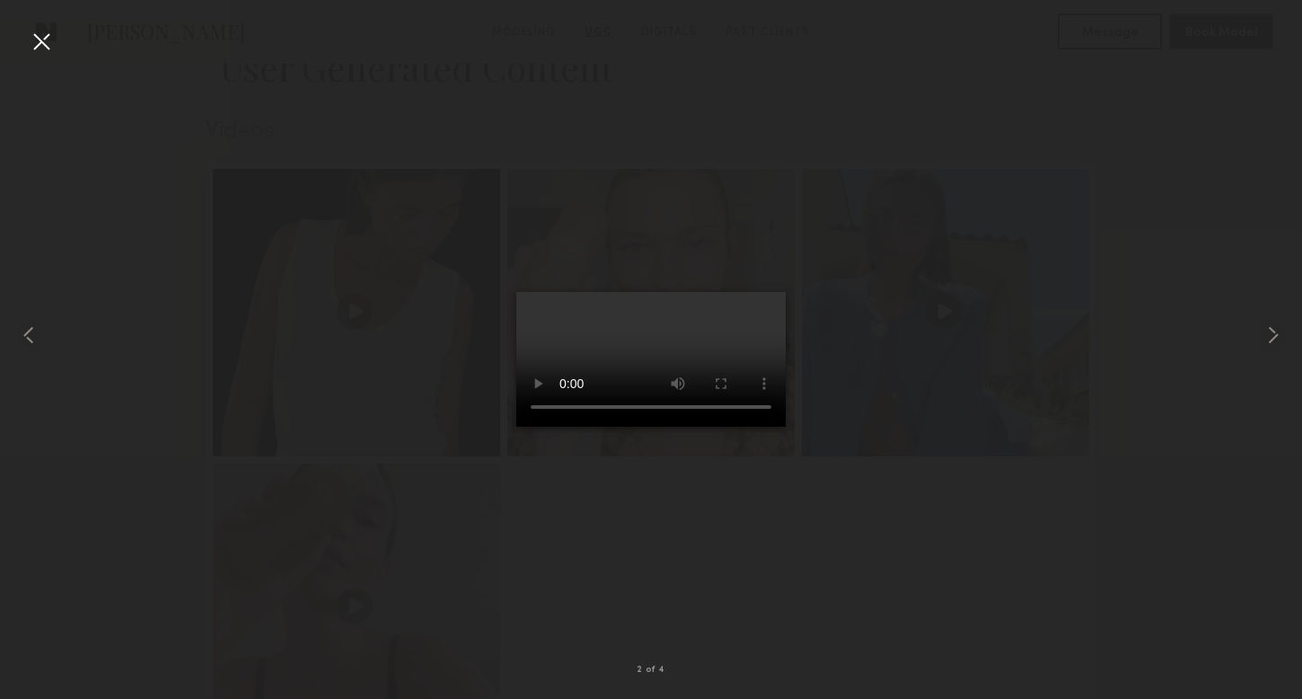
click at [945, 326] on div at bounding box center [651, 335] width 1302 height 613
click at [42, 37] on div at bounding box center [41, 41] width 29 height 29
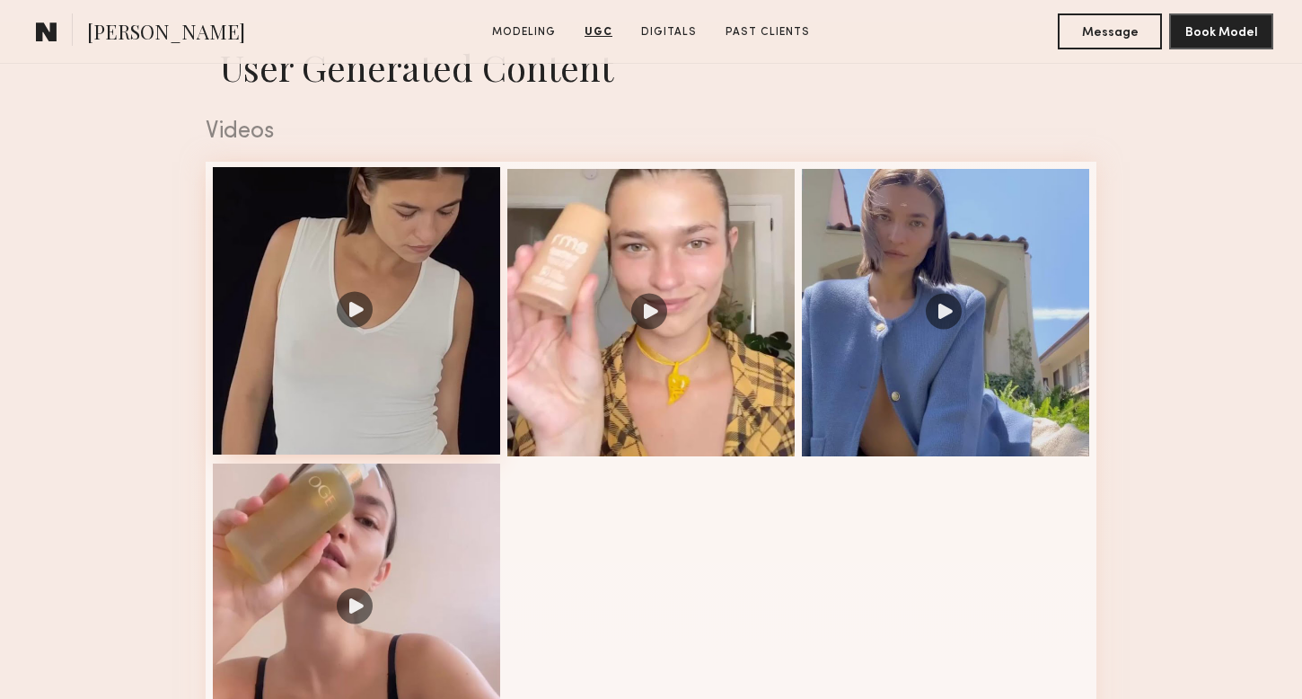
click at [416, 365] on div at bounding box center [356, 310] width 287 height 287
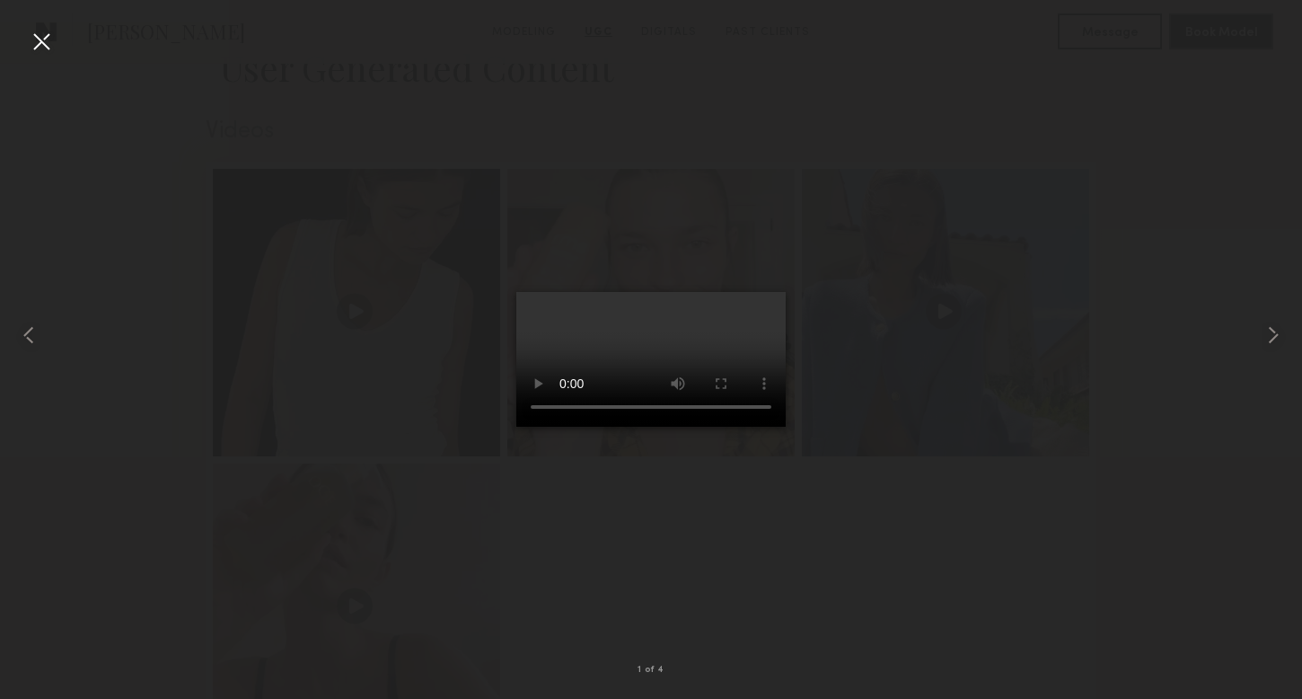
click at [198, 268] on div at bounding box center [651, 335] width 1302 height 613
click at [45, 49] on div at bounding box center [41, 41] width 29 height 29
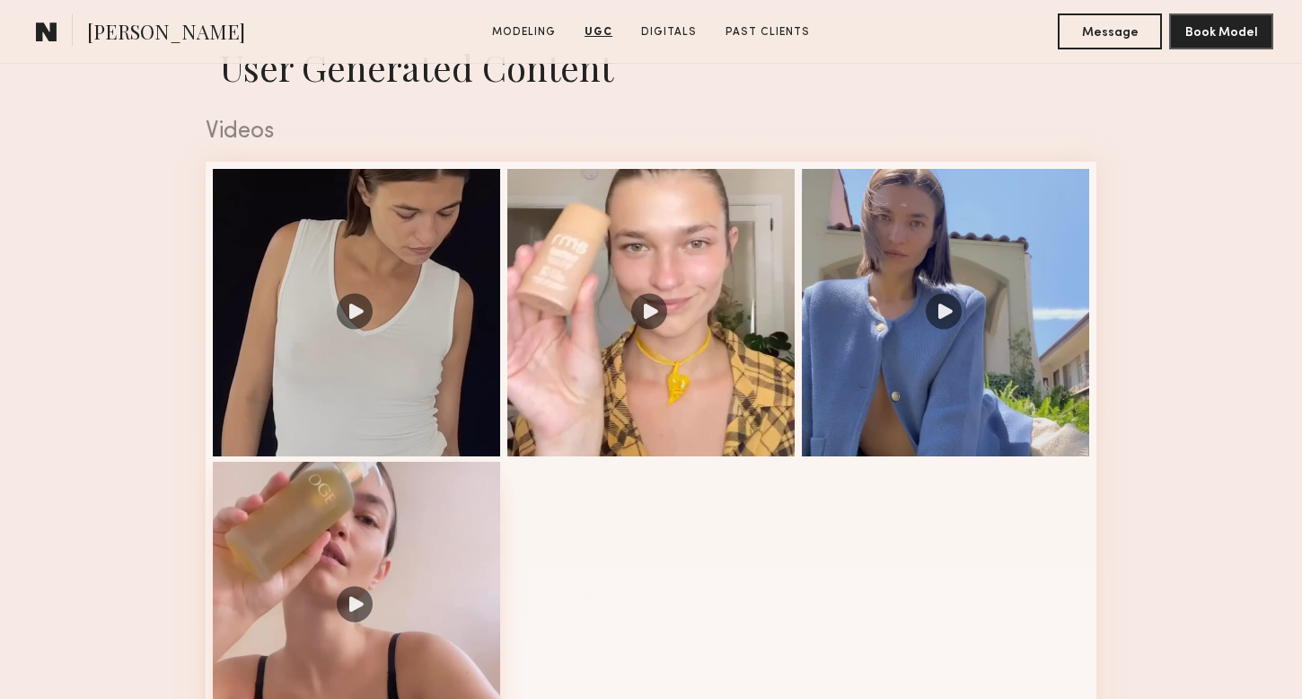
click at [380, 548] on div at bounding box center [356, 605] width 287 height 287
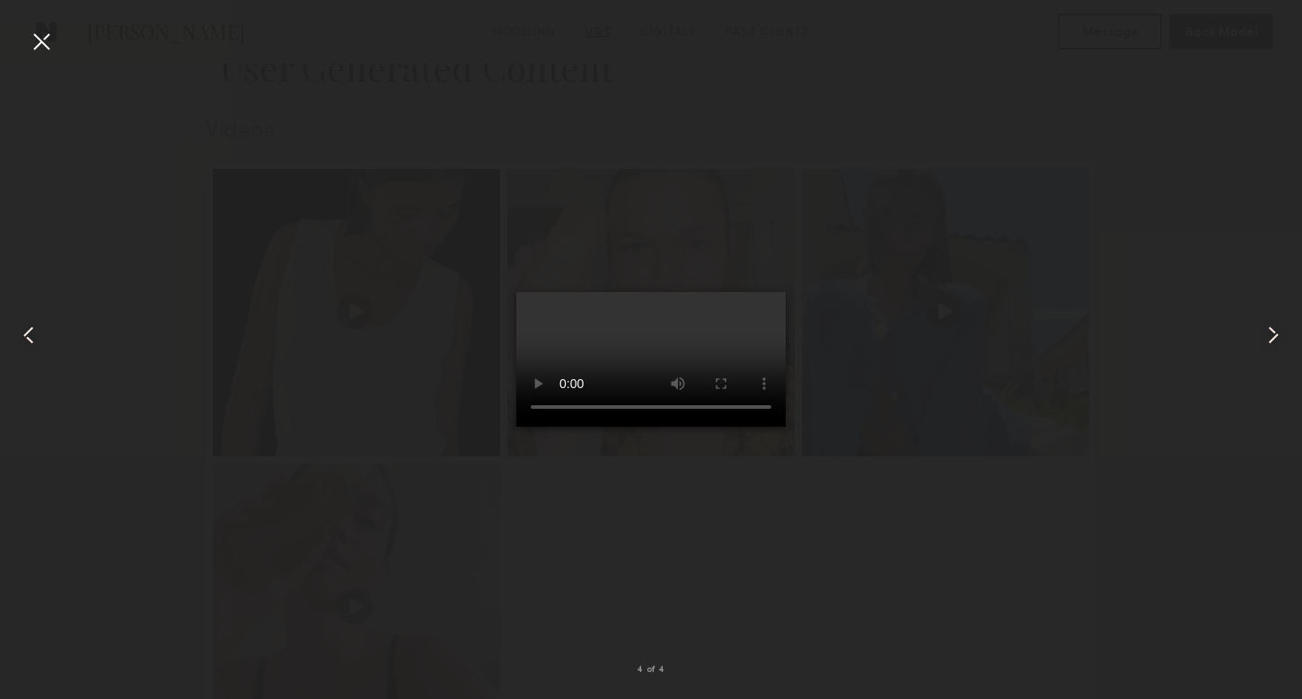
click at [45, 42] on div at bounding box center [41, 41] width 29 height 29
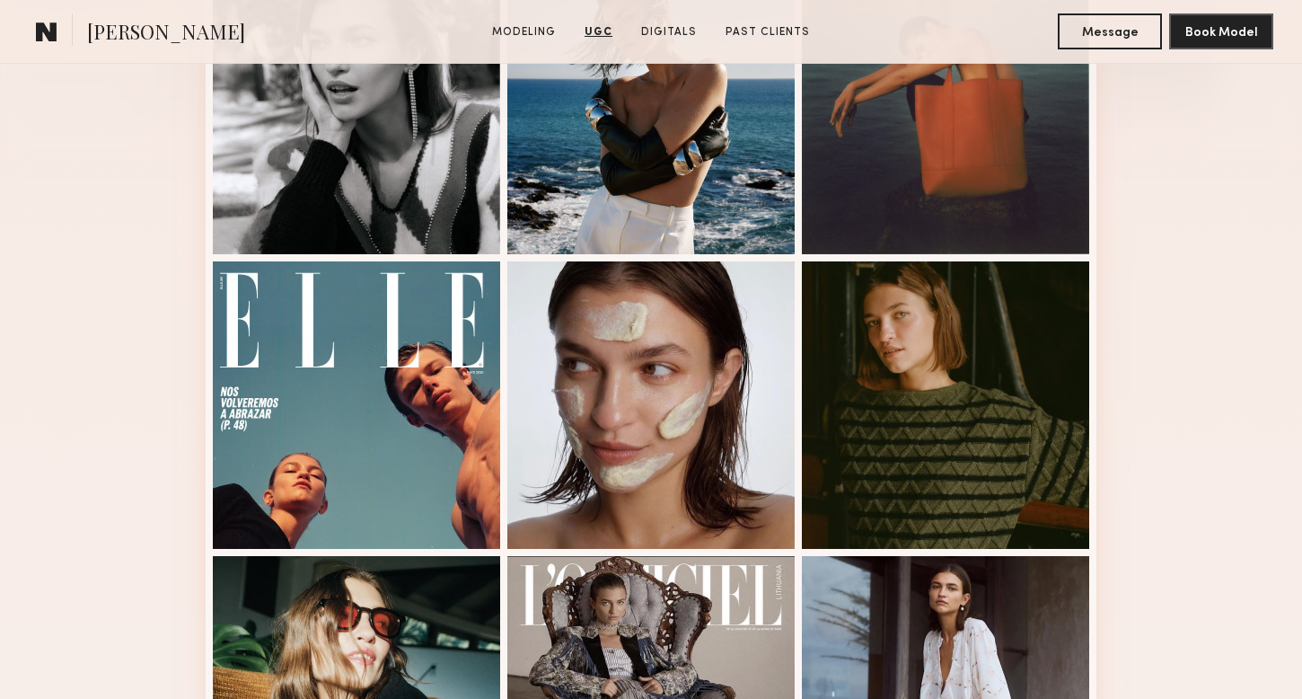
scroll to position [393, 0]
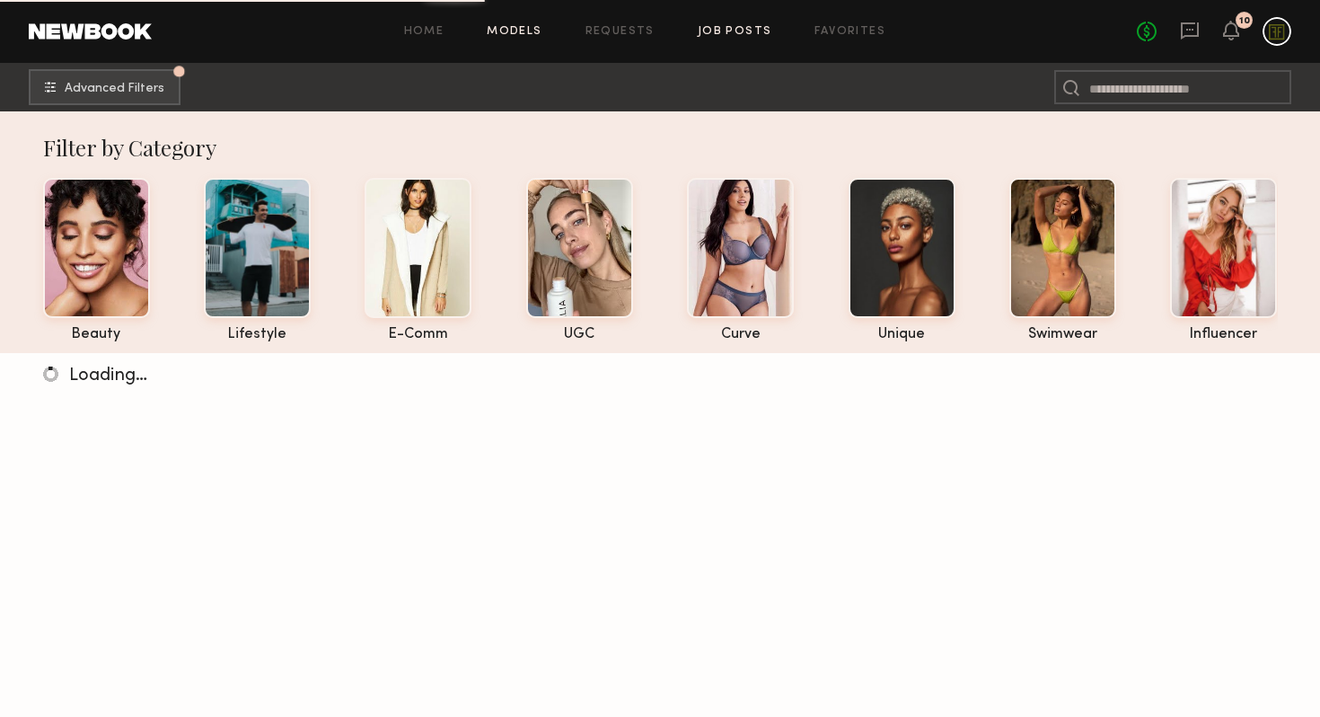
click at [745, 28] on link "Job Posts" at bounding box center [735, 32] width 75 height 12
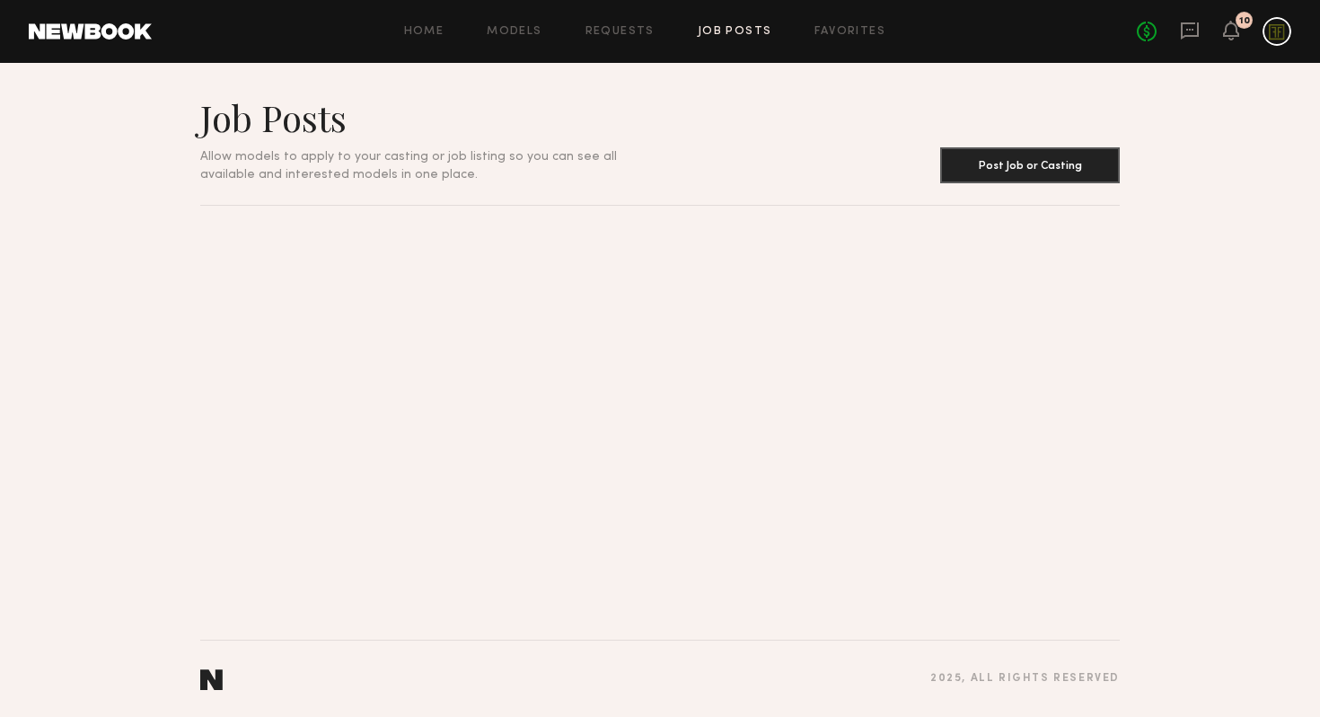
click at [1274, 24] on div at bounding box center [1277, 31] width 29 height 29
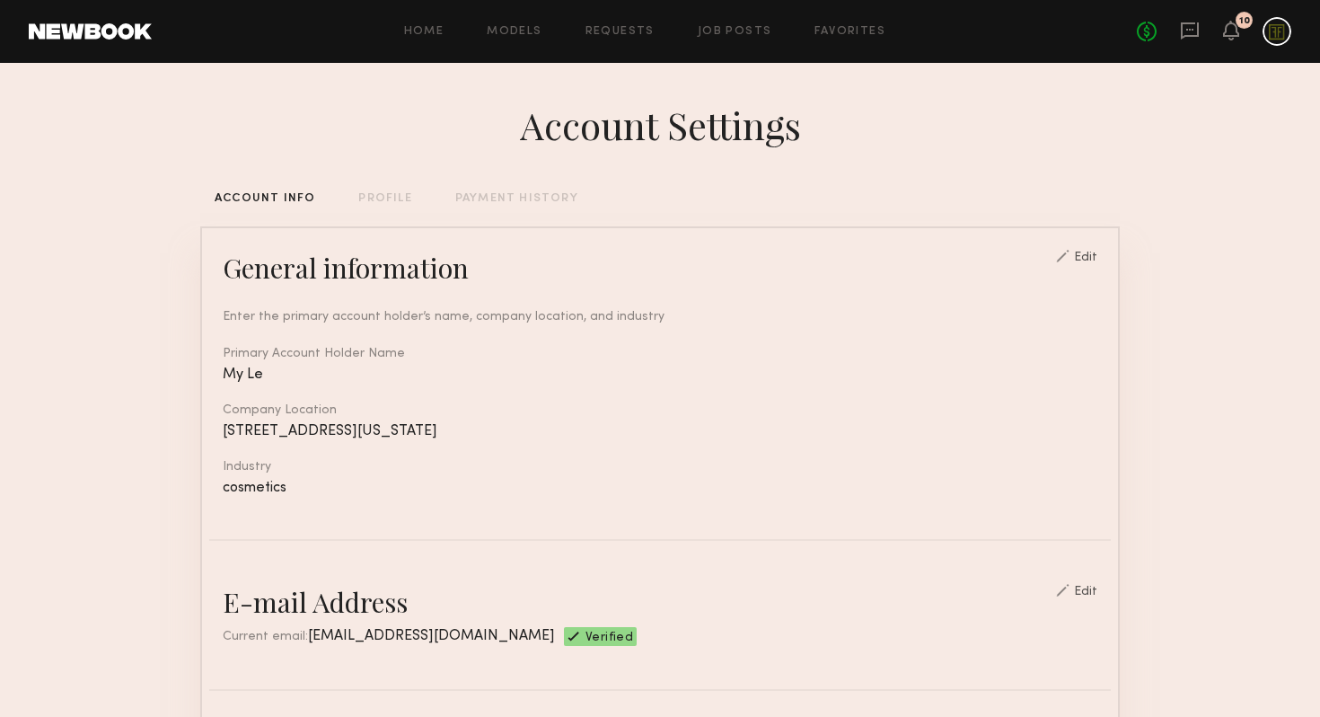
click at [1274, 25] on div at bounding box center [1277, 31] width 29 height 29
click at [1109, 118] on div "Account Settings" at bounding box center [660, 125] width 920 height 50
click at [701, 31] on link "Job Posts" at bounding box center [735, 32] width 75 height 12
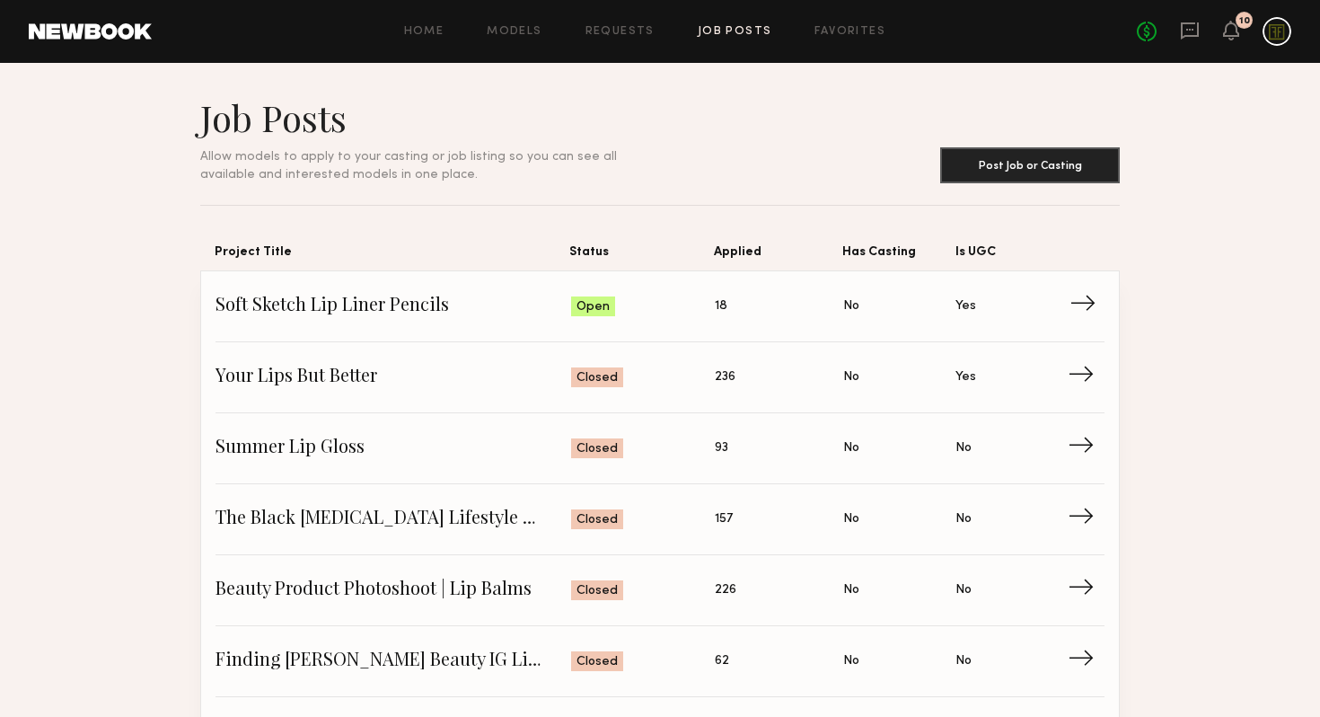
click at [472, 317] on span "Soft Sketch Lip Liner Pencils" at bounding box center [394, 306] width 356 height 27
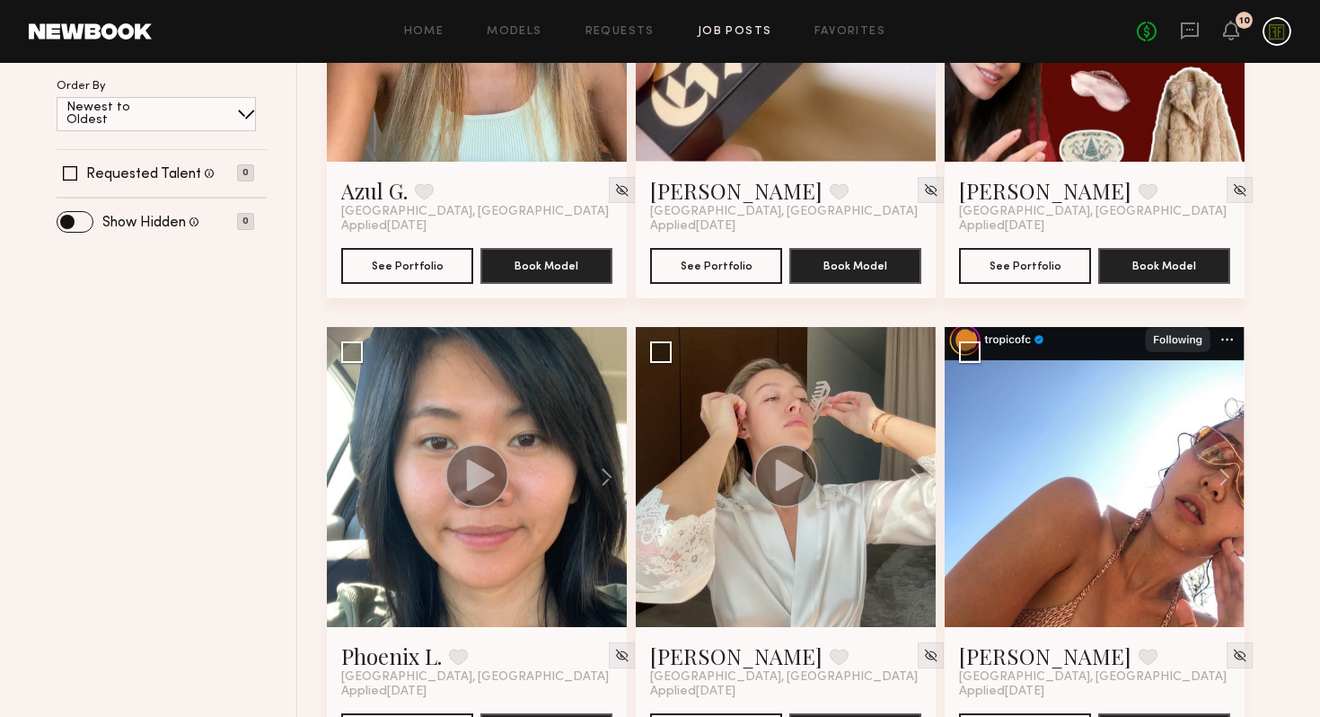
scroll to position [500, 0]
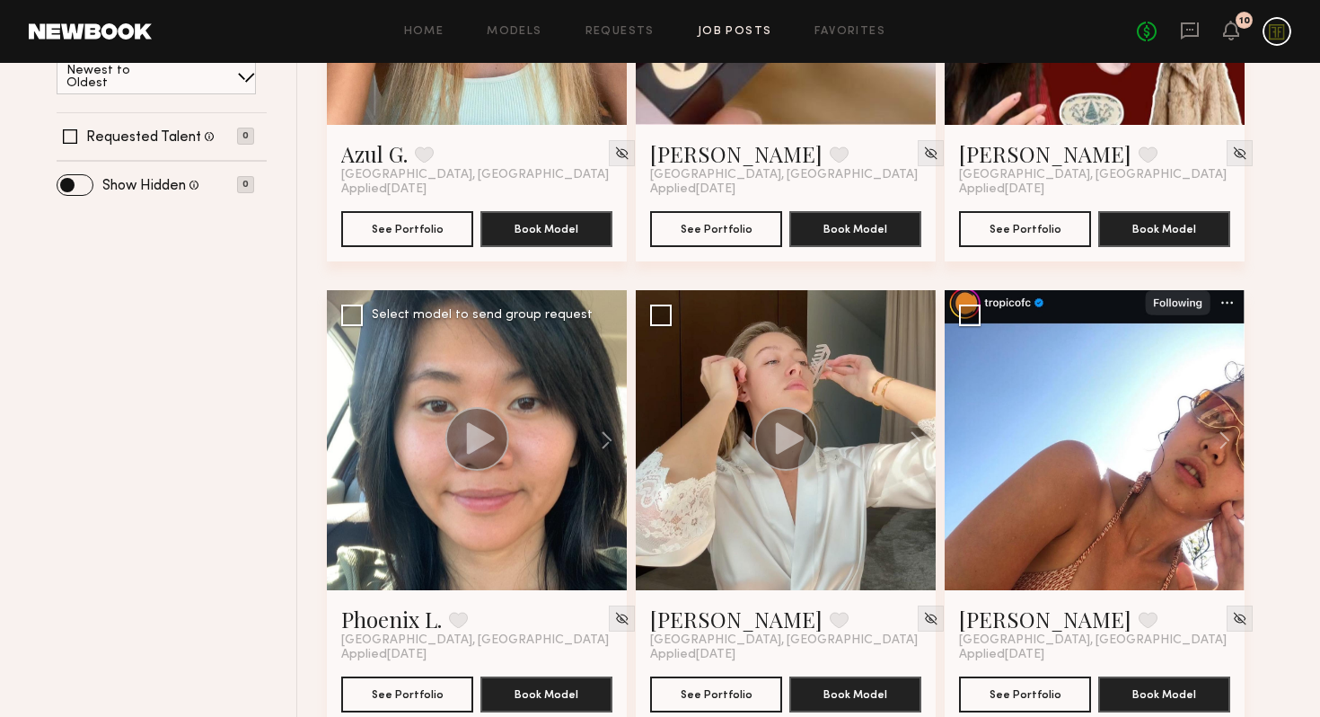
click at [484, 440] on icon at bounding box center [481, 437] width 28 height 31
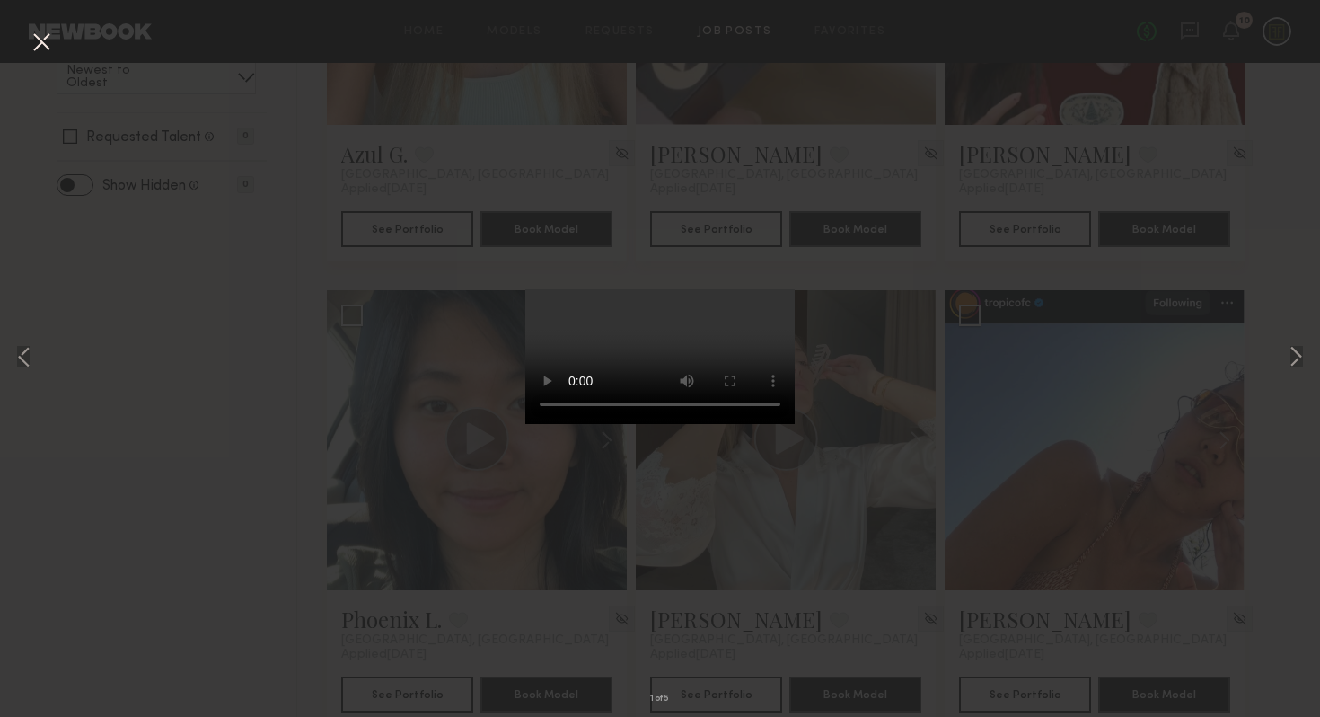
click at [1000, 331] on div "1 of 5" at bounding box center [660, 358] width 1320 height 717
click at [40, 44] on button at bounding box center [41, 43] width 29 height 32
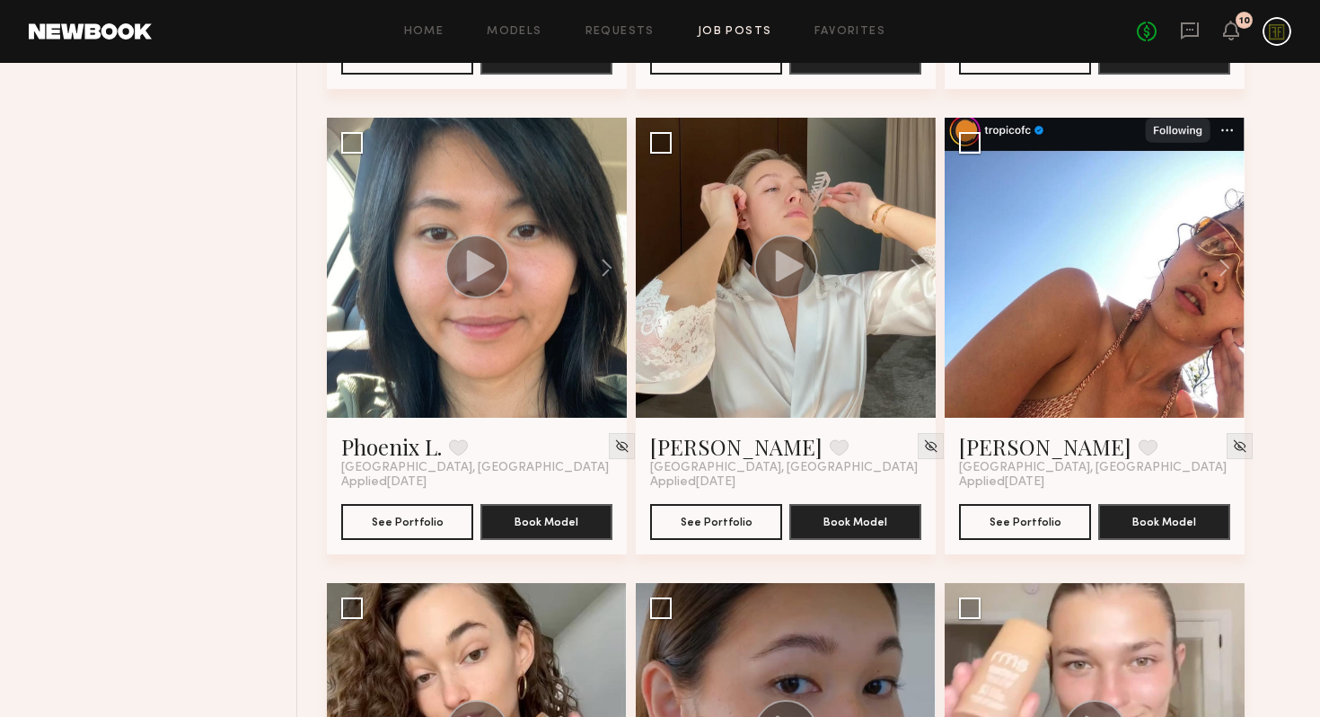
scroll to position [688, 0]
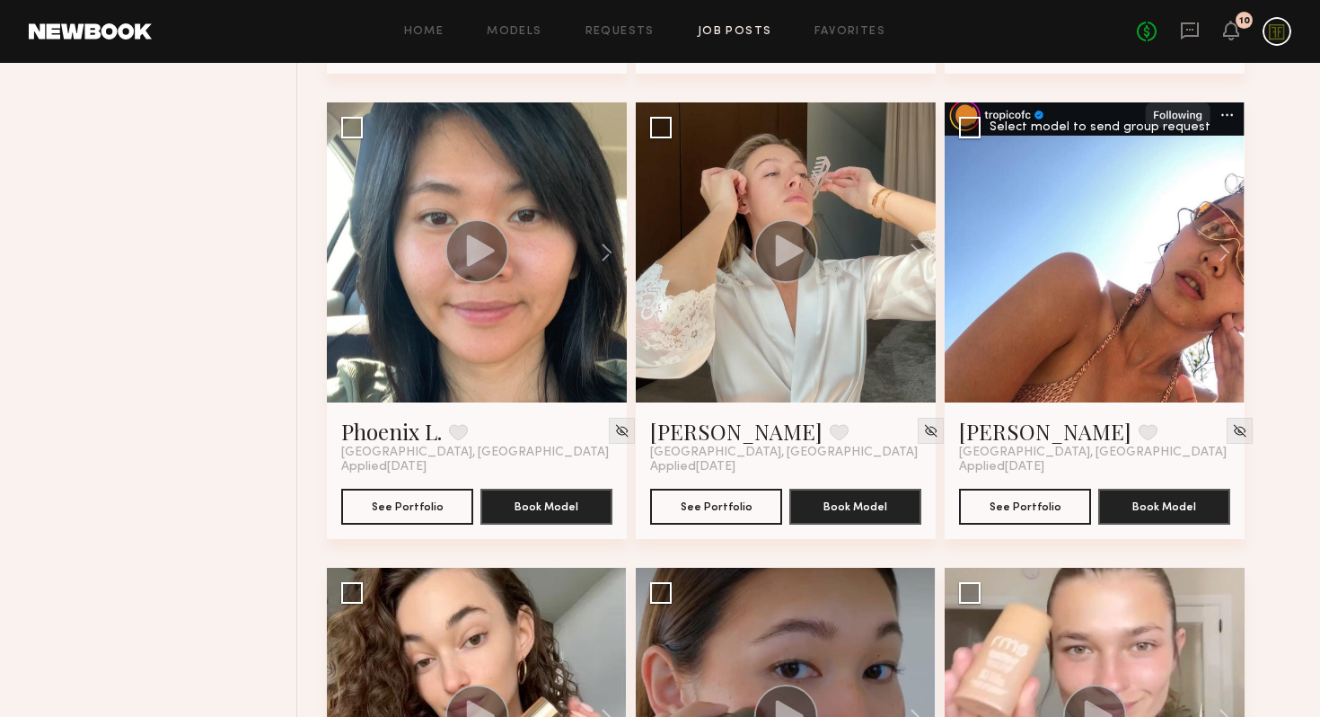
click at [1093, 287] on div at bounding box center [1095, 252] width 300 height 300
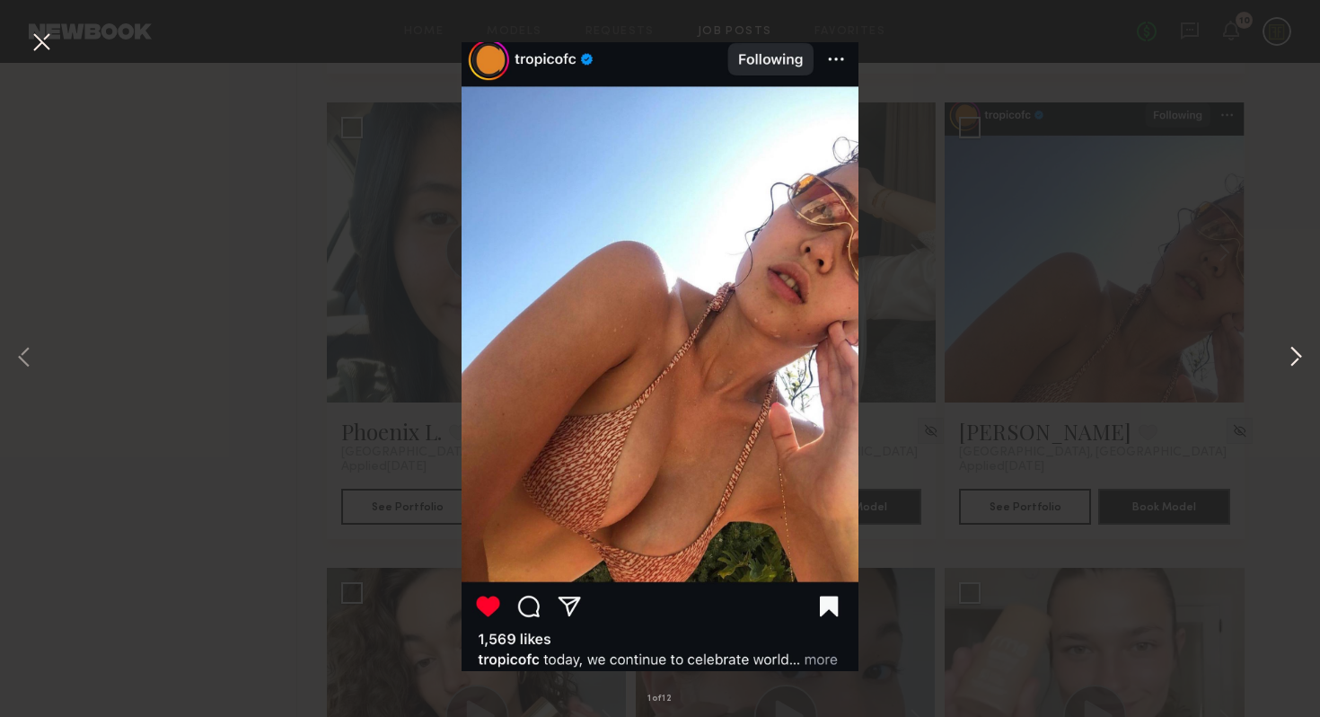
click at [1302, 354] on button at bounding box center [1296, 358] width 22 height 573
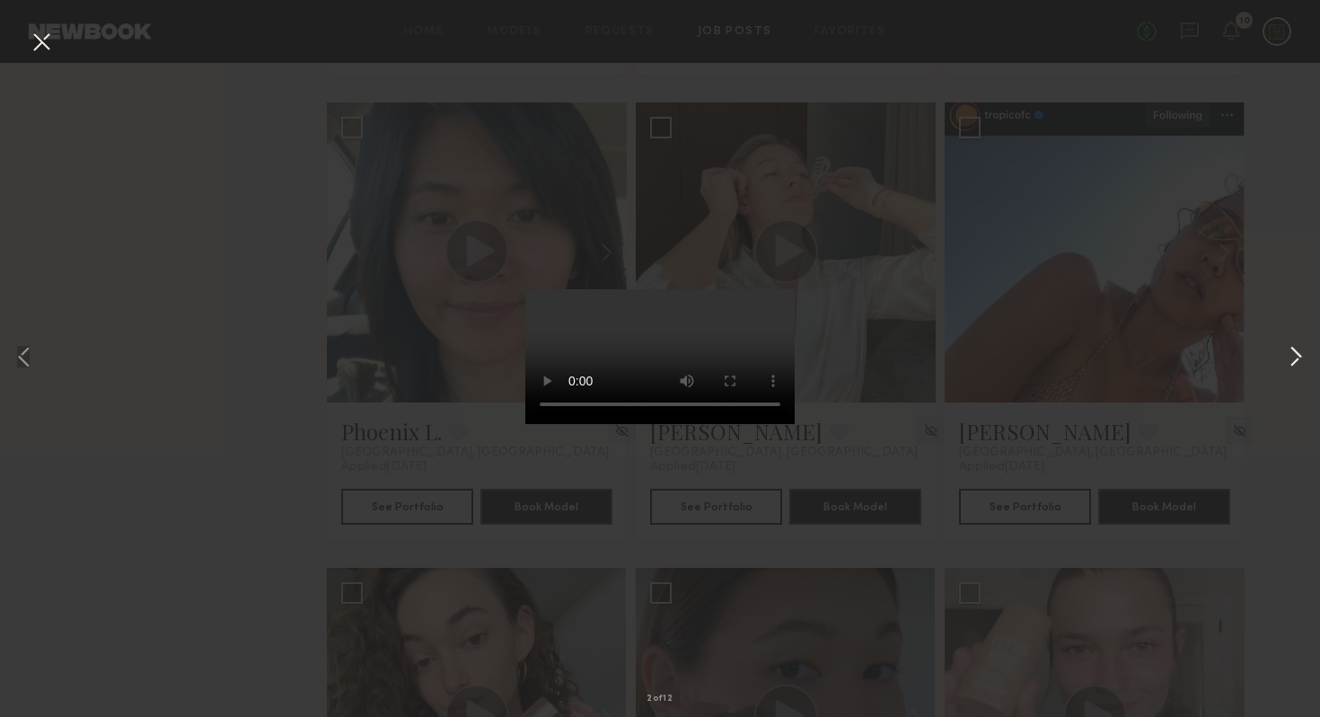
click at [1296, 354] on button at bounding box center [1296, 358] width 22 height 573
click at [915, 512] on div "3 of 12" at bounding box center [660, 358] width 1320 height 717
click at [43, 46] on button at bounding box center [41, 43] width 29 height 32
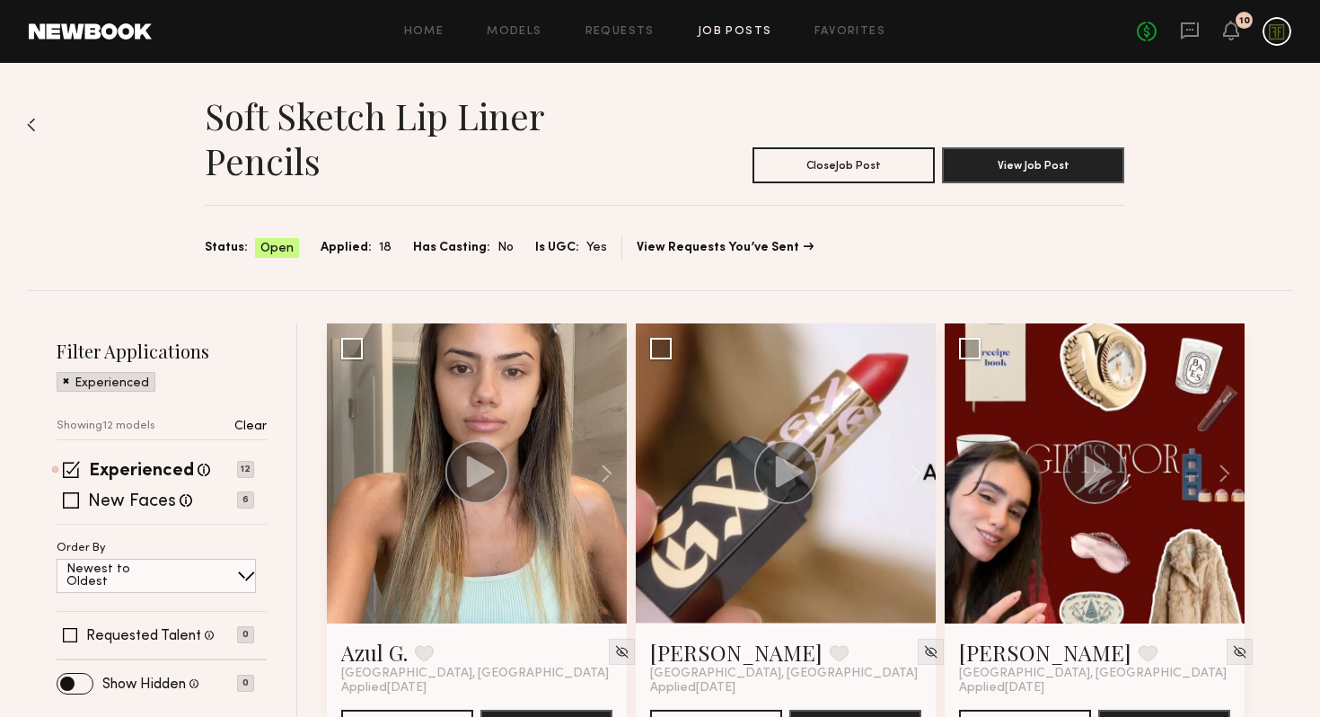
scroll to position [0, 0]
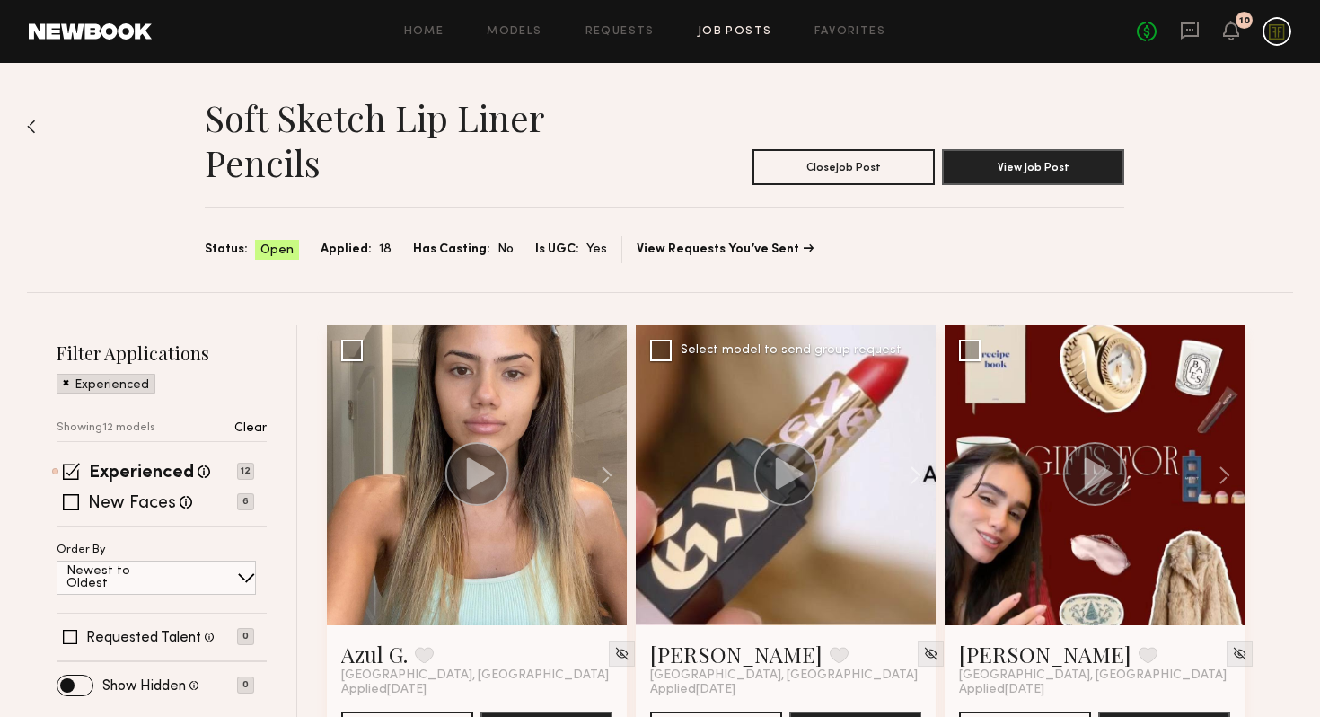
click at [779, 465] on icon at bounding box center [790, 472] width 28 height 31
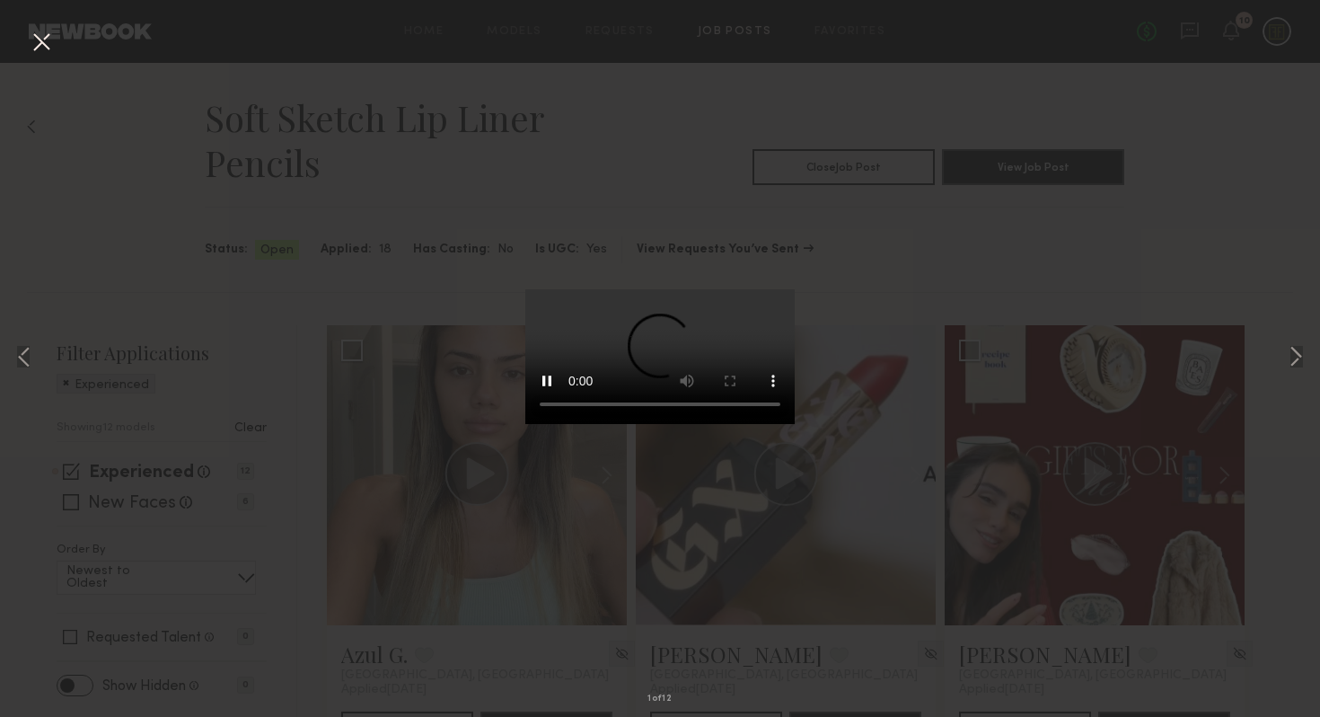
click at [922, 507] on div "1 of 12" at bounding box center [660, 358] width 1320 height 717
click at [895, 510] on div "1 of 12" at bounding box center [660, 358] width 1320 height 717
click at [56, 40] on div "1 of 12" at bounding box center [660, 358] width 1320 height 717
click at [48, 40] on button at bounding box center [41, 43] width 29 height 32
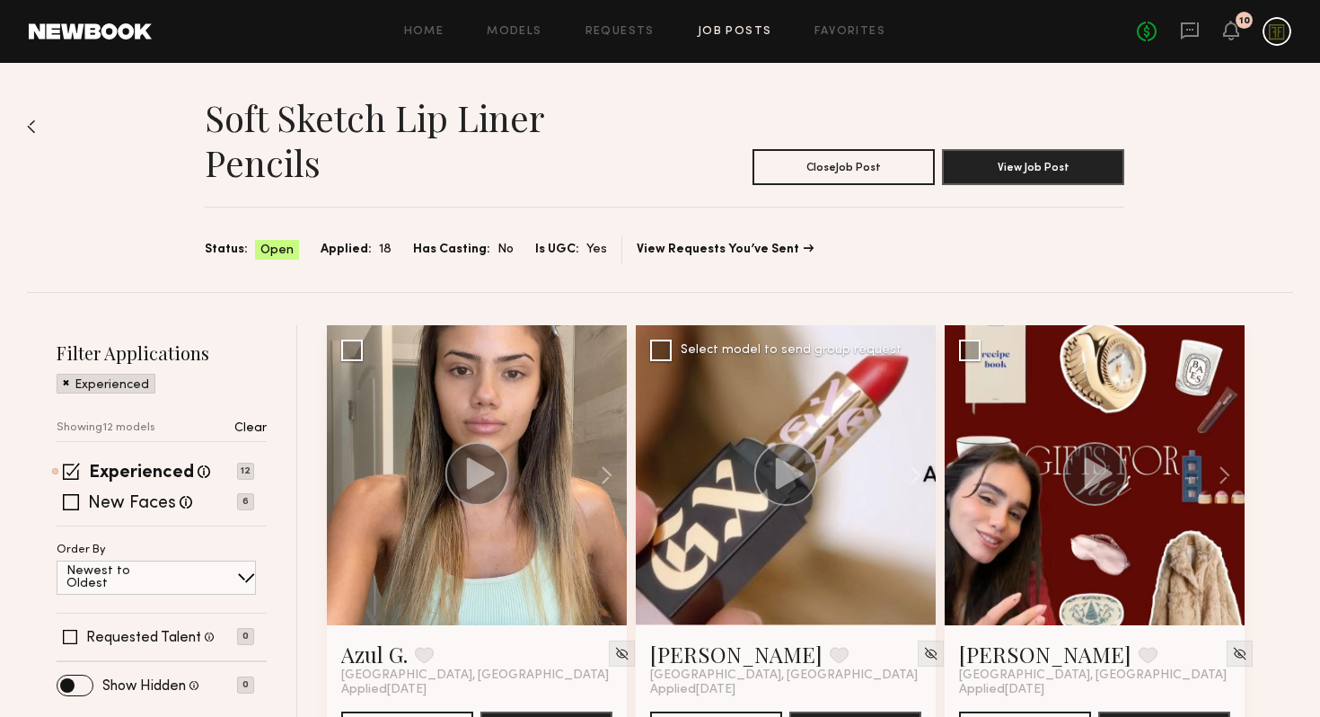
scroll to position [119, 0]
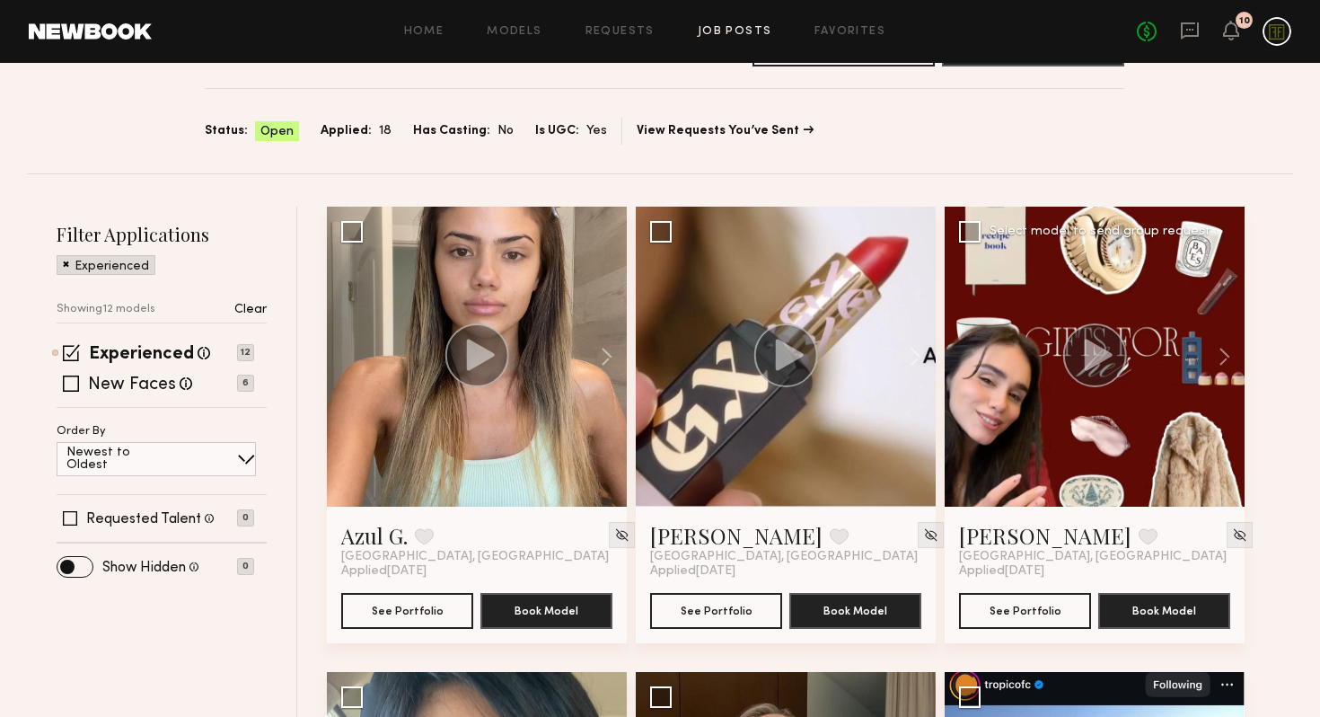
click at [1102, 397] on div at bounding box center [1095, 357] width 300 height 300
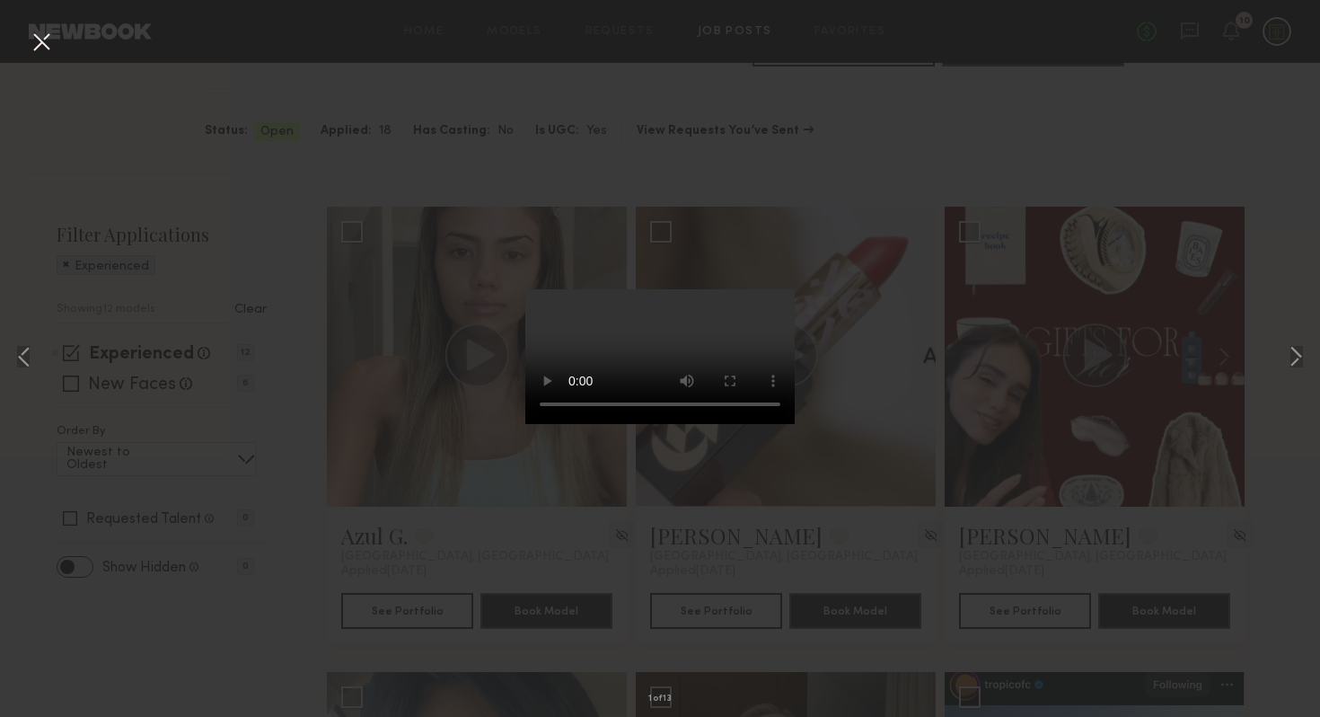
click at [1025, 433] on div "1 of 13" at bounding box center [660, 358] width 1320 height 717
click at [387, 566] on div "1 of 13" at bounding box center [660, 358] width 1320 height 717
click at [37, 31] on button at bounding box center [41, 43] width 29 height 32
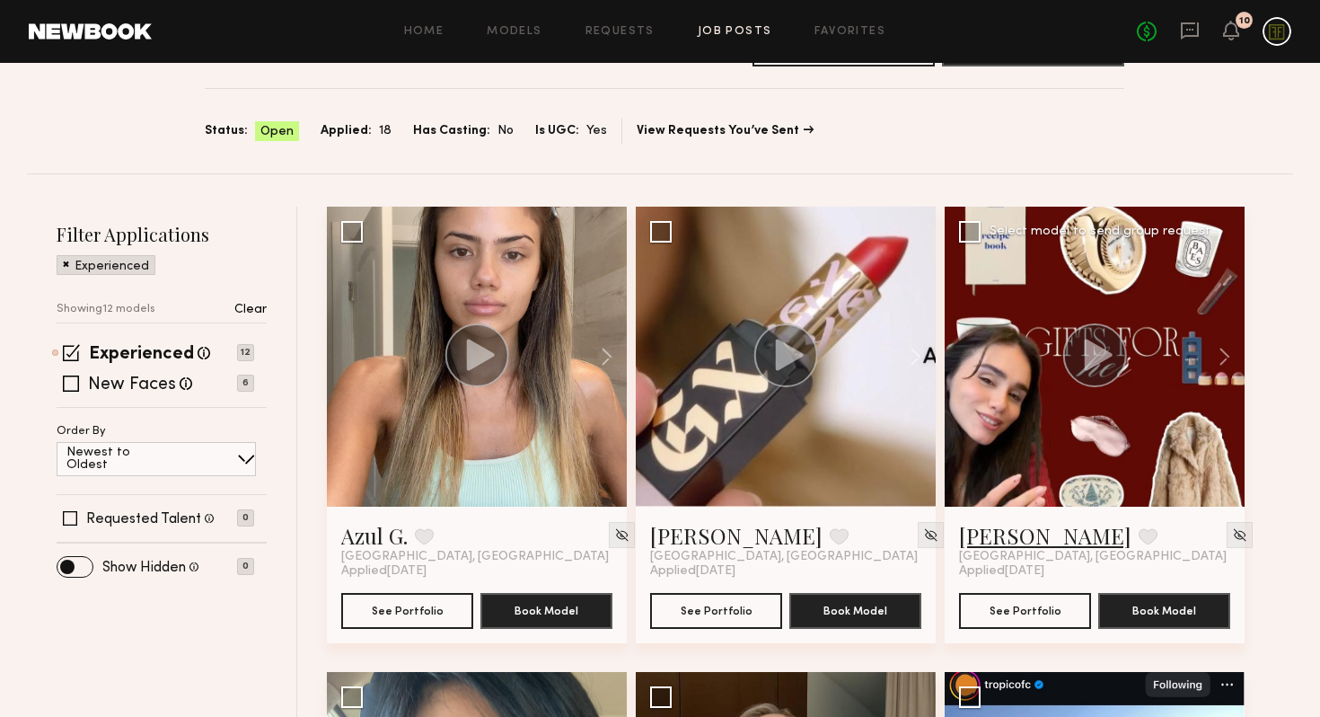
click at [1029, 529] on link "[PERSON_NAME]" at bounding box center [1045, 535] width 172 height 29
click at [545, 322] on div at bounding box center [477, 357] width 300 height 300
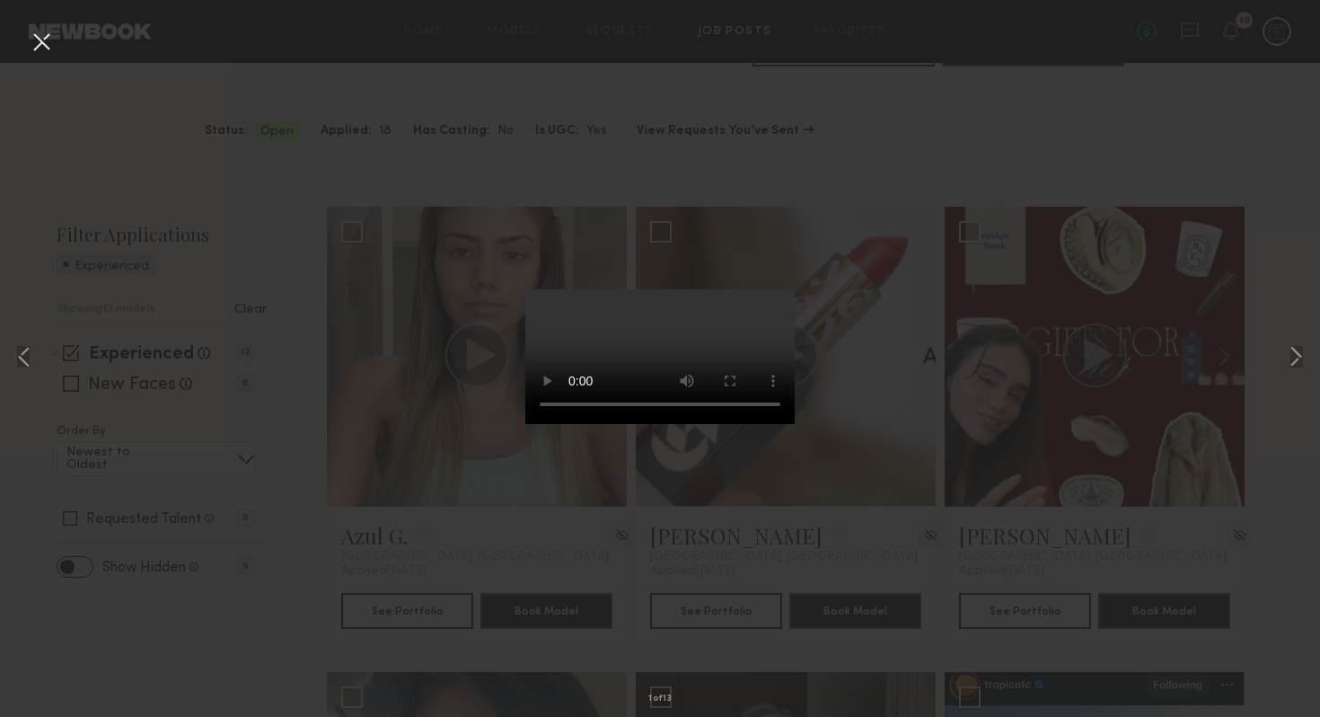
click at [41, 40] on button at bounding box center [41, 43] width 29 height 32
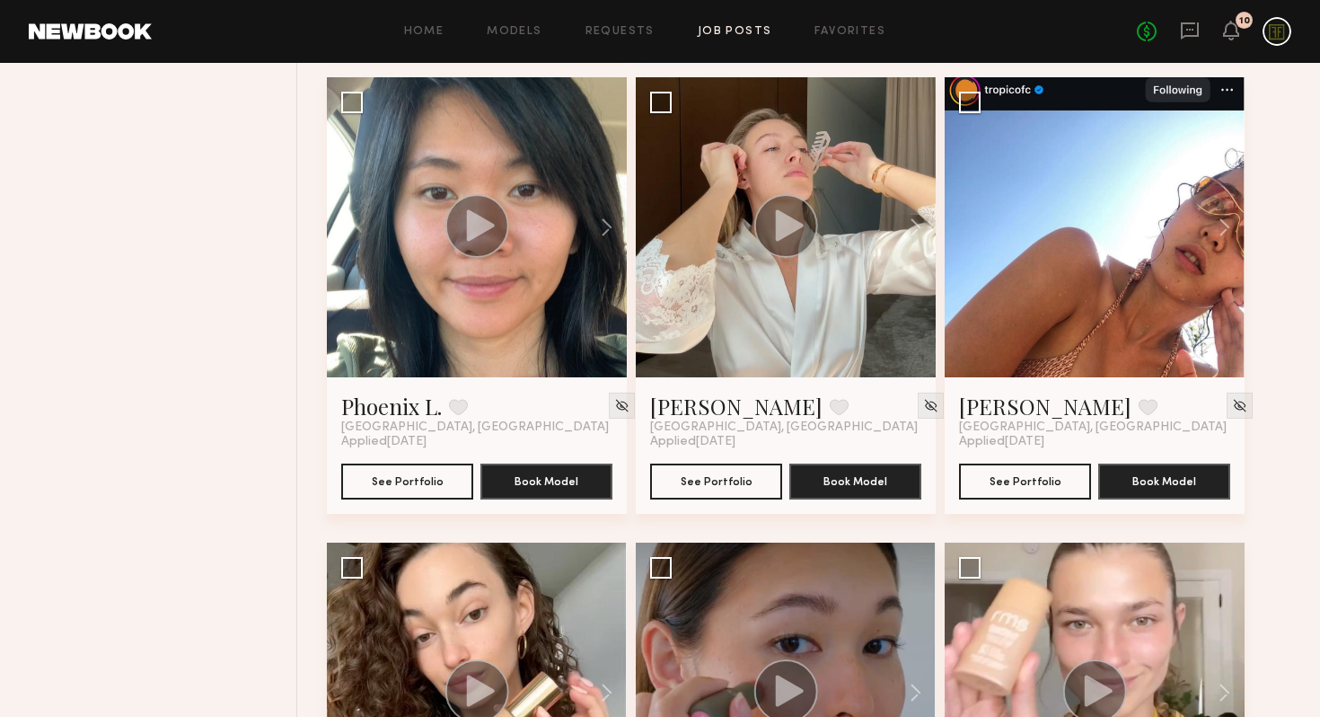
scroll to position [841, 0]
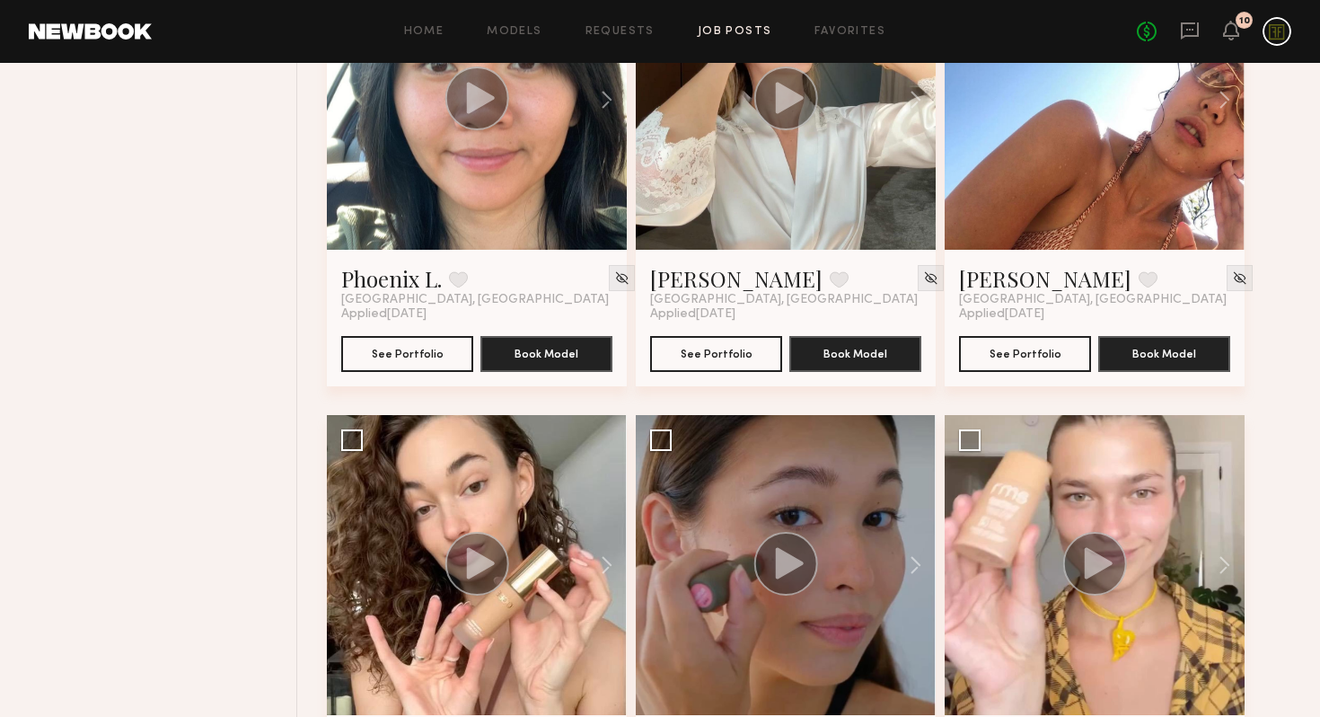
click at [868, 182] on div at bounding box center [786, 100] width 300 height 300
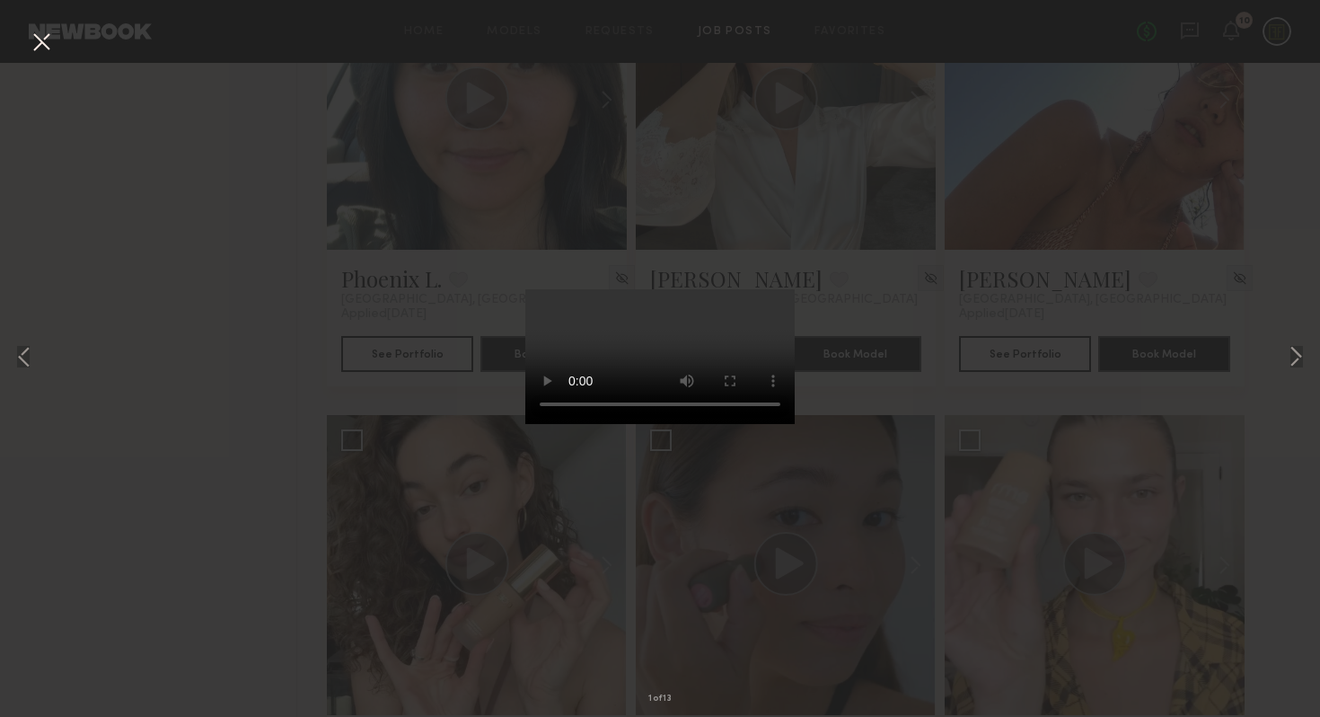
click at [910, 474] on div "1 of 13" at bounding box center [660, 358] width 1320 height 717
click at [52, 46] on button at bounding box center [41, 43] width 29 height 32
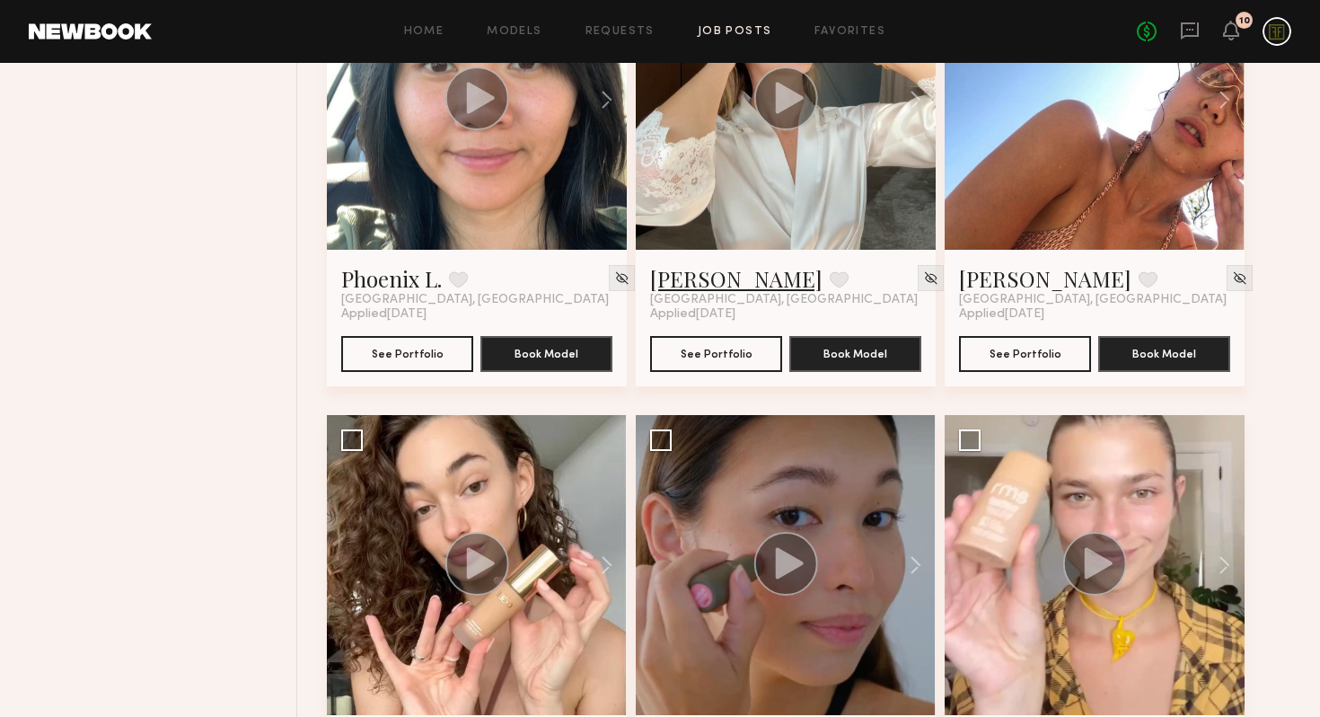
click at [689, 278] on link "[PERSON_NAME]" at bounding box center [736, 278] width 172 height 29
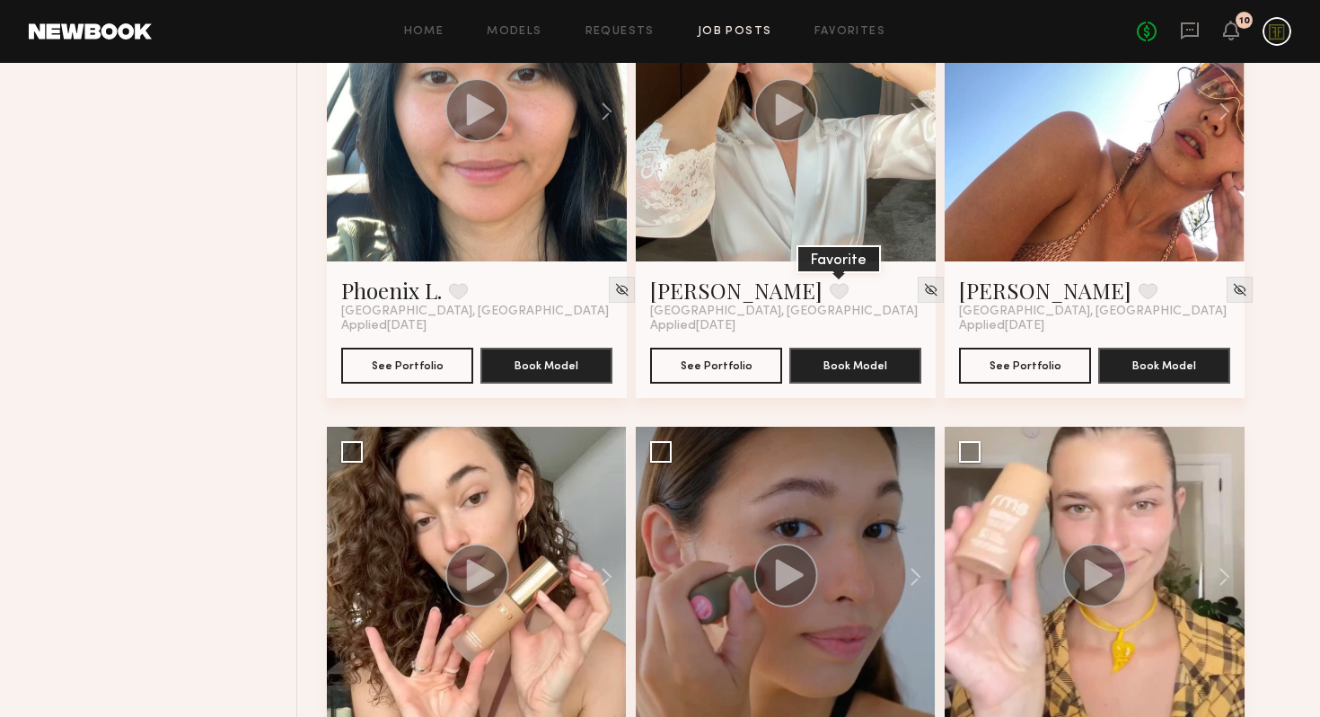
click at [830, 295] on button at bounding box center [839, 291] width 19 height 16
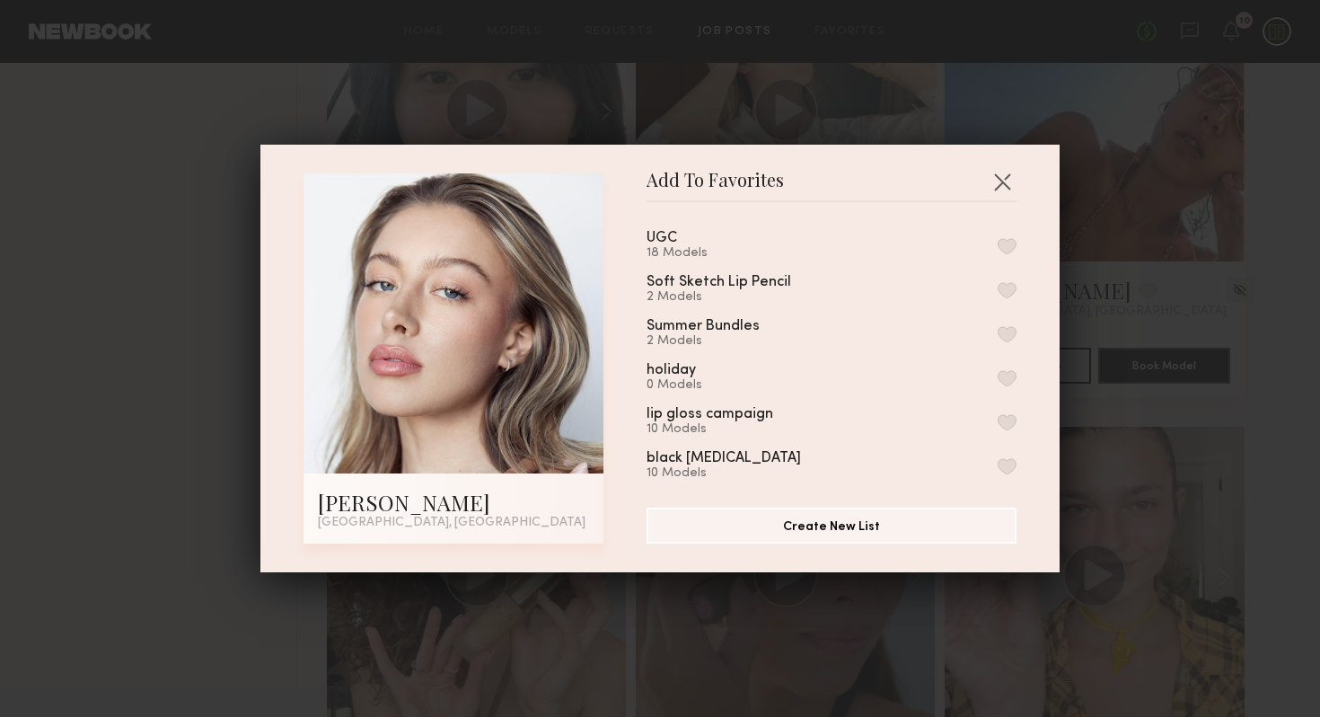
click at [1005, 282] on button "button" at bounding box center [1007, 290] width 19 height 16
click at [1004, 180] on button "button" at bounding box center [1002, 181] width 29 height 29
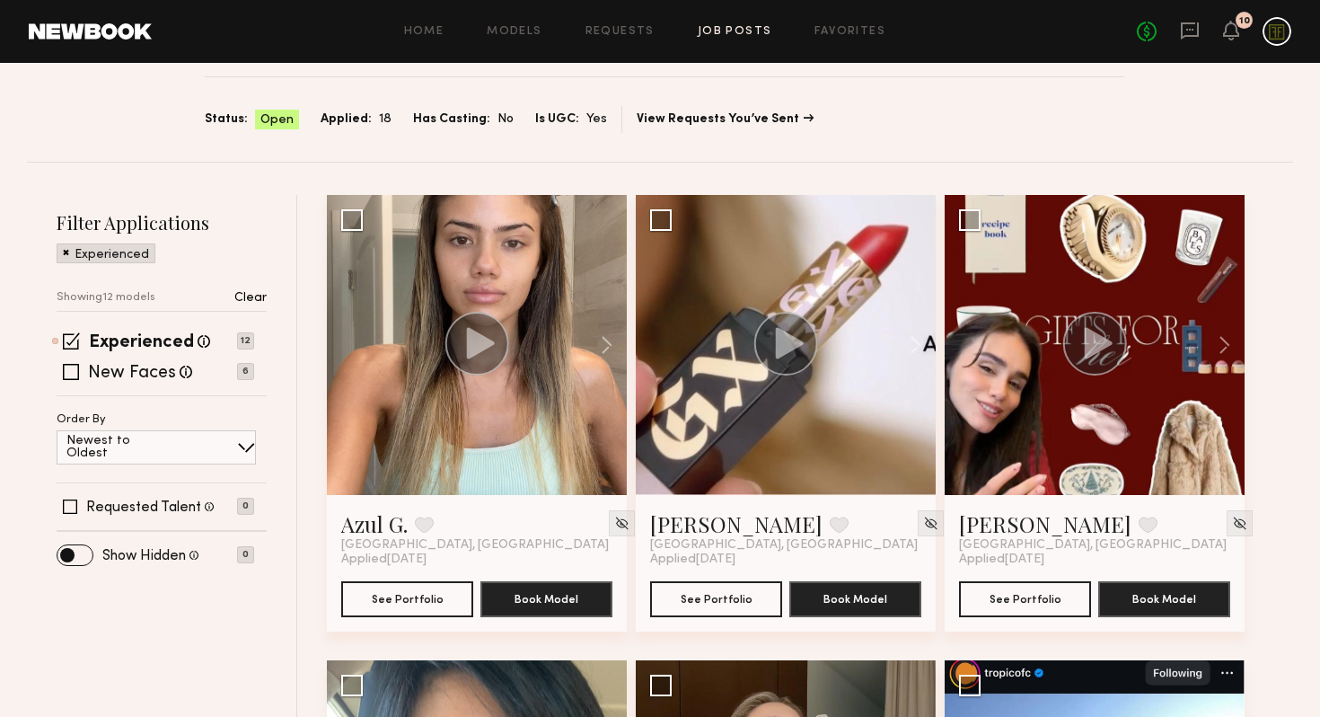
scroll to position [174, 0]
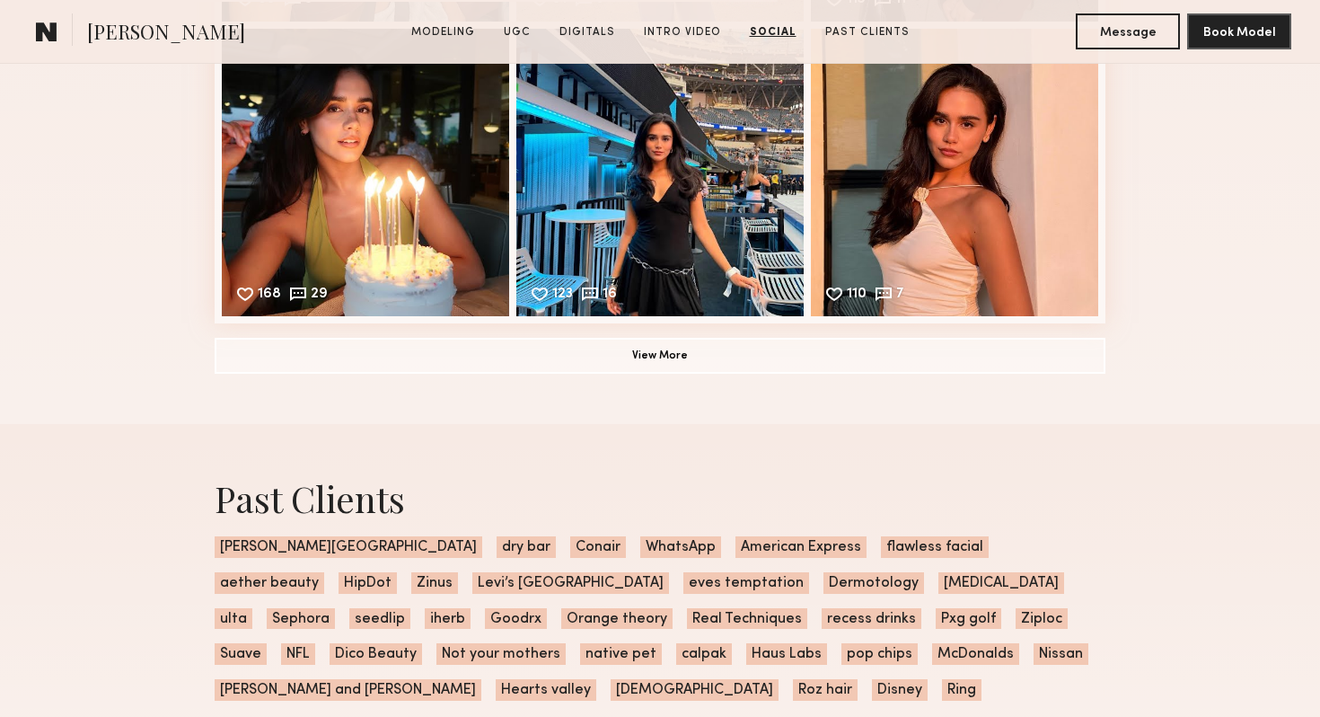
scroll to position [5876, 0]
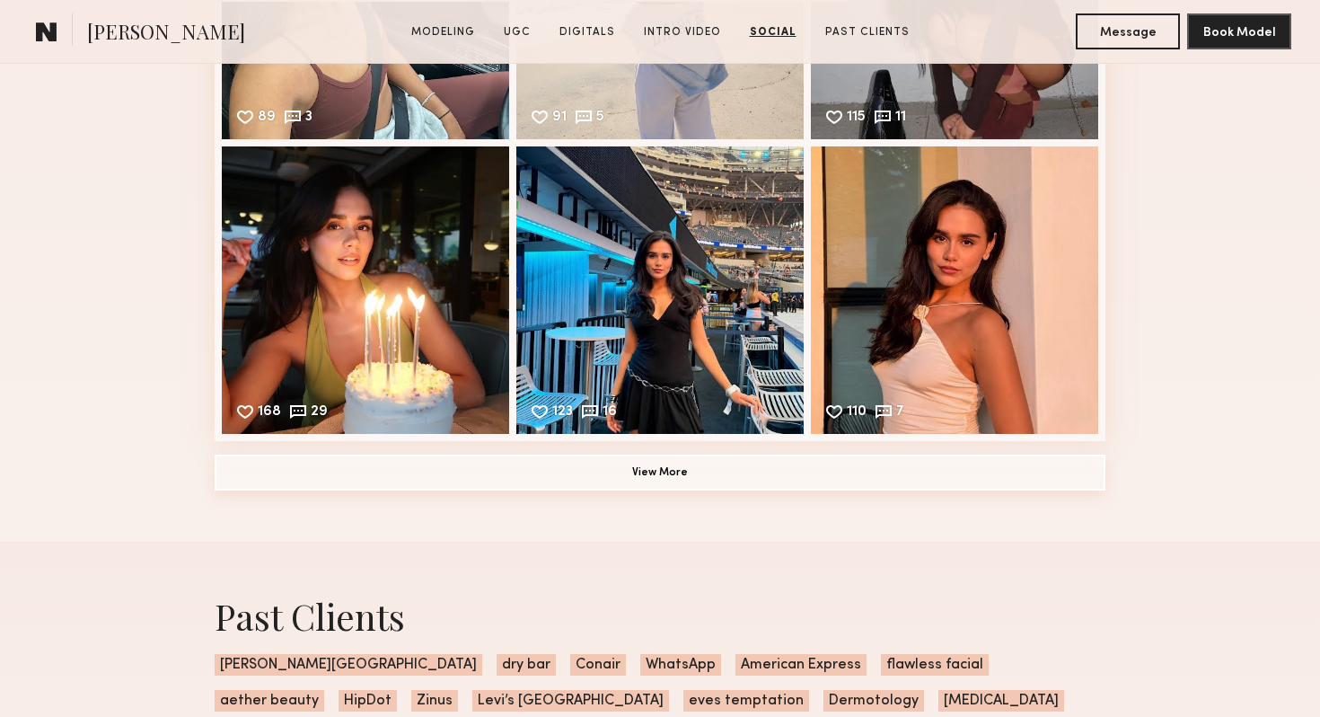
click at [633, 467] on button "View More" at bounding box center [660, 472] width 891 height 36
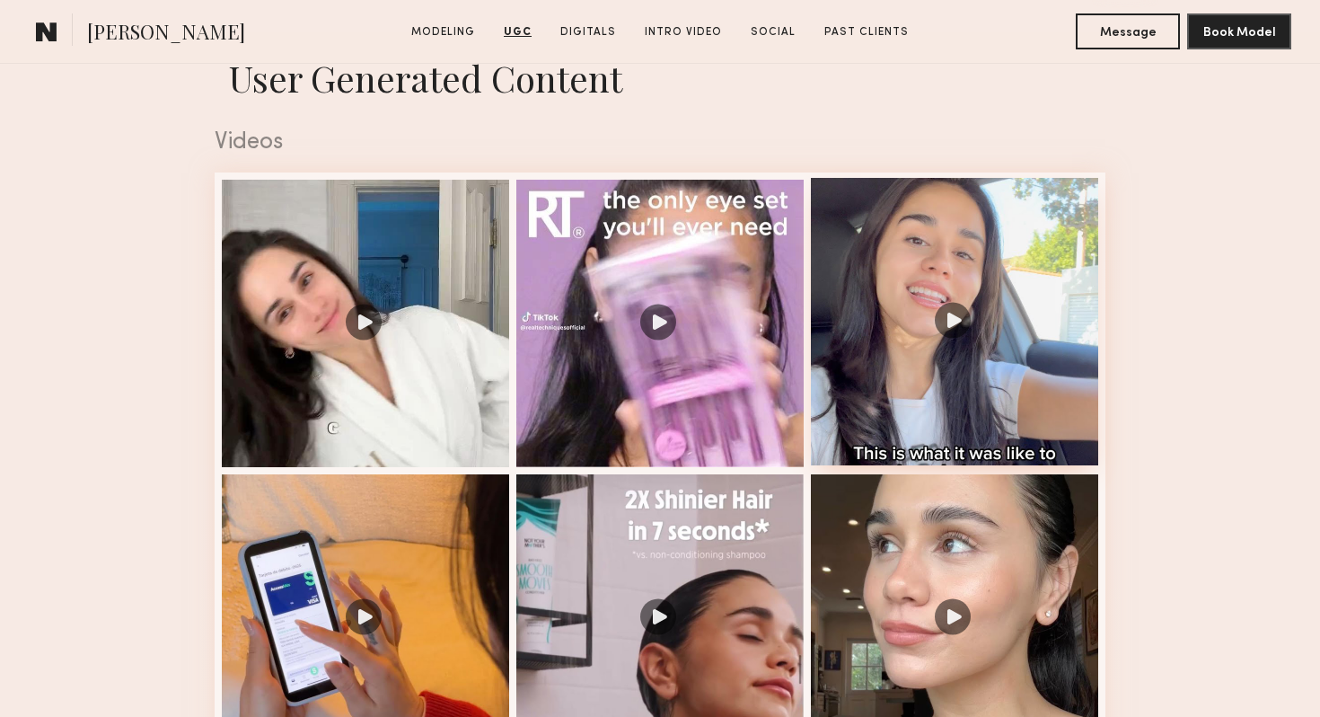
scroll to position [2026, 0]
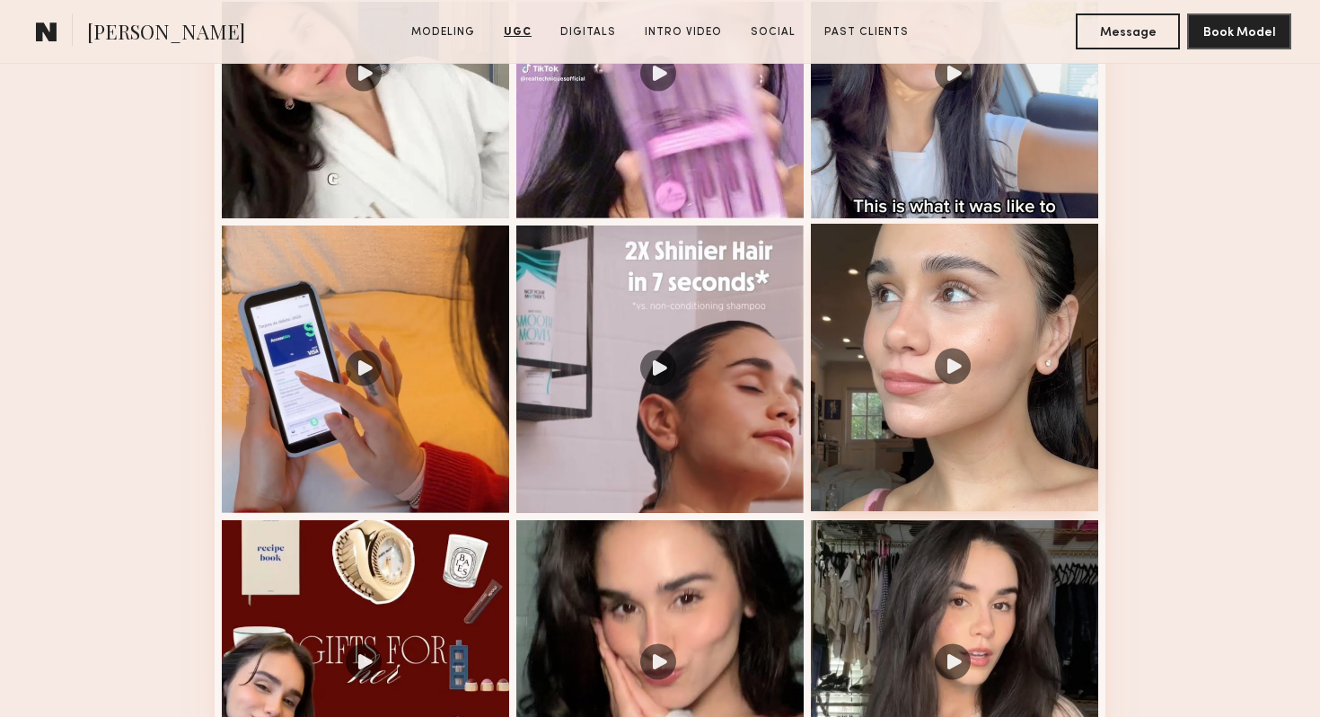
click at [943, 393] on div at bounding box center [954, 367] width 287 height 287
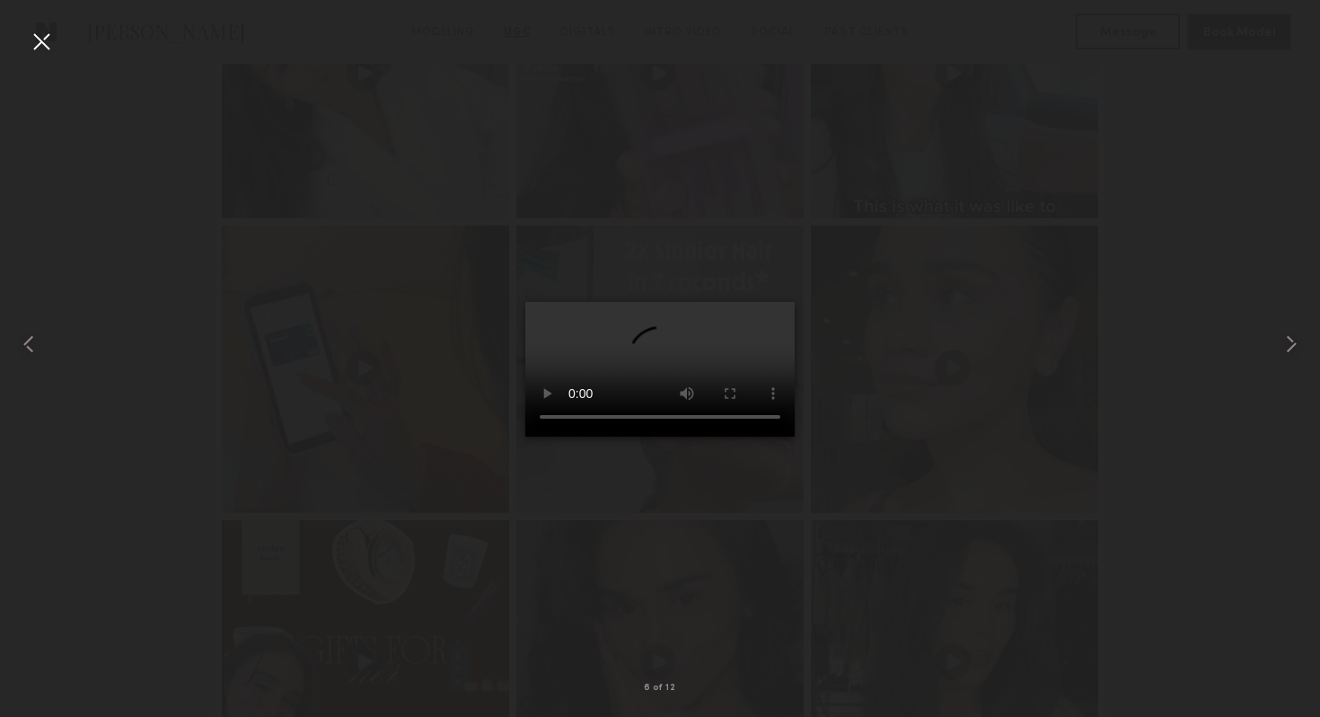
click at [42, 37] on div at bounding box center [41, 41] width 29 height 29
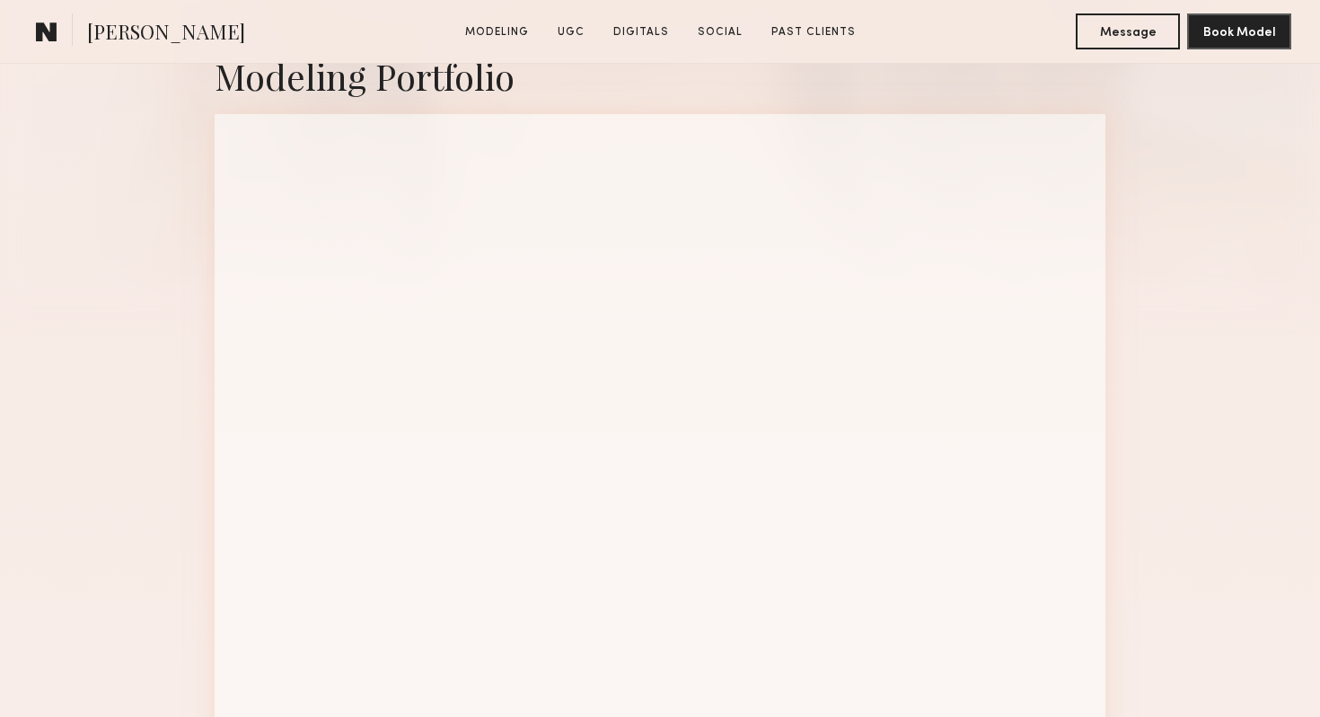
scroll to position [697, 0]
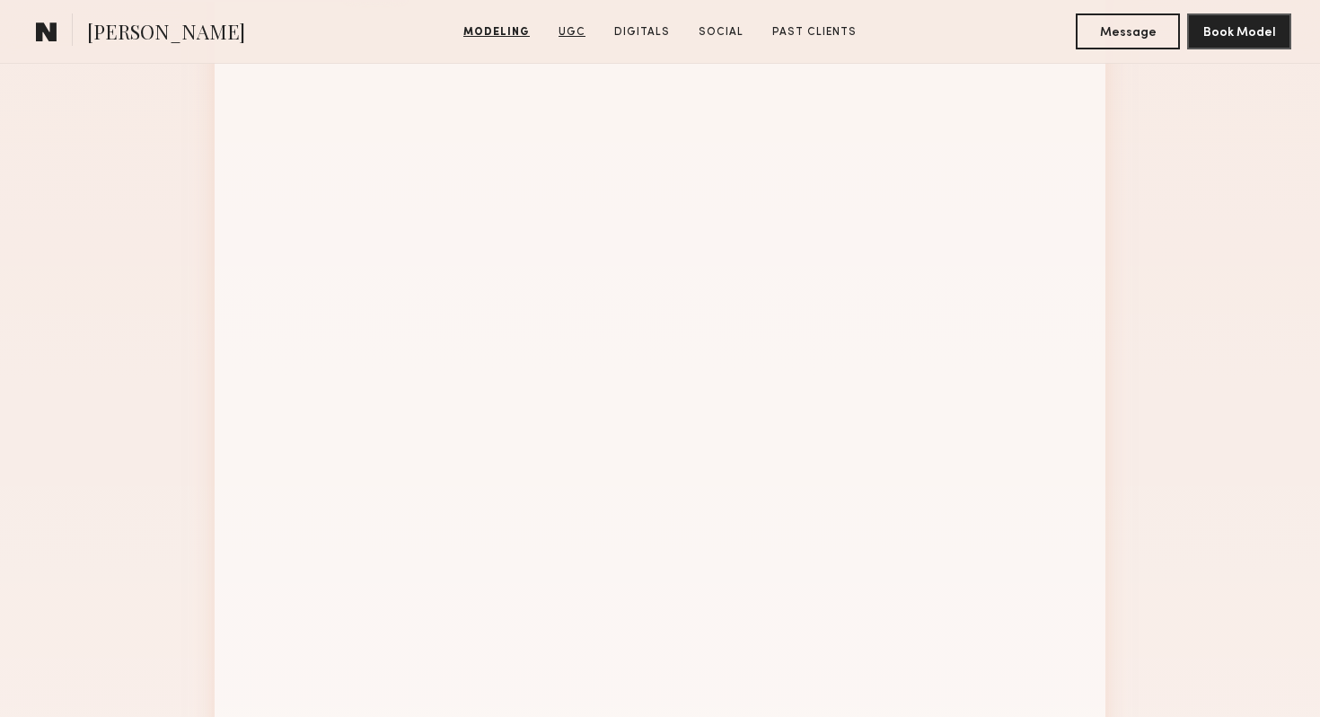
click at [577, 33] on link "UGC" at bounding box center [571, 32] width 41 height 16
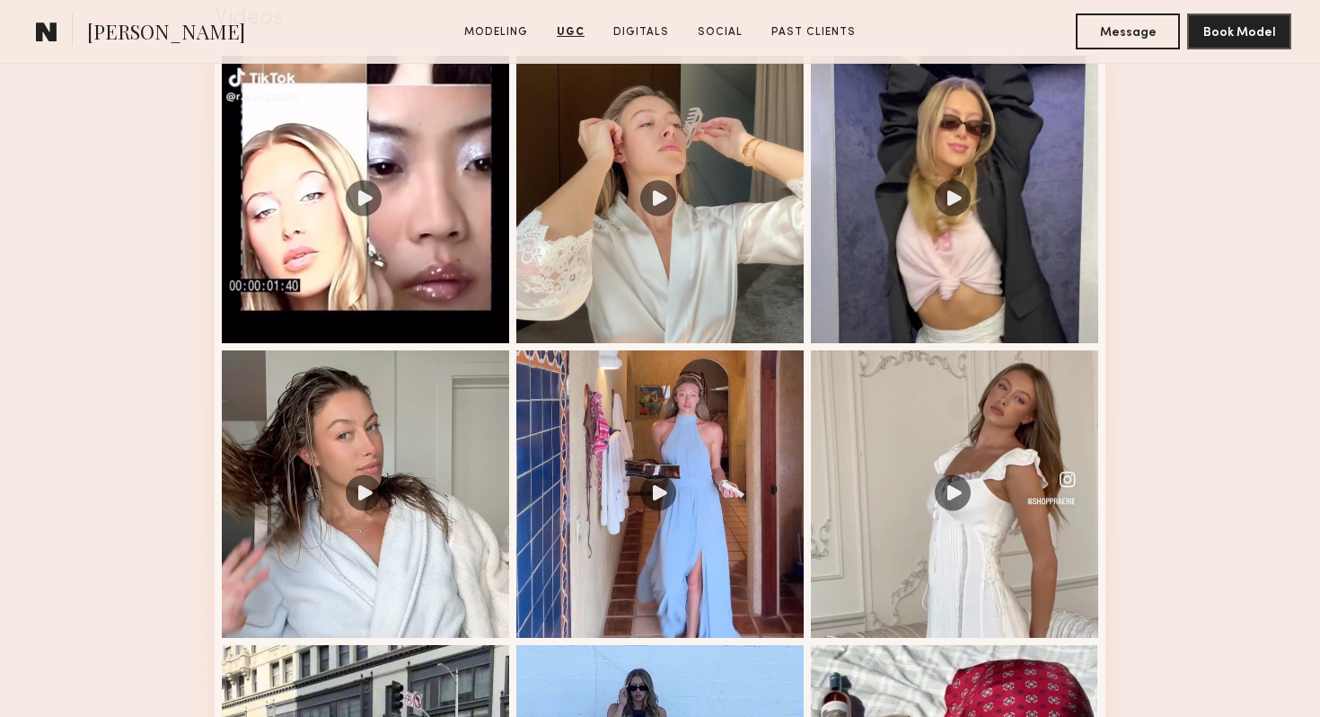
scroll to position [1966, 0]
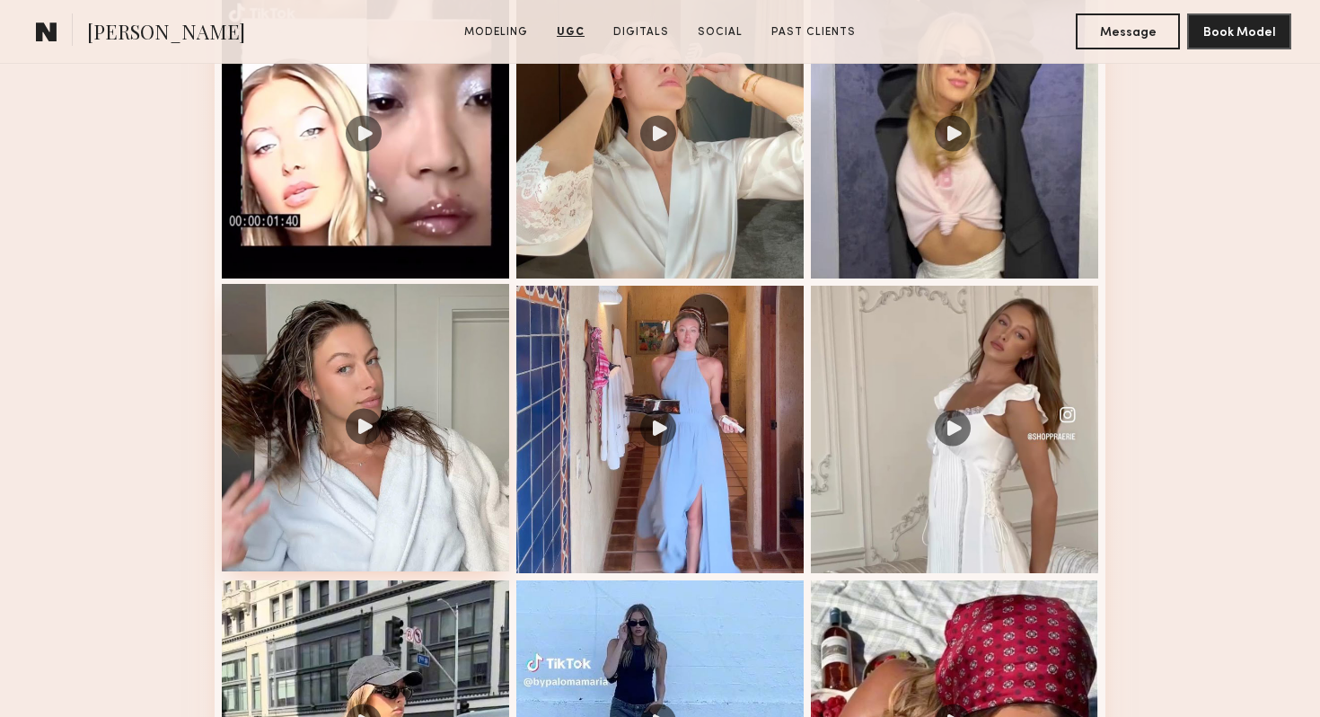
click at [370, 430] on div at bounding box center [365, 427] width 287 height 287
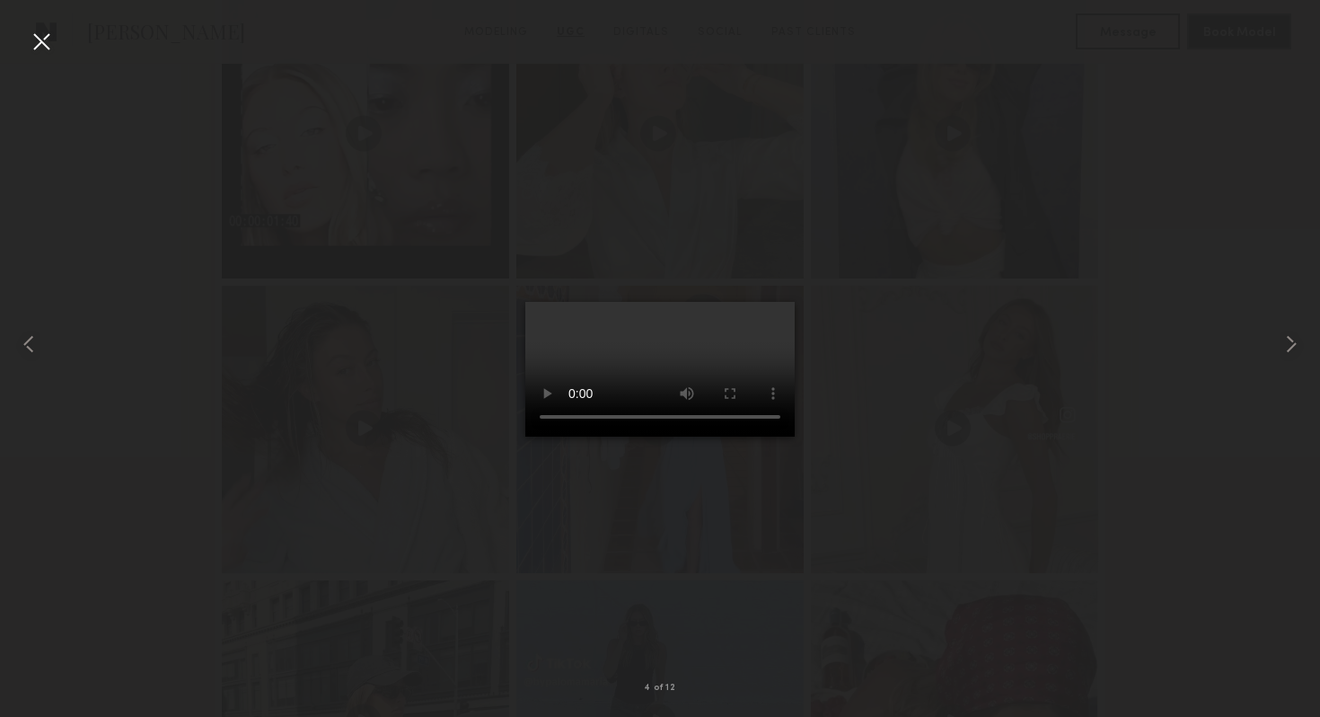
click at [40, 40] on div at bounding box center [41, 41] width 29 height 29
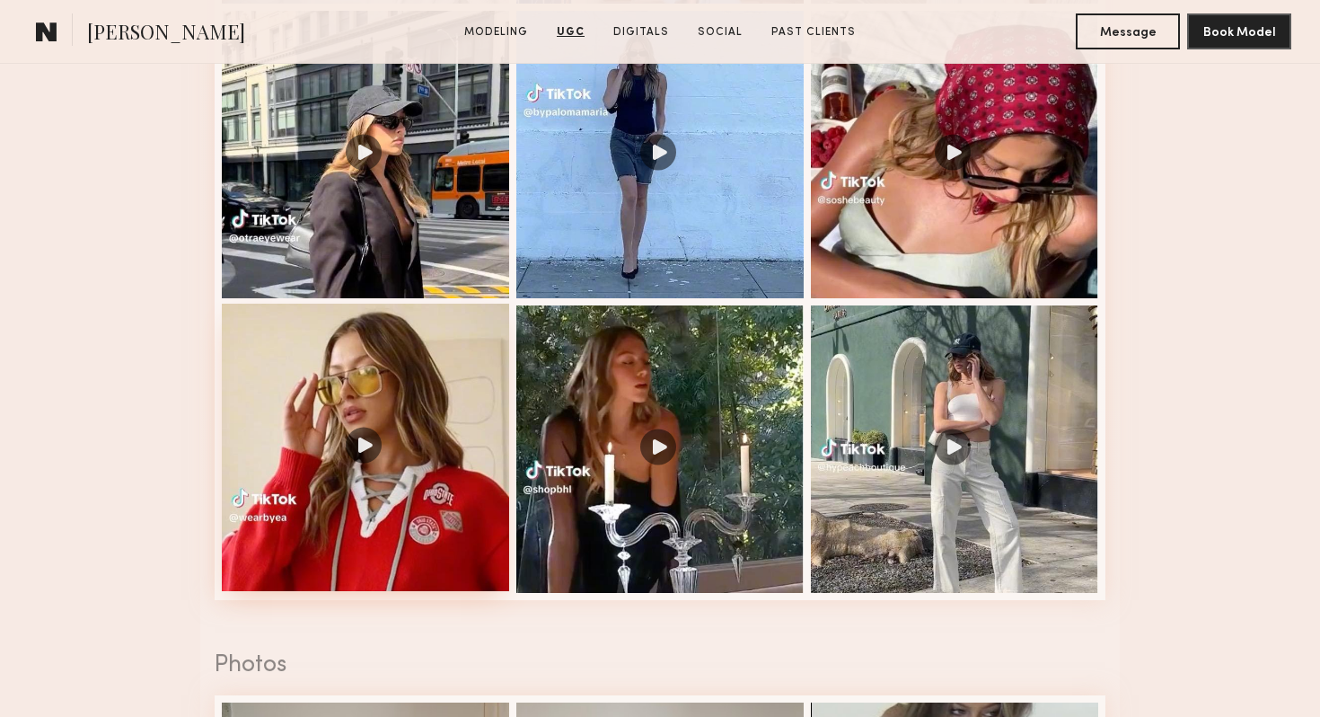
scroll to position [2135, 0]
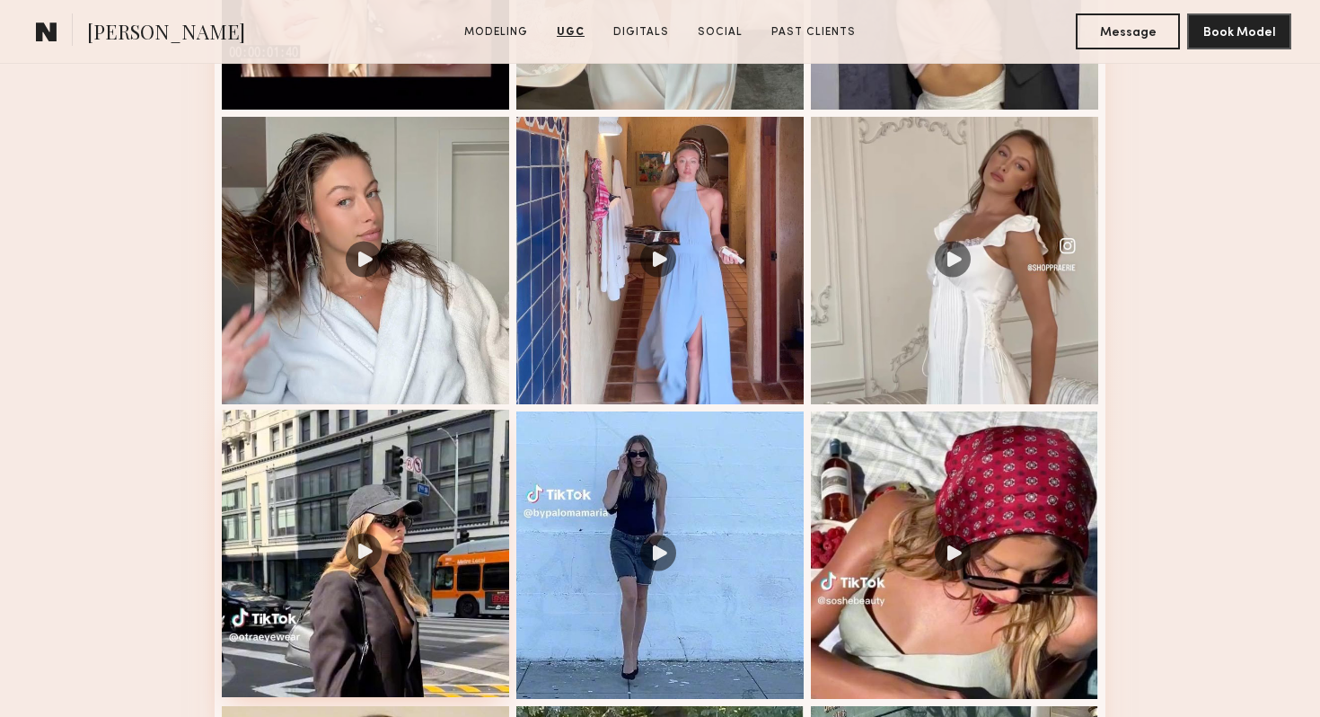
click at [401, 551] on div at bounding box center [365, 553] width 287 height 287
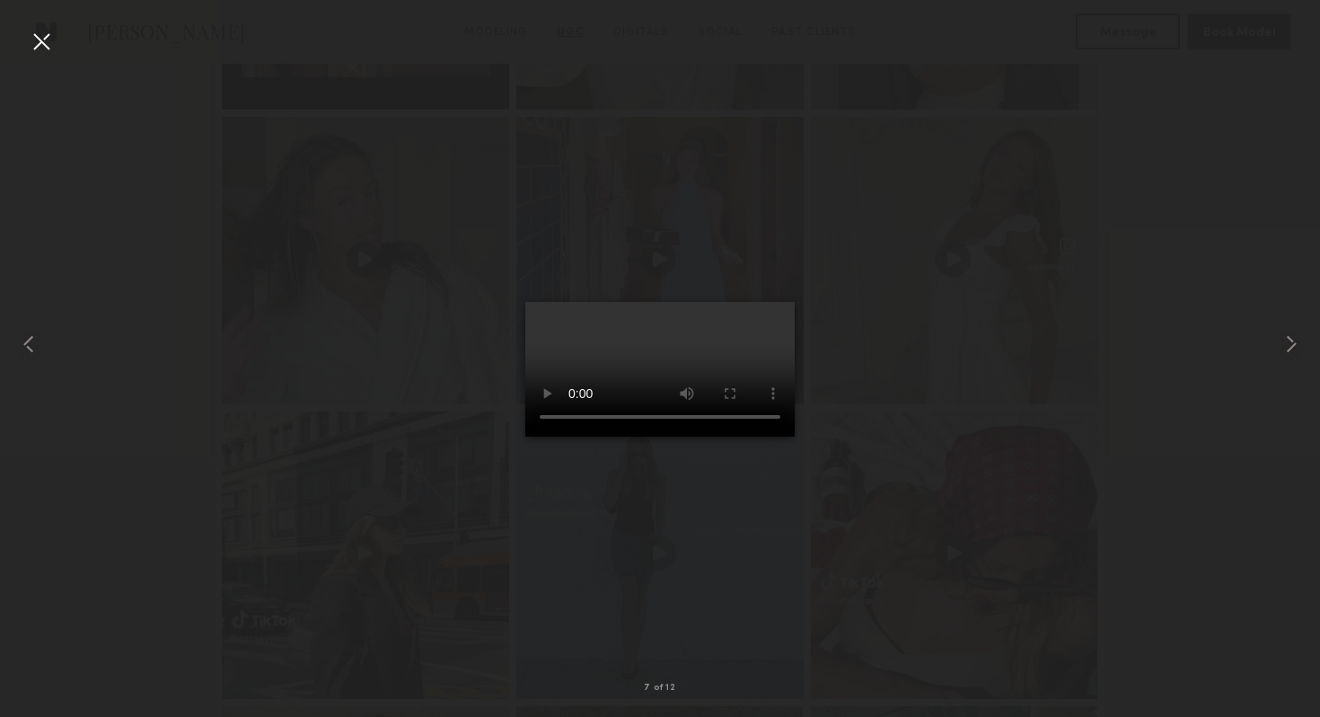
click at [962, 542] on div at bounding box center [660, 344] width 1320 height 630
click at [38, 49] on div at bounding box center [41, 41] width 29 height 29
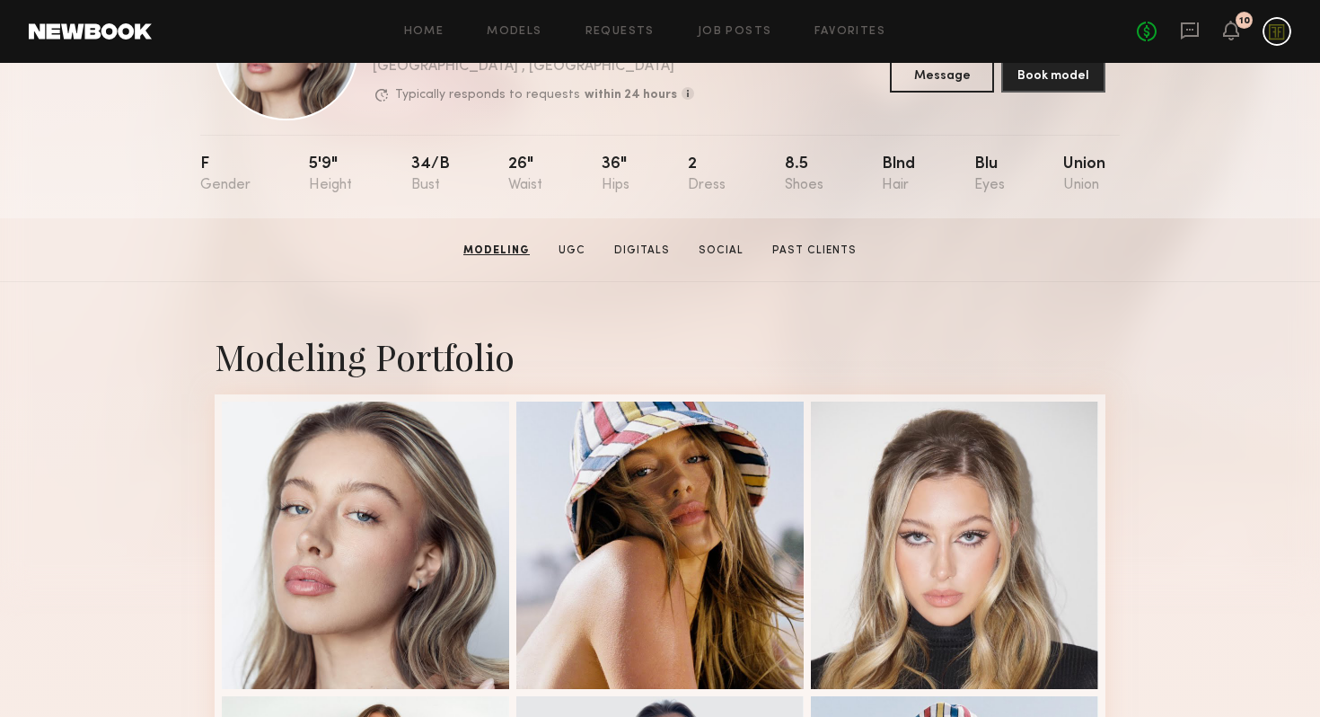
scroll to position [0, 0]
